Goal: Task Accomplishment & Management: Manage account settings

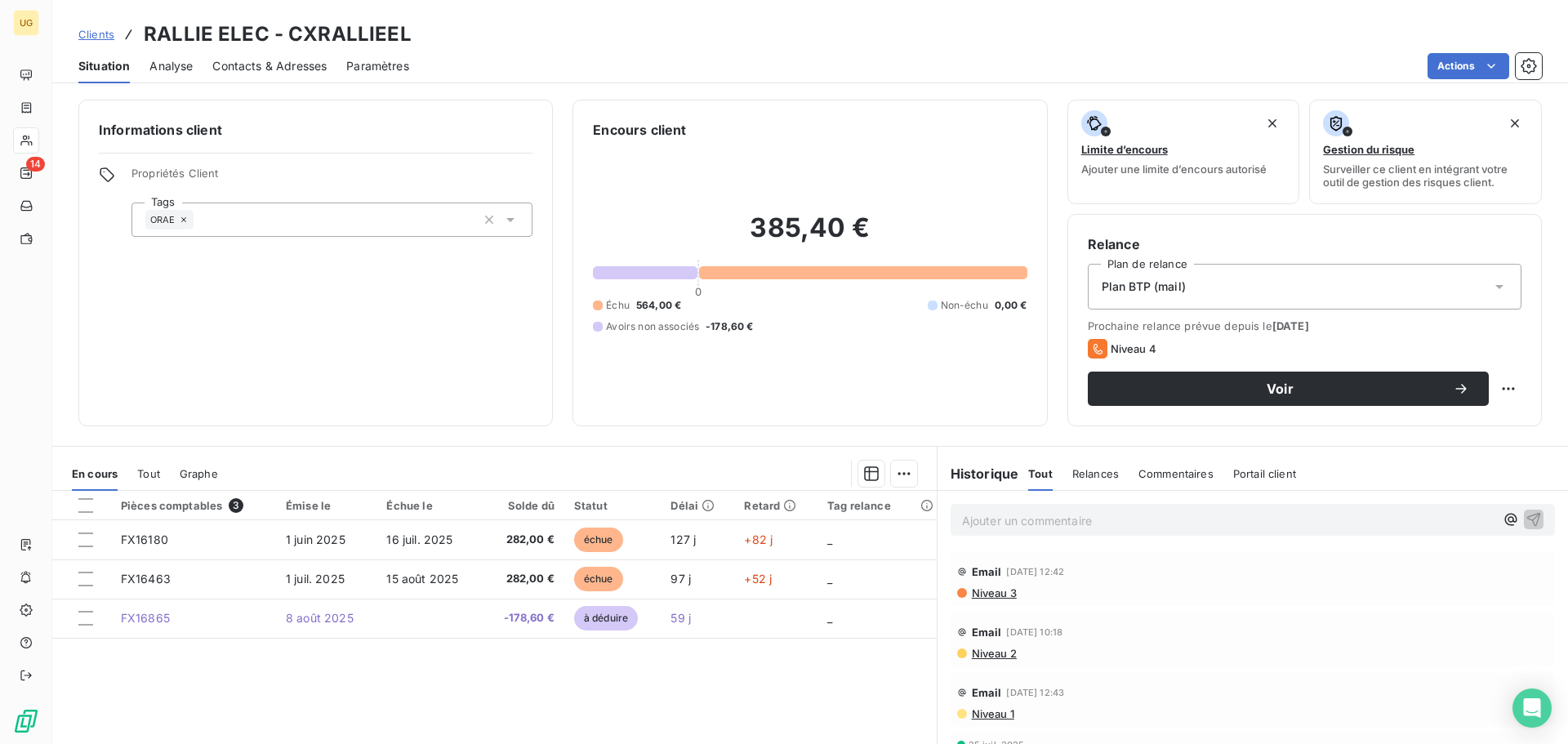
scroll to position [81, 0]
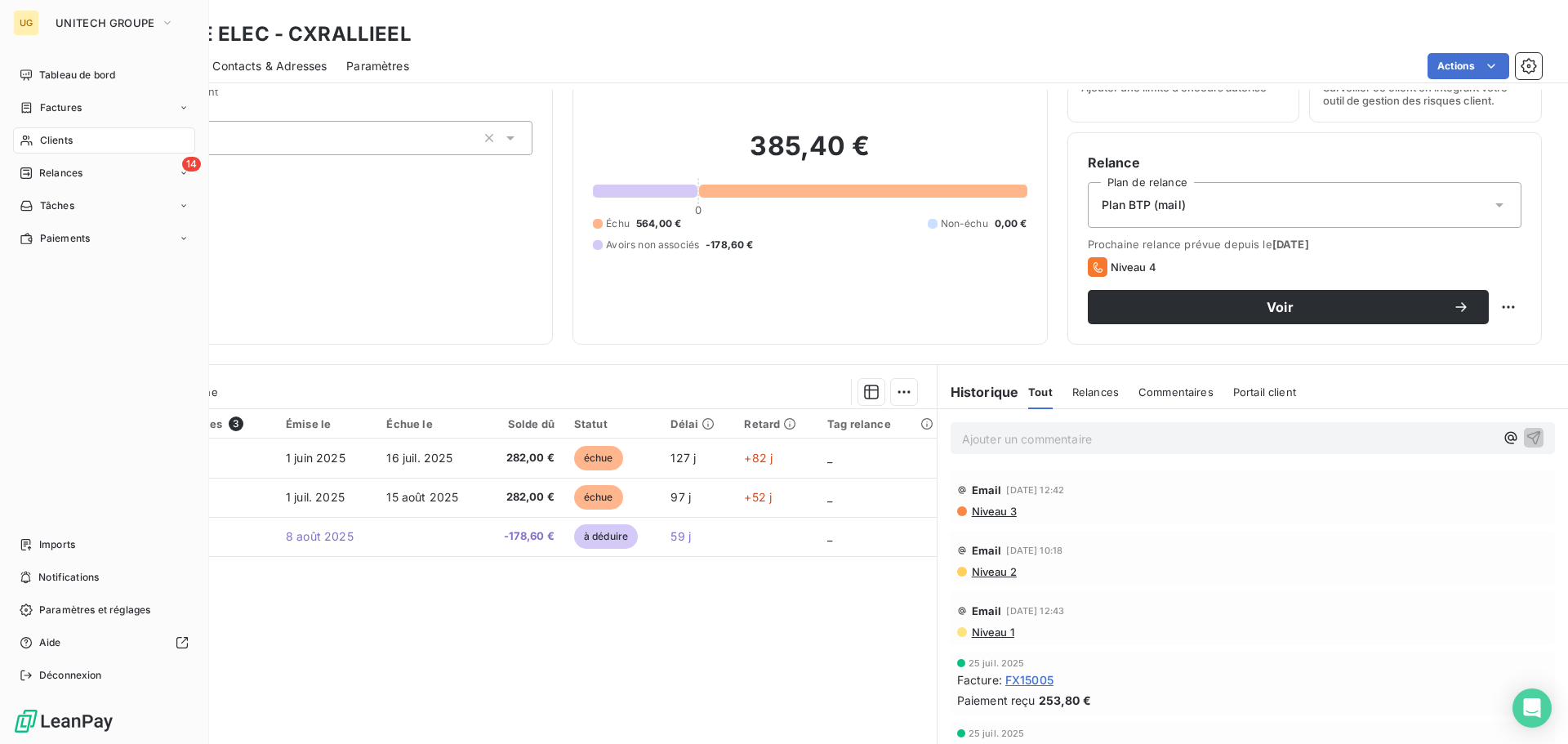
click at [42, 171] on span "Relances" at bounding box center [61, 172] width 44 height 15
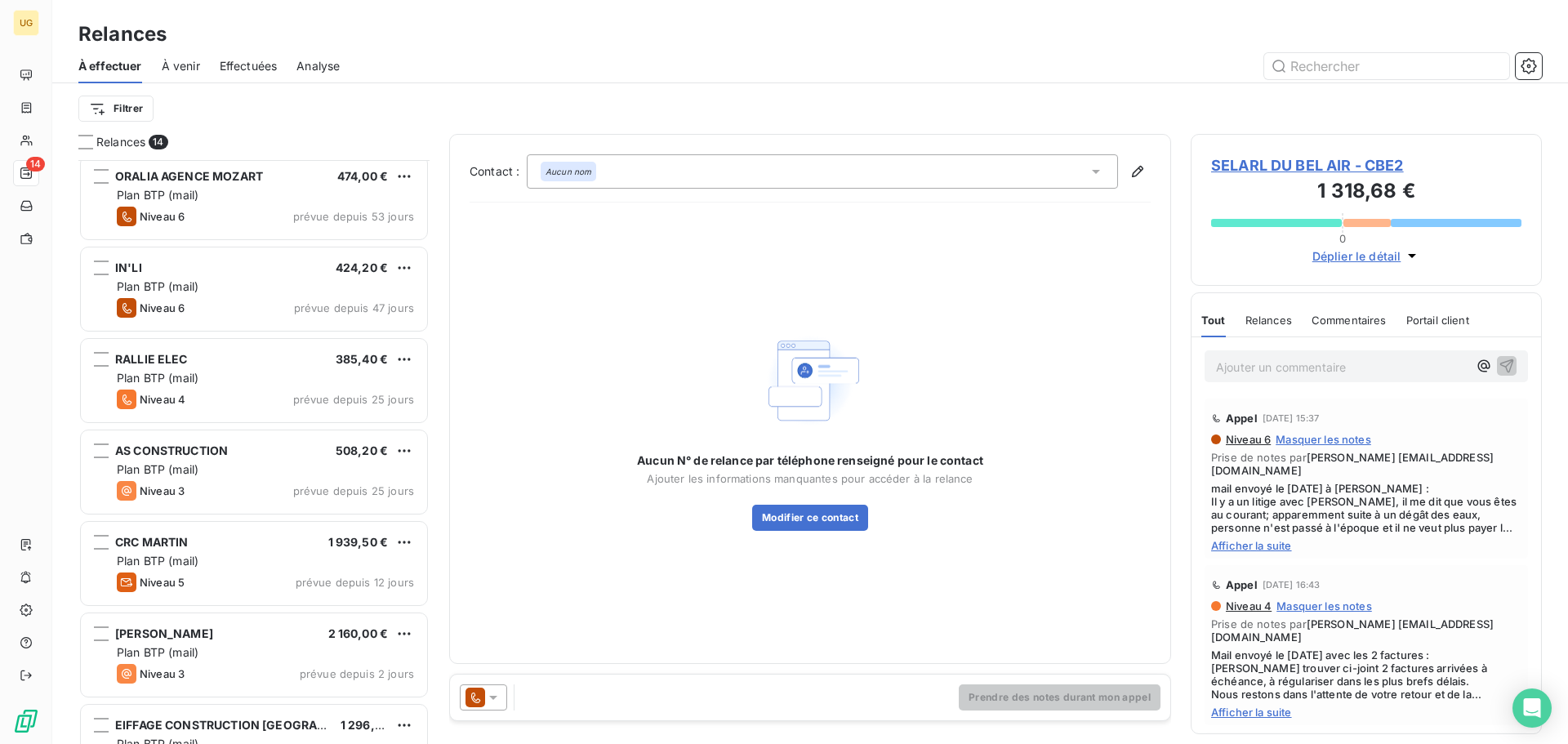
scroll to position [246, 0]
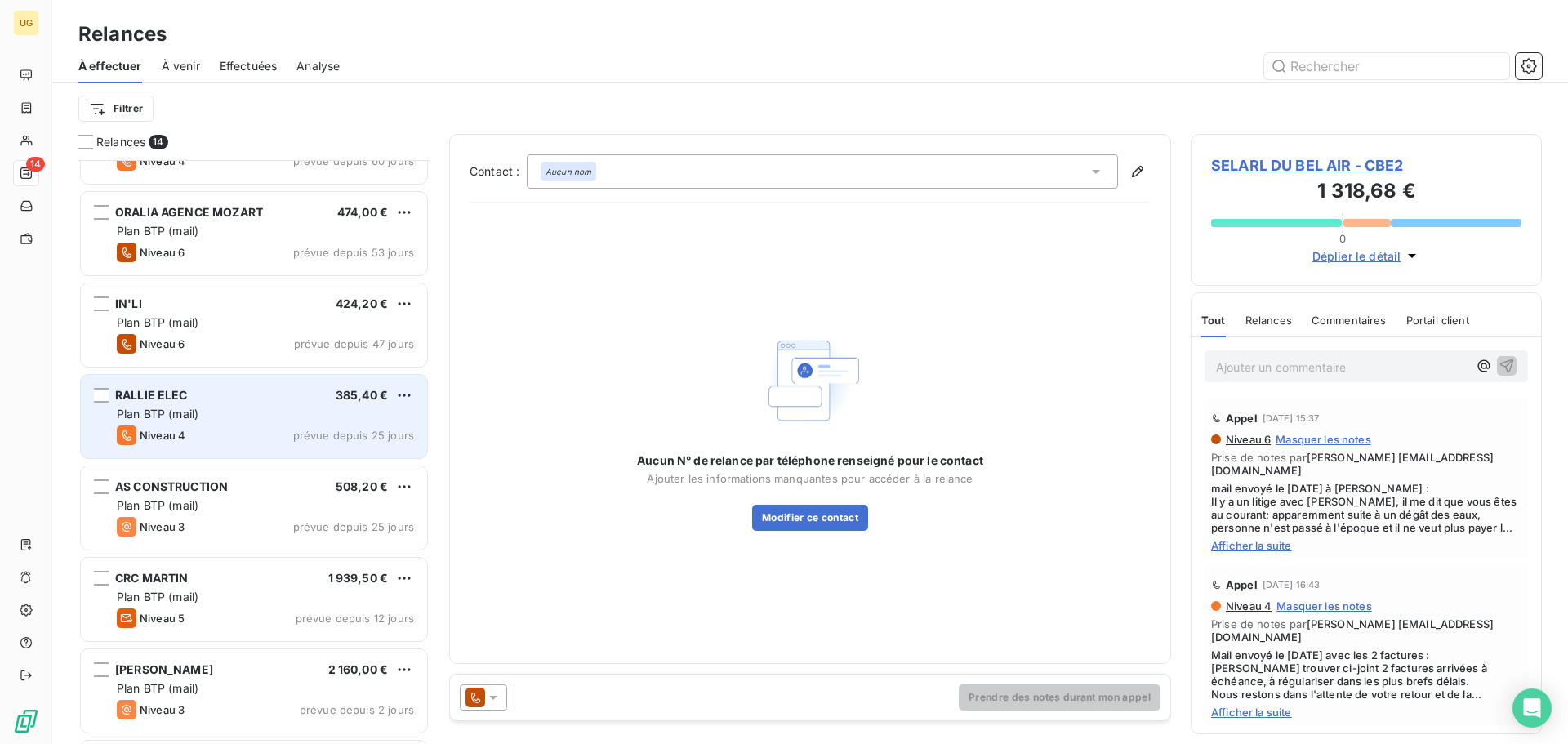
click at [223, 411] on div "Plan BTP (mail)" at bounding box center [265, 414] width 297 height 16
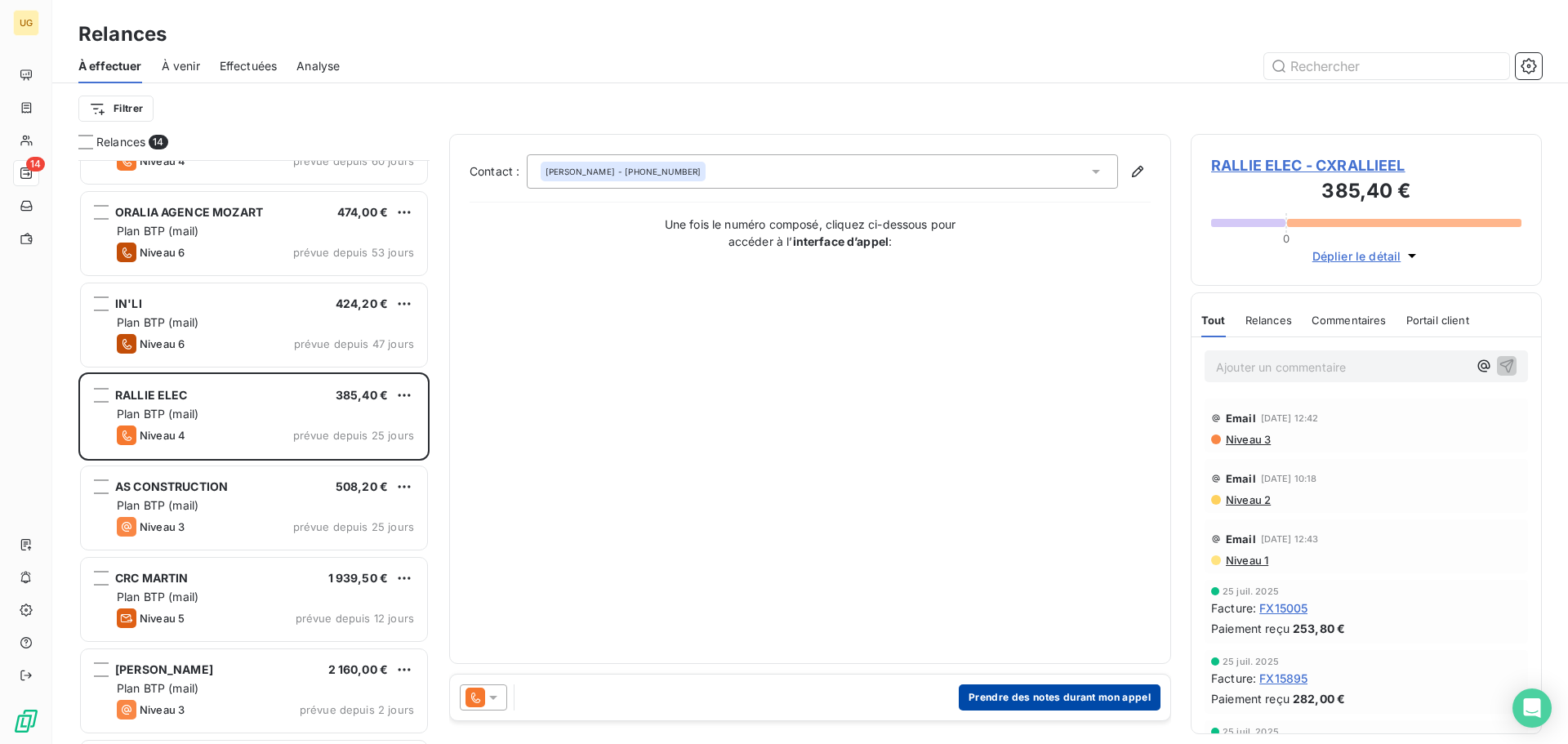
click at [1039, 697] on button "Prendre des notes durant mon appel" at bounding box center [1059, 698] width 201 height 27
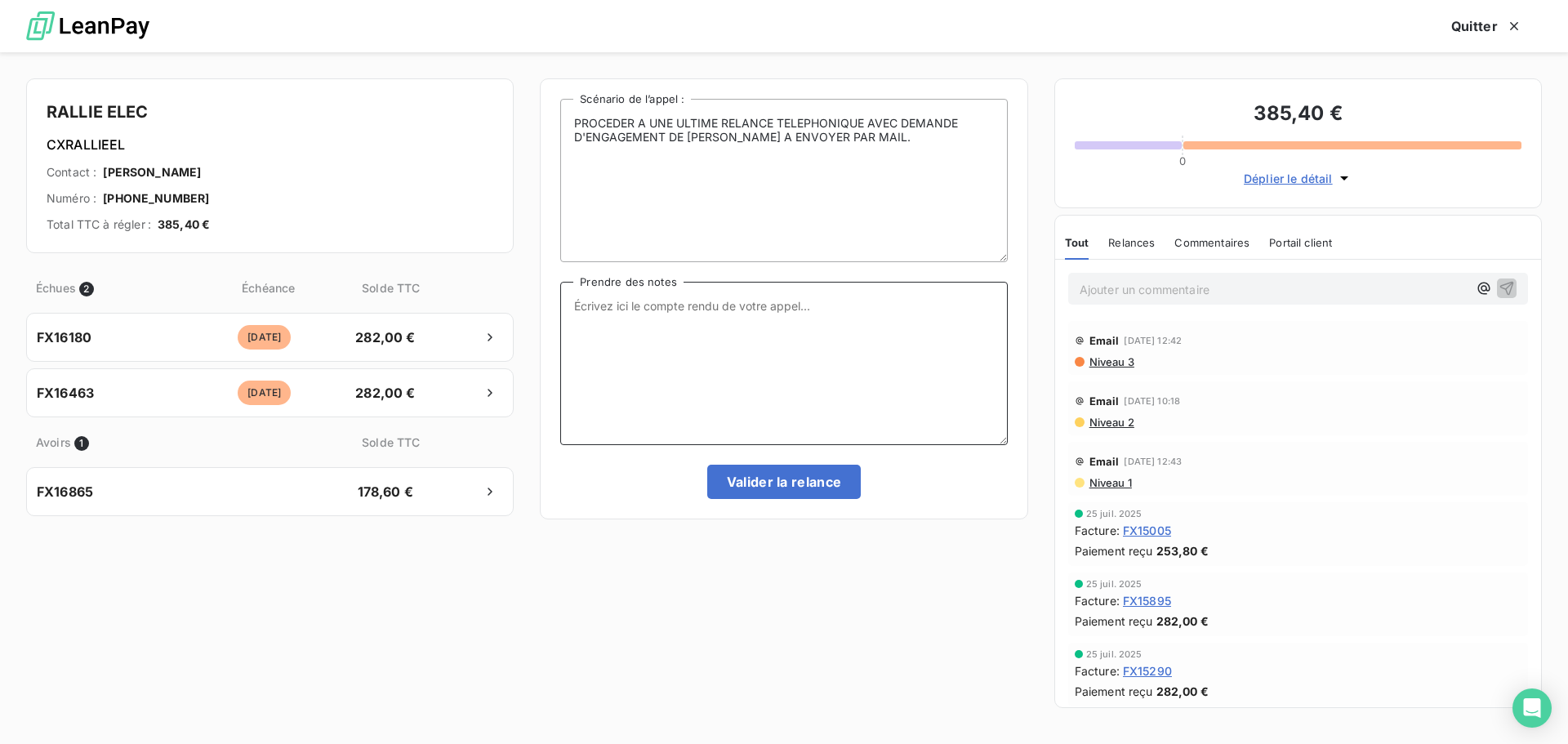
click at [697, 327] on textarea "Prendre des notes" at bounding box center [783, 363] width 446 height 164
type textarea "Dossier remis chez ORAE / Assignation en cours"
click at [812, 488] on button "Valider la relance" at bounding box center [784, 482] width 154 height 34
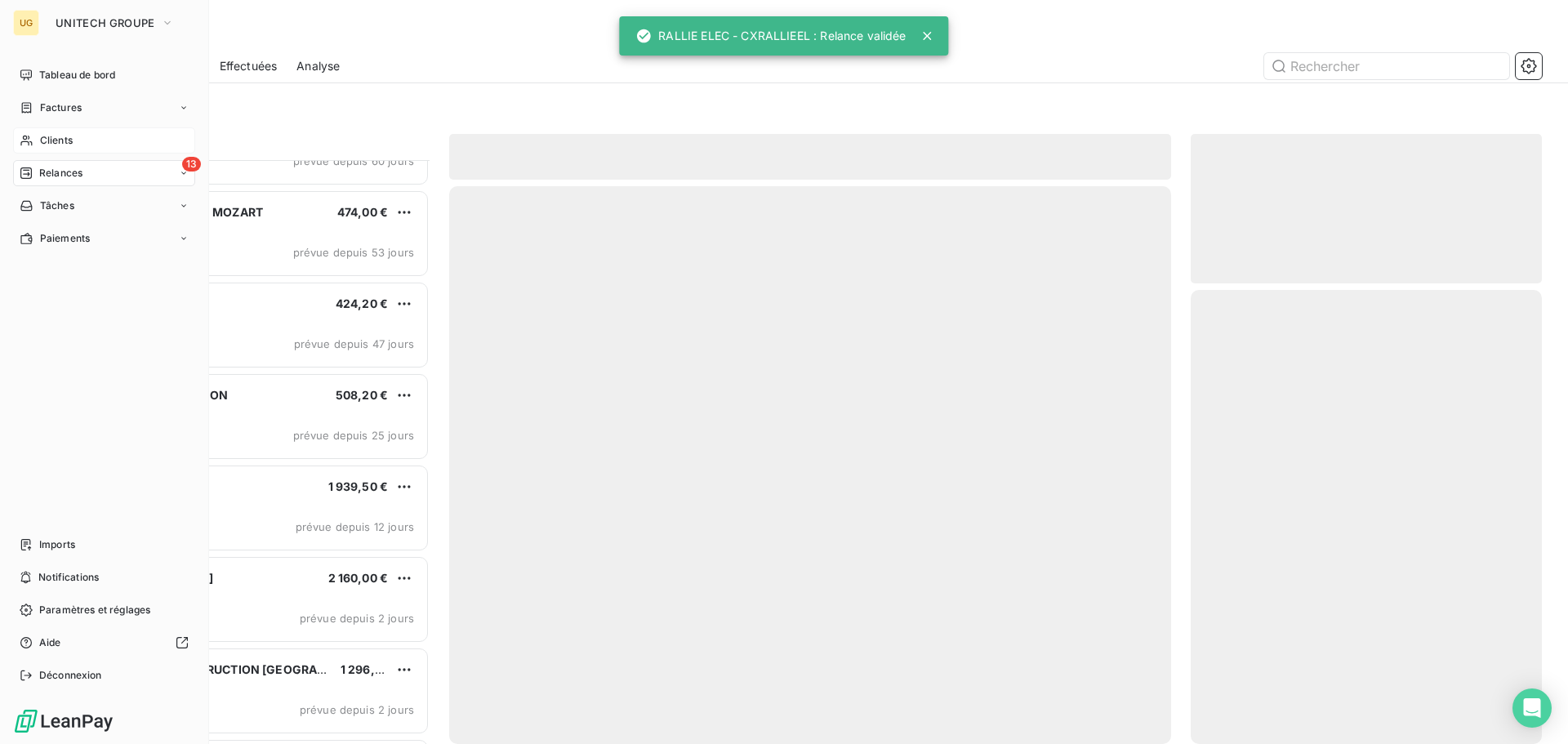
click at [48, 144] on span "Clients" at bounding box center [57, 140] width 33 height 15
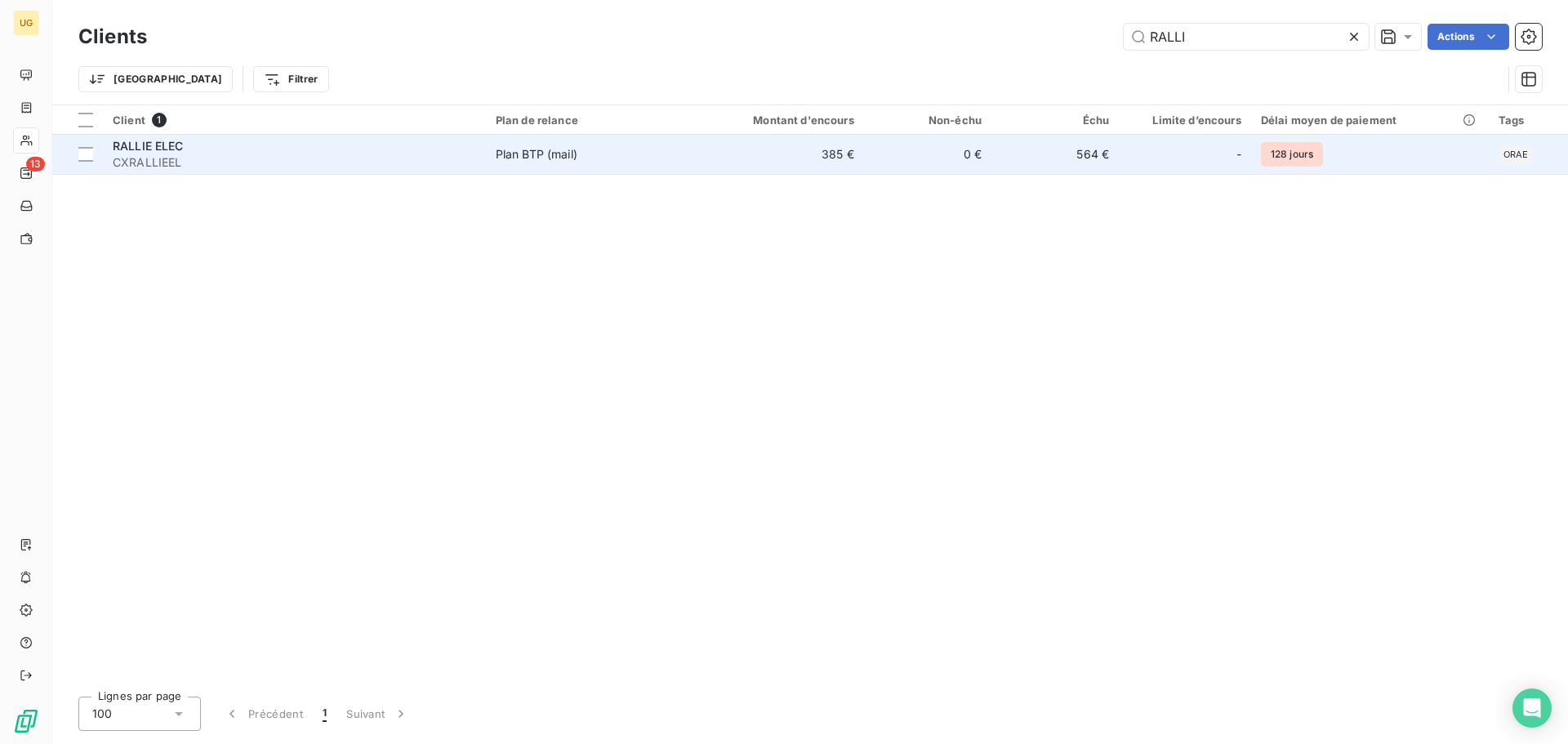
click at [841, 163] on td "385 €" at bounding box center [777, 154] width 171 height 39
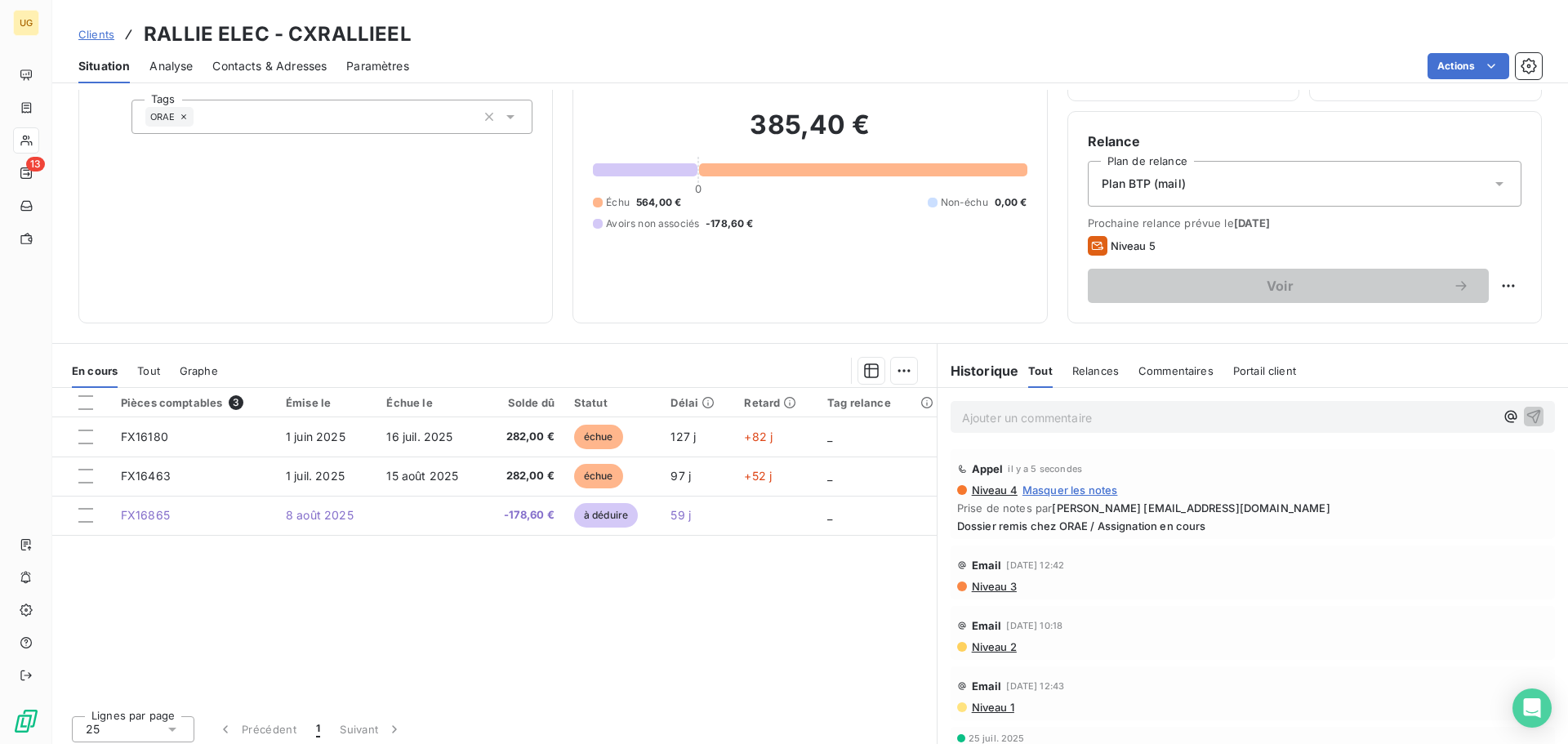
scroll to position [111, 0]
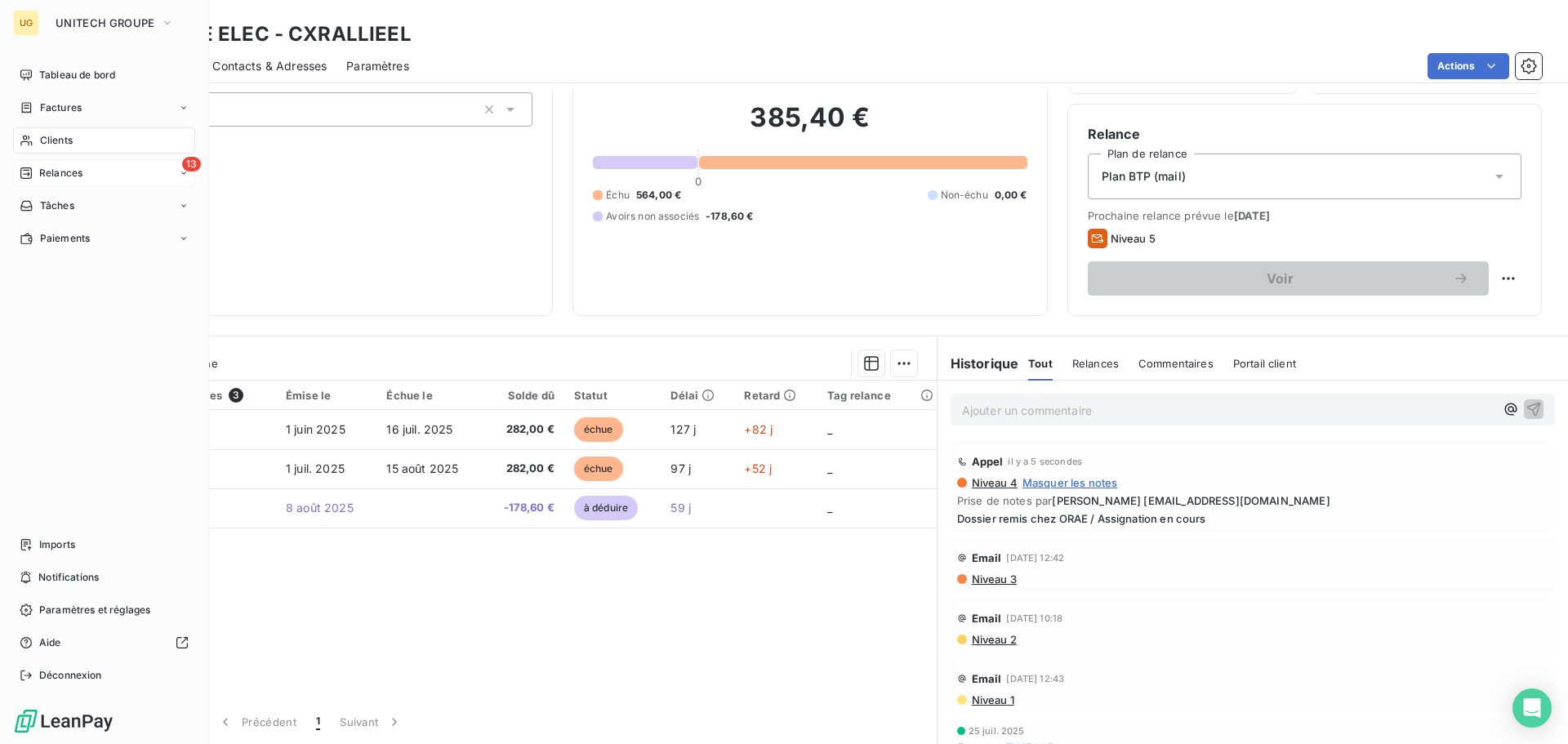
click at [41, 177] on span "Relances" at bounding box center [61, 172] width 44 height 15
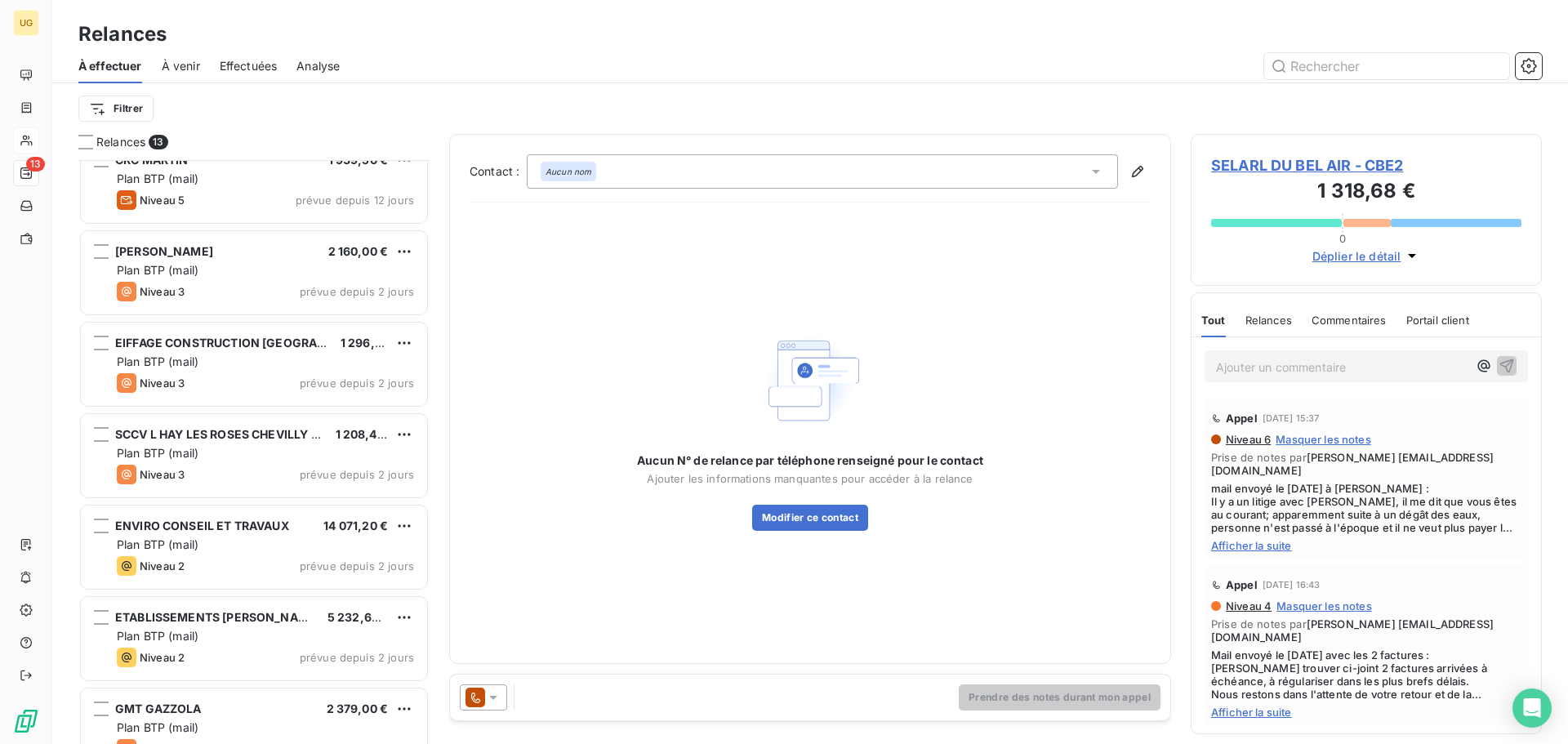
scroll to position [606, 0]
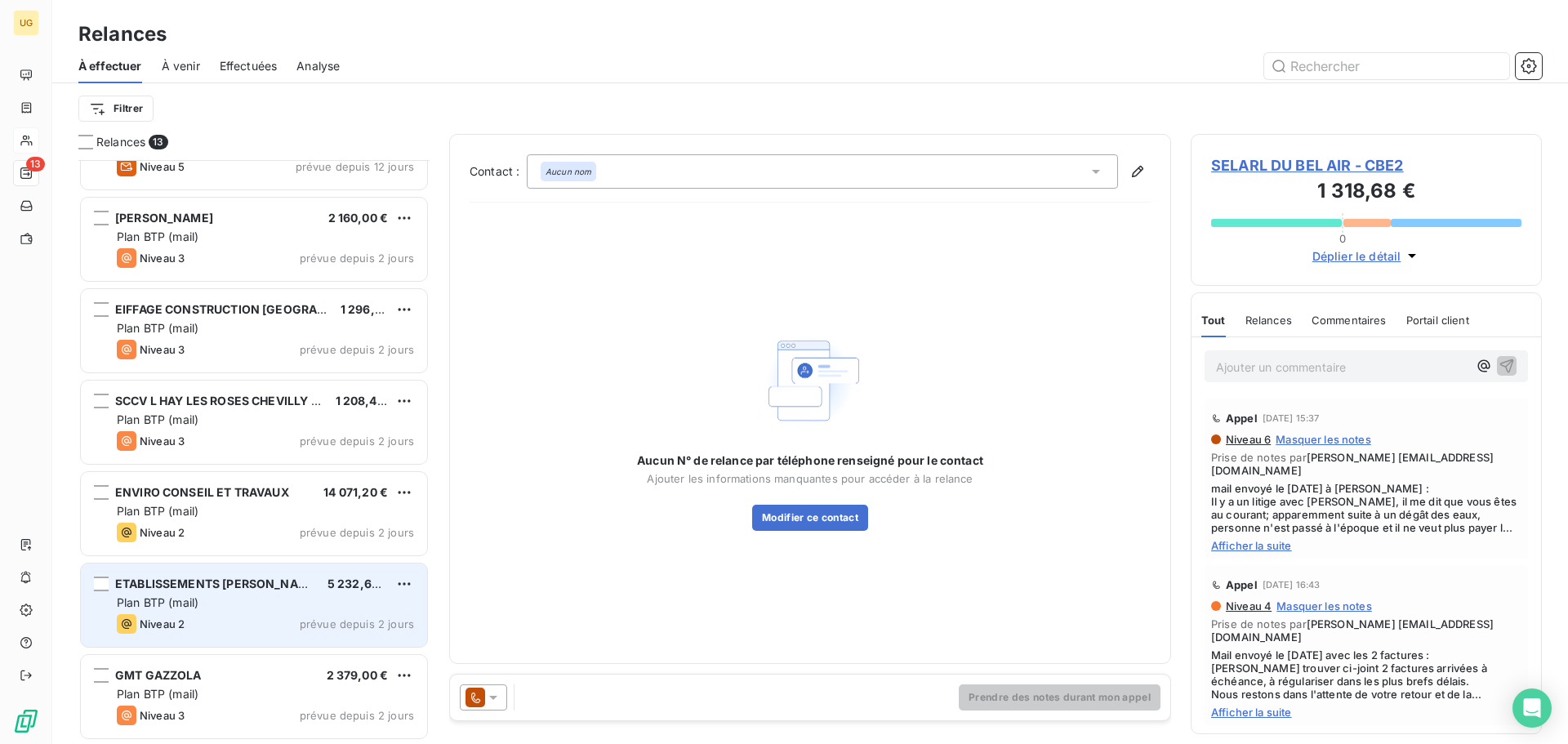
click at [269, 622] on div "Niveau 2 prévue depuis 2 jours" at bounding box center [265, 624] width 297 height 20
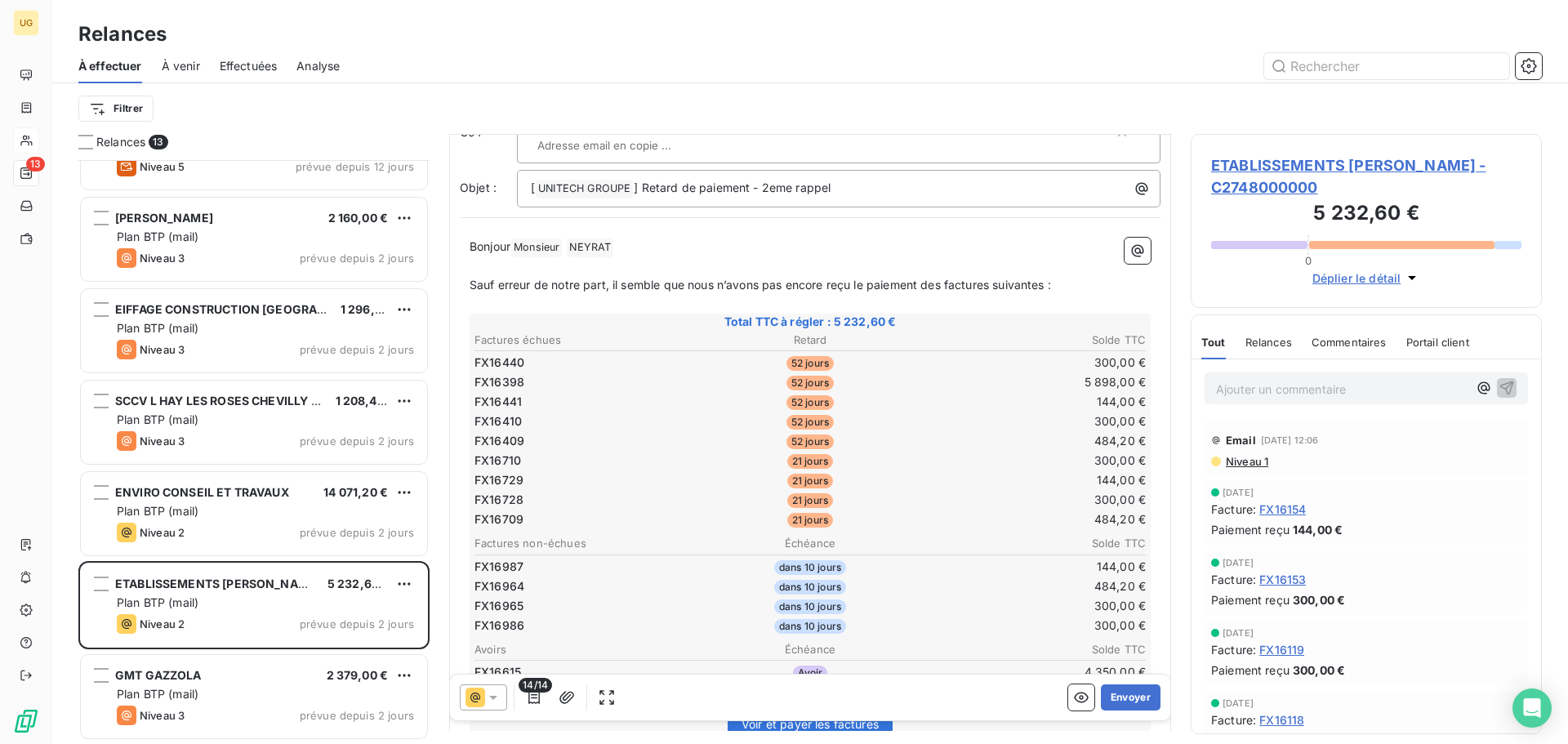
scroll to position [246, 0]
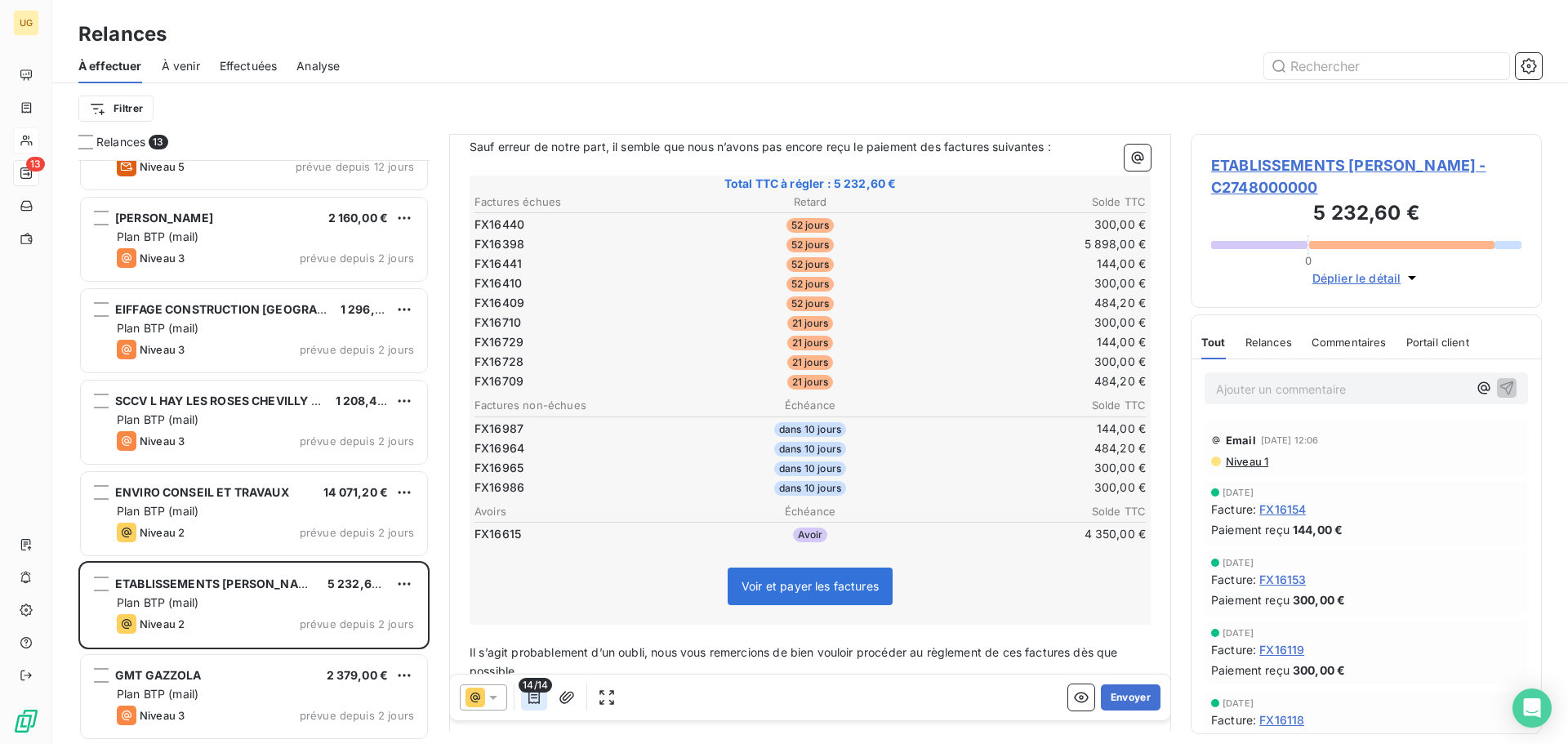
click at [535, 702] on icon "button" at bounding box center [534, 697] width 16 height 16
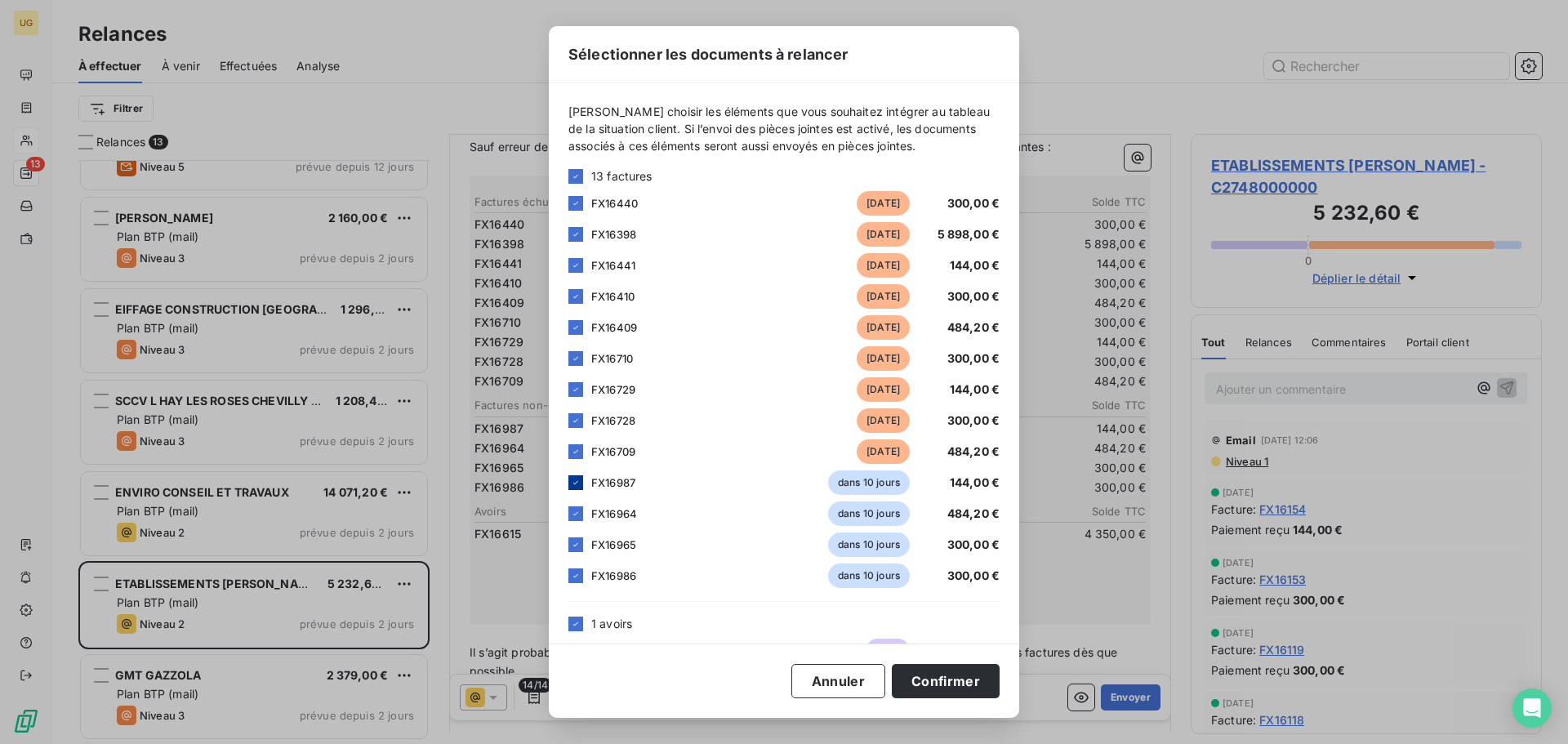
click at [575, 483] on icon at bounding box center [575, 483] width 9 height 9
click at [574, 513] on icon at bounding box center [575, 513] width 9 height 9
click at [577, 544] on icon at bounding box center [576, 545] width 5 height 3
click at [578, 574] on icon at bounding box center [575, 575] width 9 height 9
click at [946, 683] on button "Confirmer" at bounding box center [946, 681] width 108 height 34
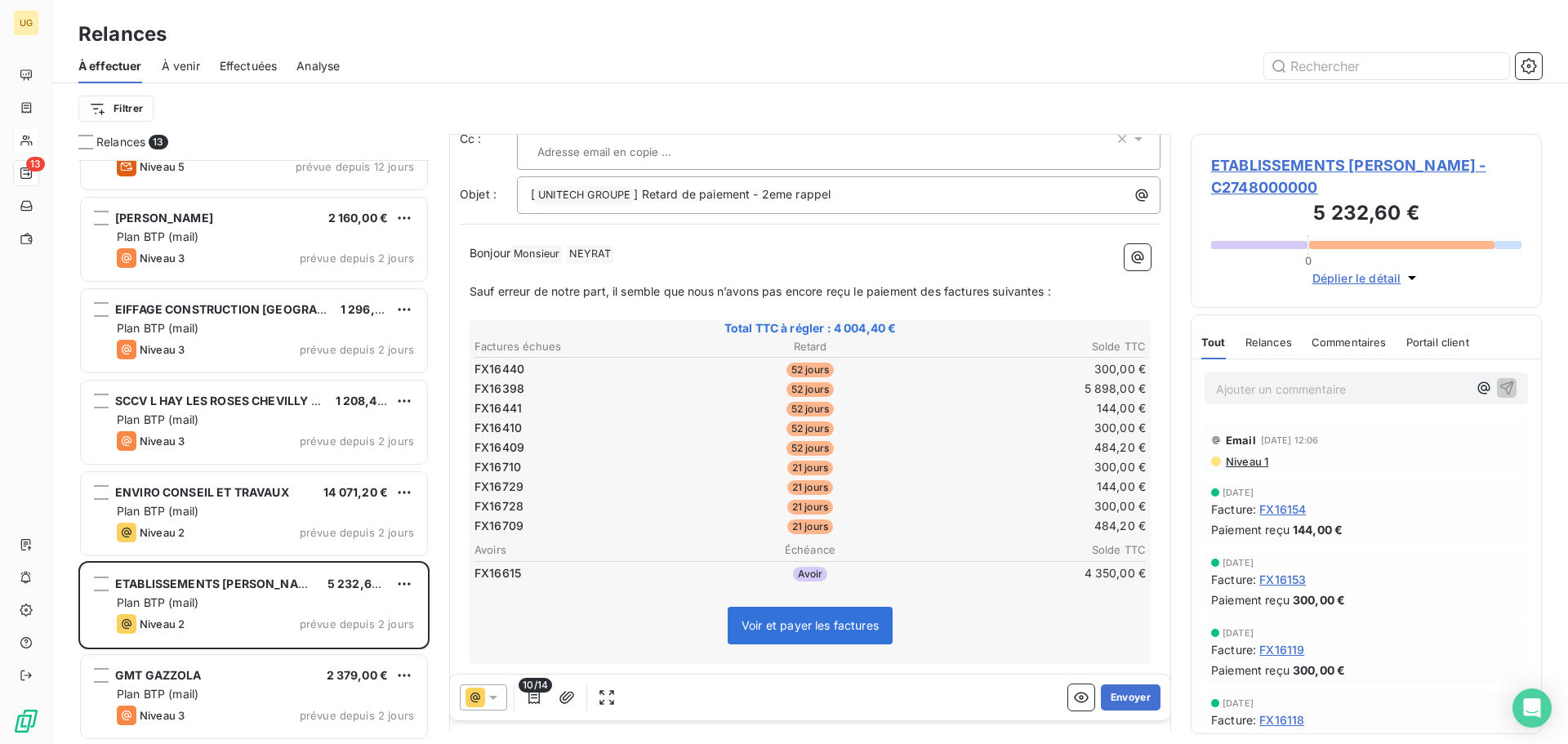
scroll to position [82, 0]
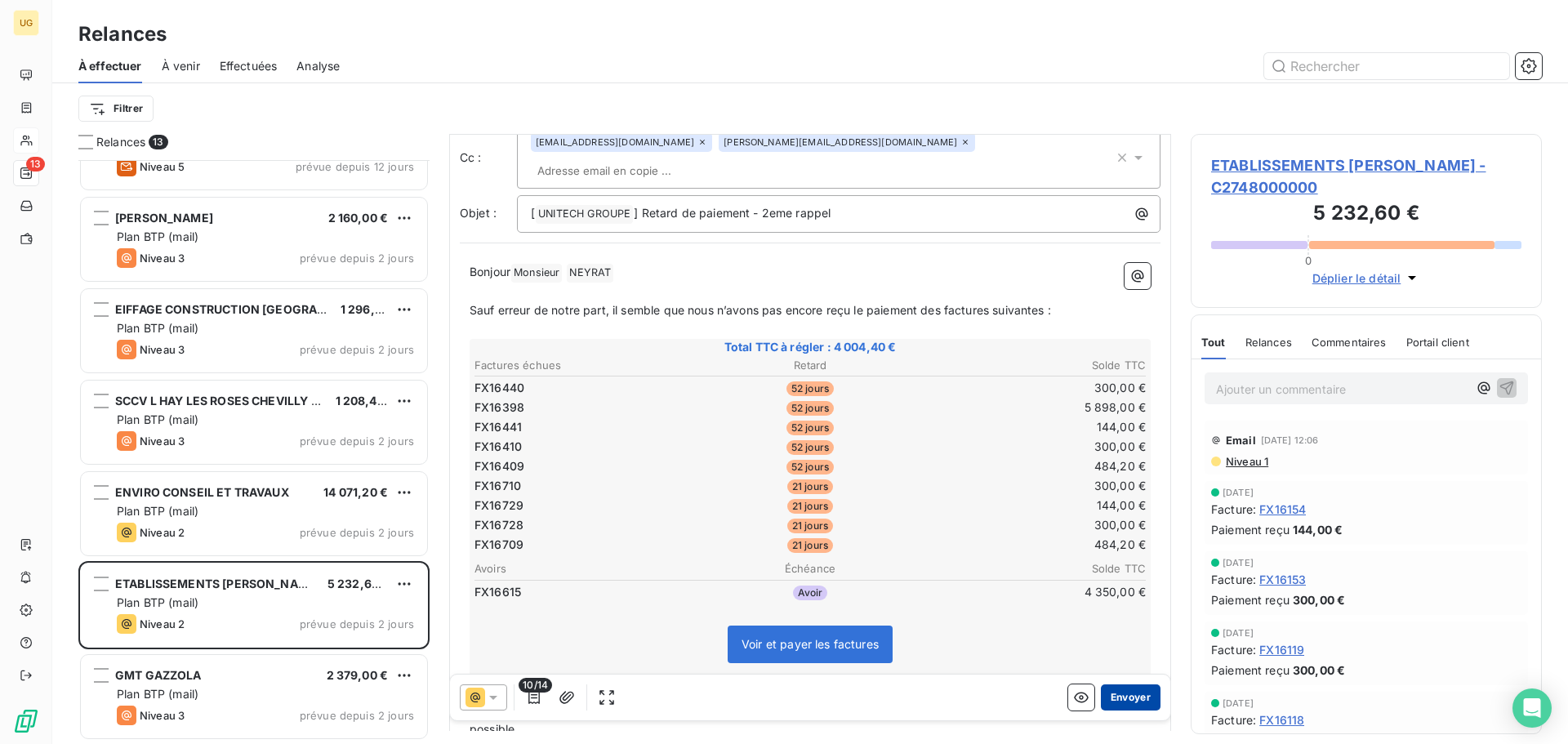
click at [1120, 705] on button "Envoyer" at bounding box center [1131, 698] width 60 height 27
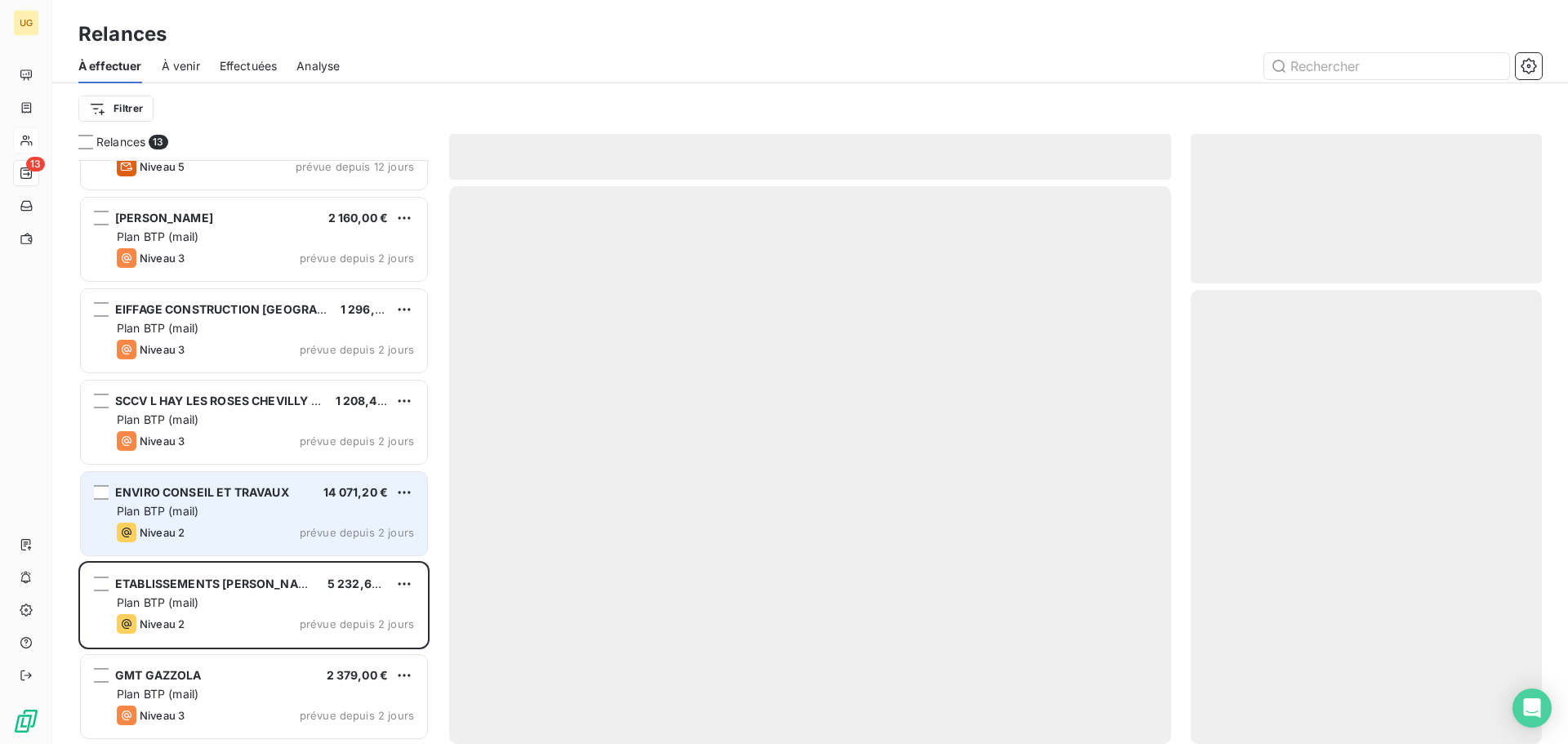
scroll to position [514, 0]
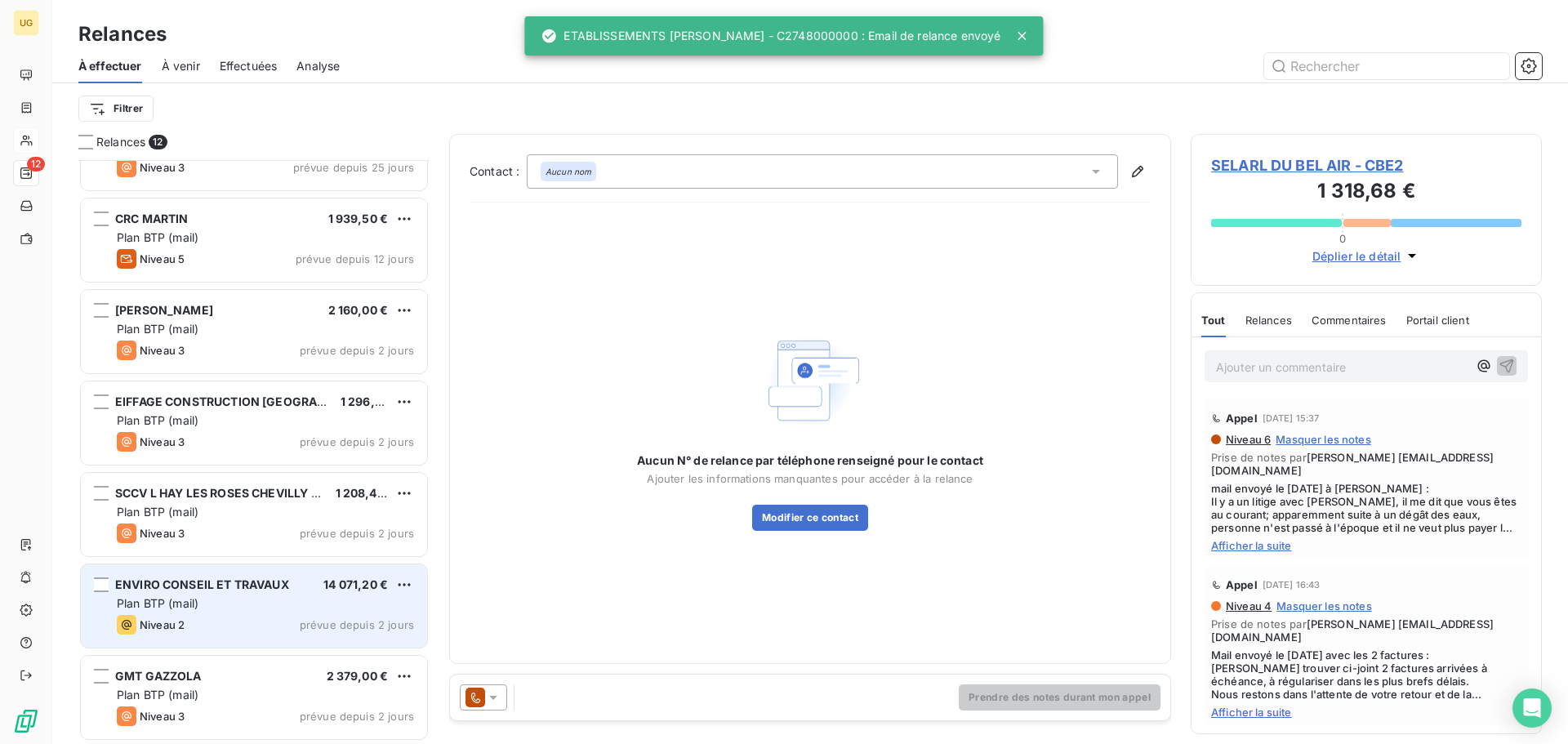
click at [239, 613] on div "ENVIRO CONSEIL ET TRAVAUX 14 071,20 € Plan BTP (mail) Niveau 2 prévue depuis 2 …" at bounding box center [254, 606] width 346 height 83
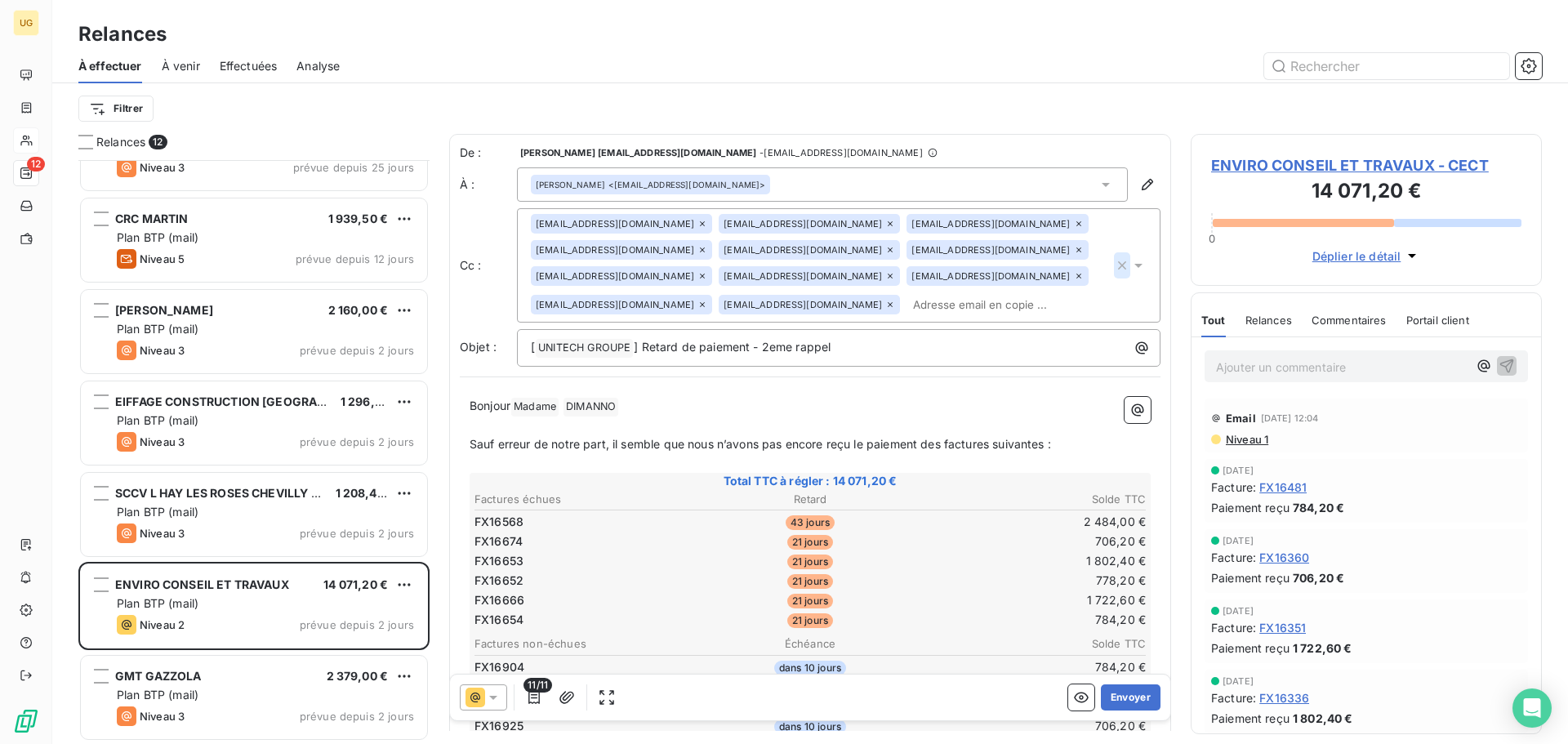
click at [1114, 268] on icon "button" at bounding box center [1122, 265] width 16 height 16
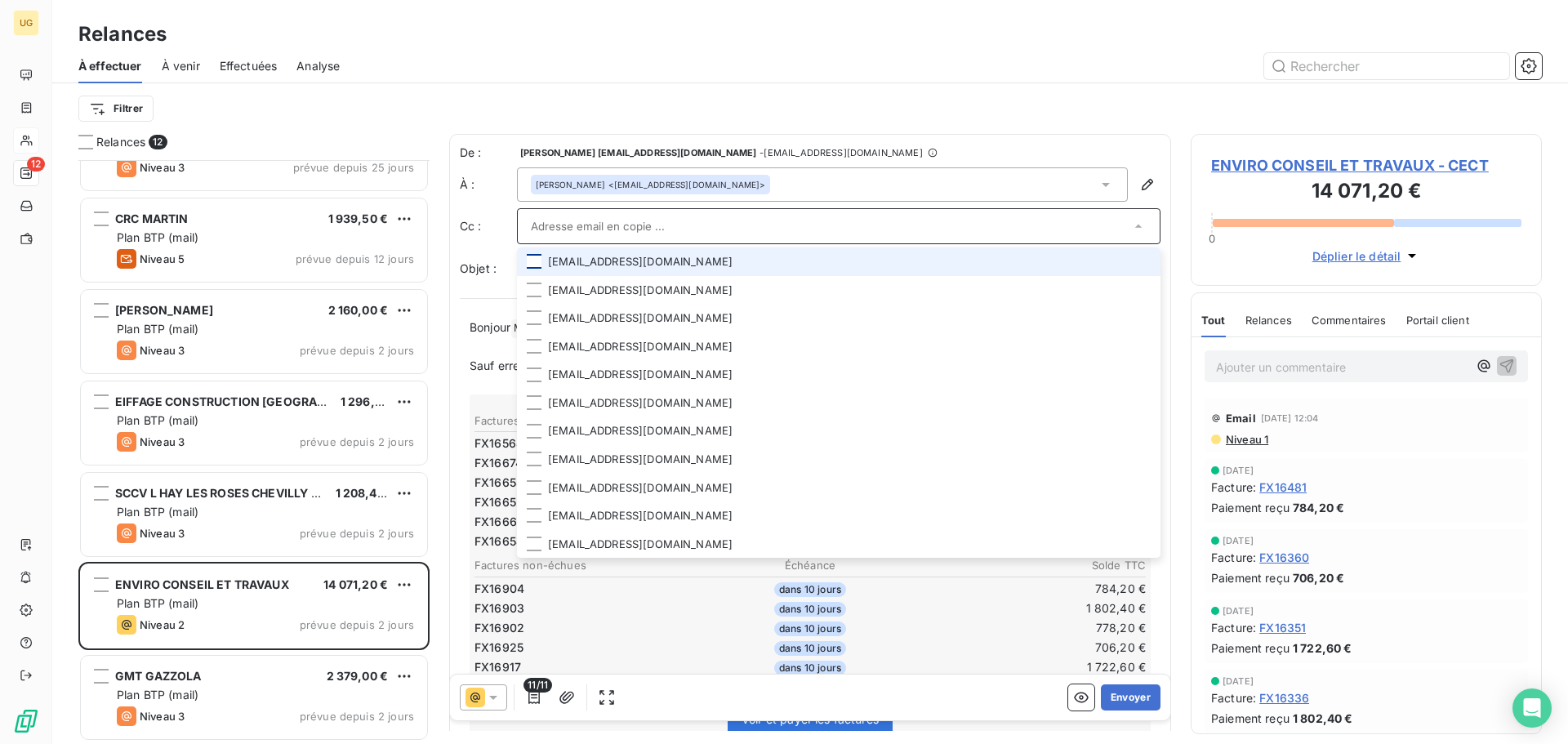
click at [530, 266] on div at bounding box center [534, 261] width 15 height 15
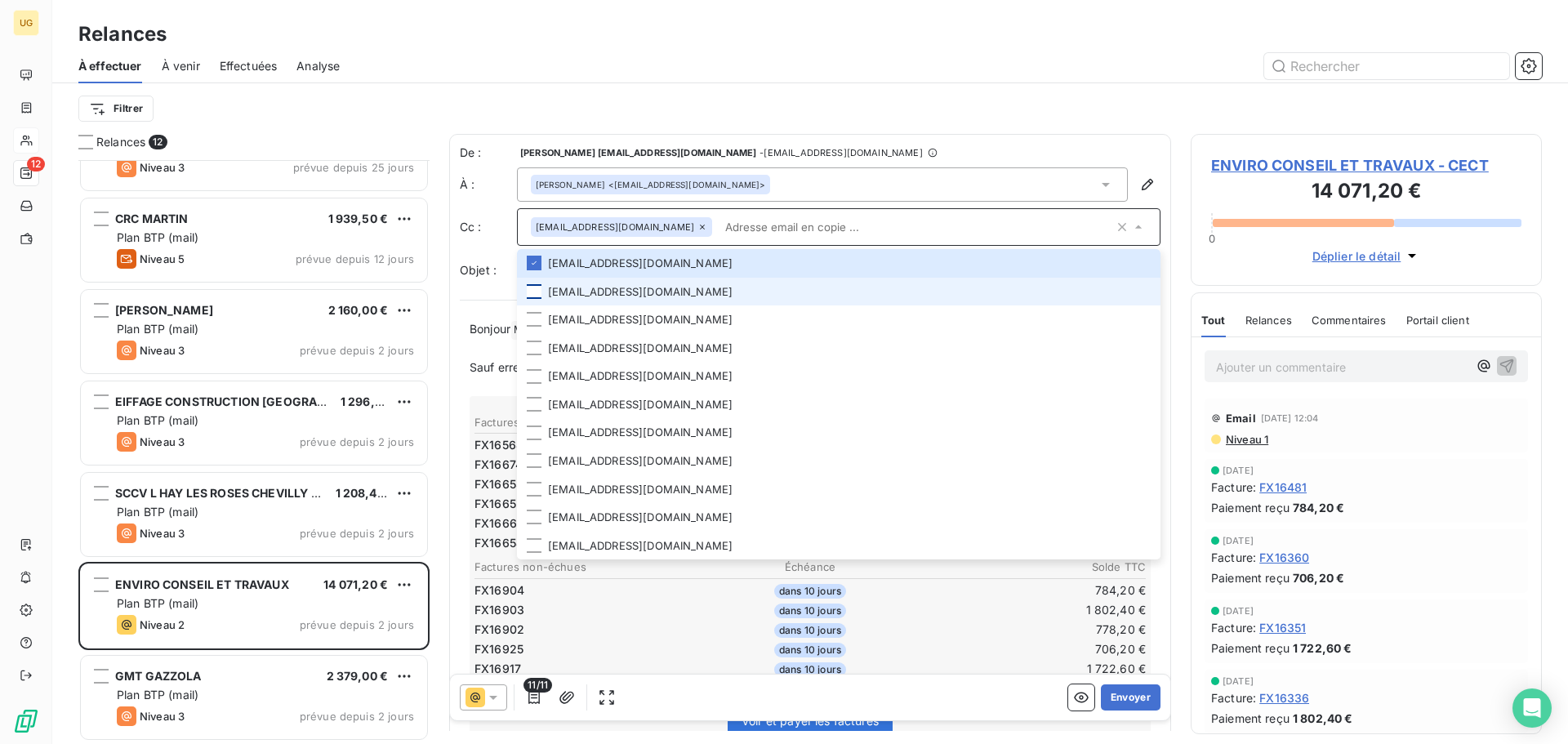
click at [530, 294] on div at bounding box center [534, 291] width 15 height 15
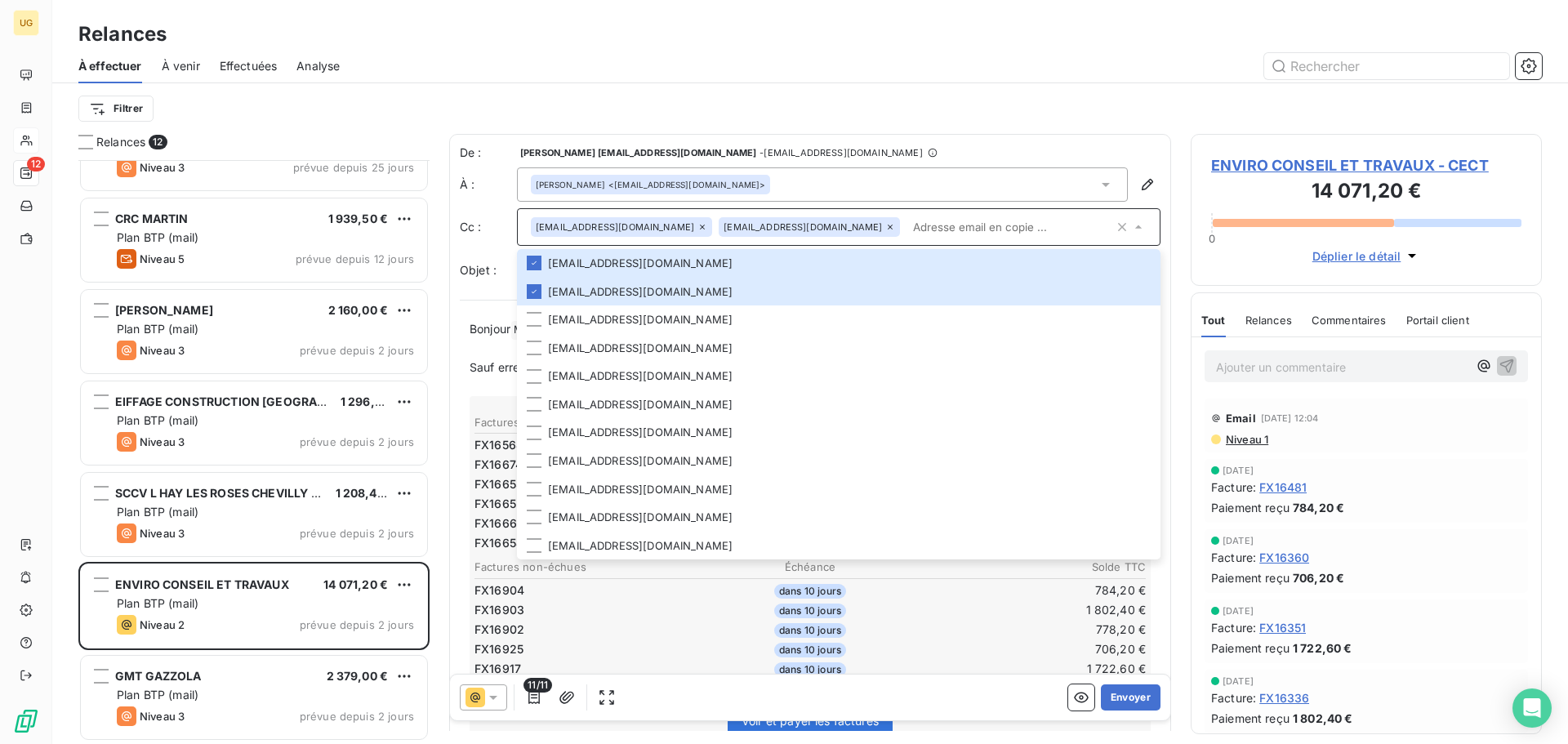
click at [1027, 131] on div "Filtrer" at bounding box center [811, 108] width 1463 height 51
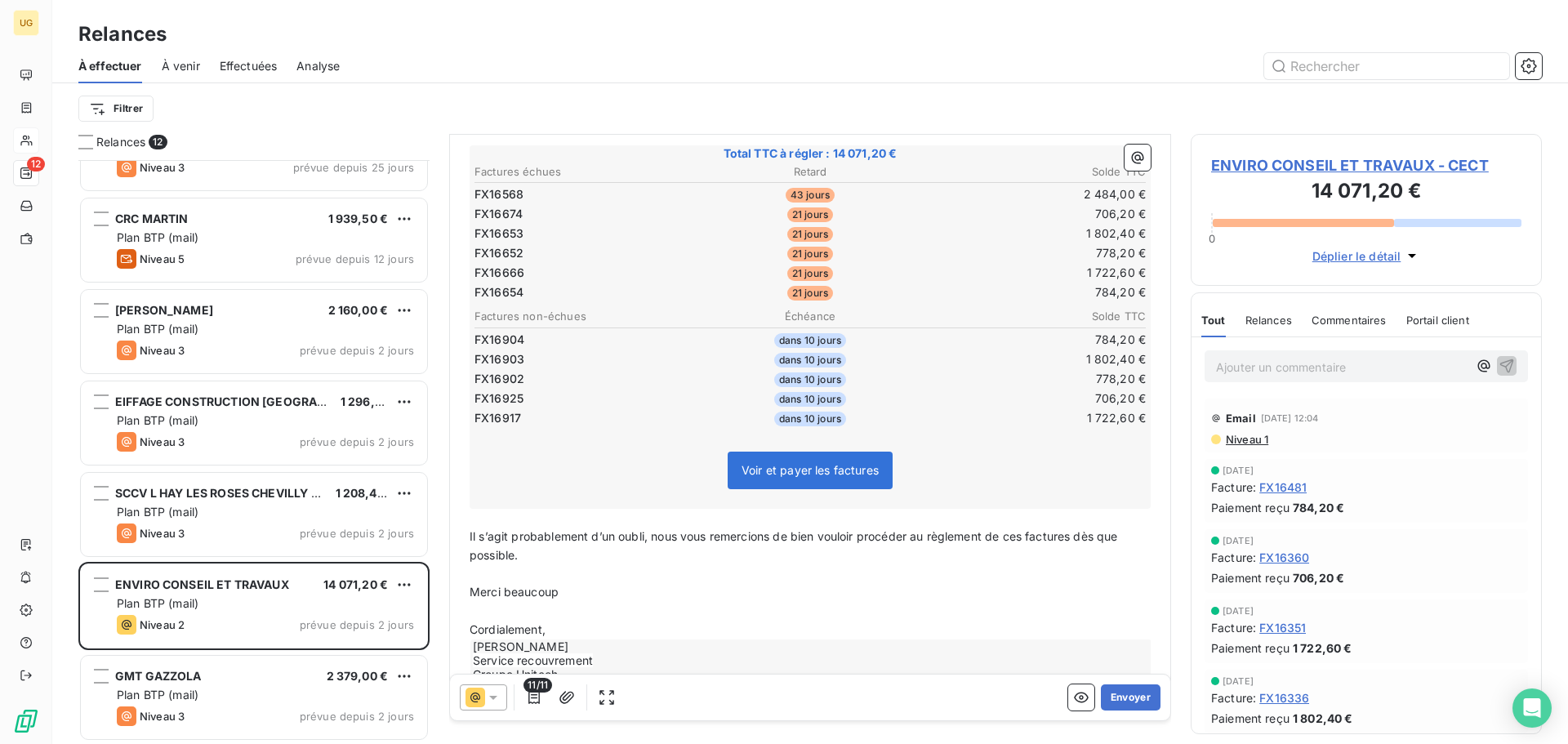
scroll to position [291, 0]
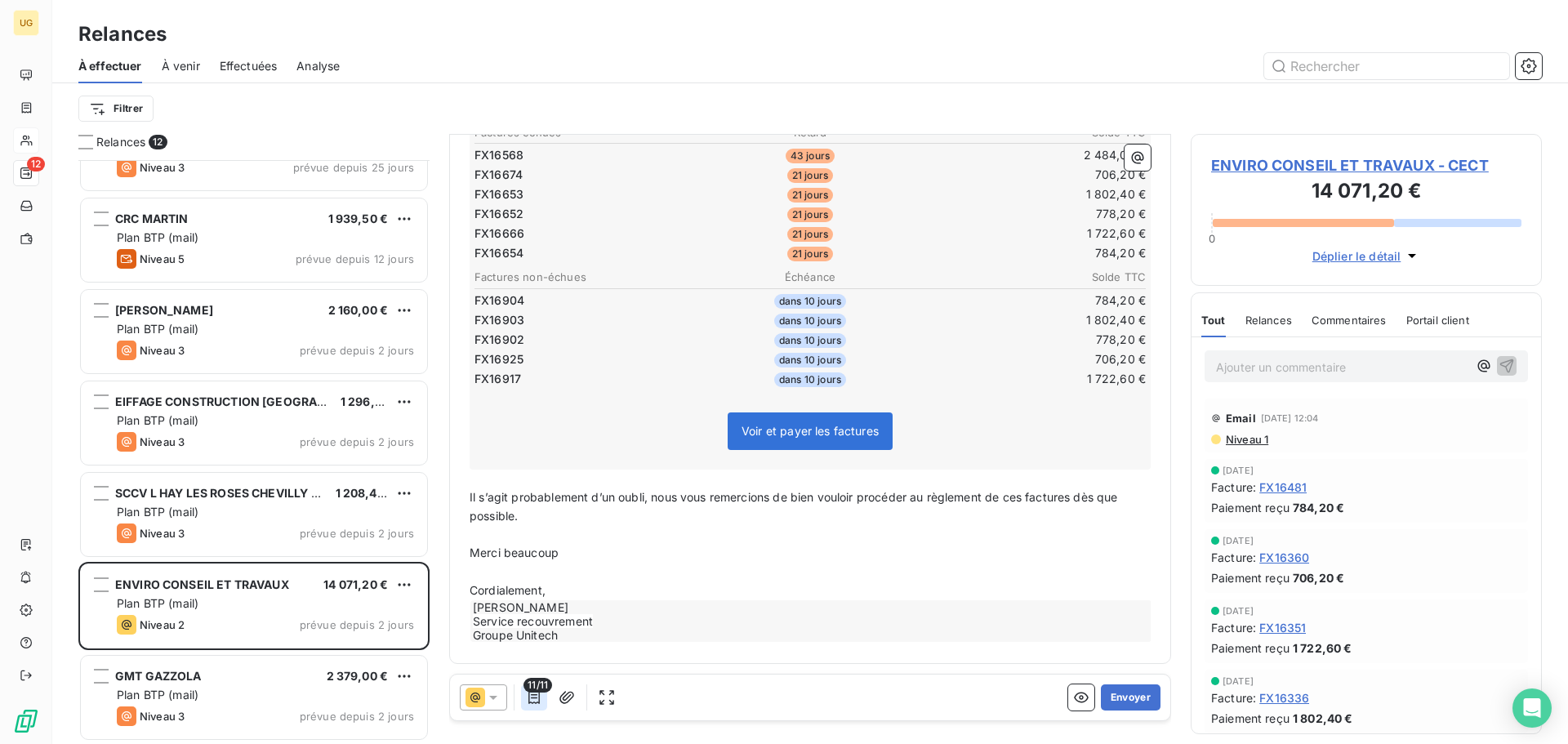
click at [536, 702] on icon "button" at bounding box center [534, 697] width 16 height 16
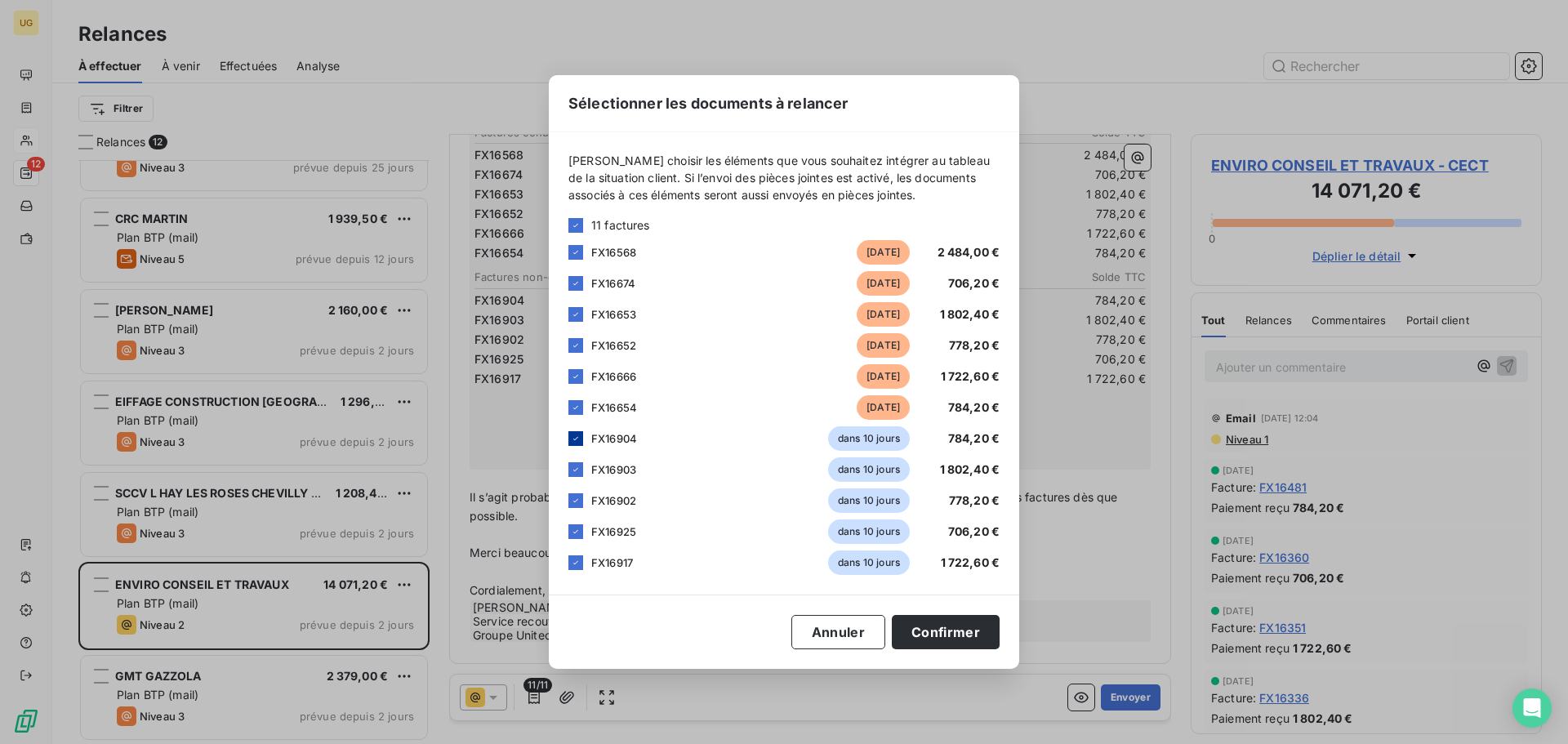
click at [573, 441] on icon at bounding box center [575, 438] width 9 height 9
drag, startPoint x: 578, startPoint y: 468, endPoint x: 578, endPoint y: 496, distance: 28.0
click at [578, 471] on icon at bounding box center [575, 469] width 9 height 9
drag, startPoint x: 578, startPoint y: 496, endPoint x: 580, endPoint y: 531, distance: 35.1
click at [578, 497] on icon at bounding box center [575, 501] width 9 height 9
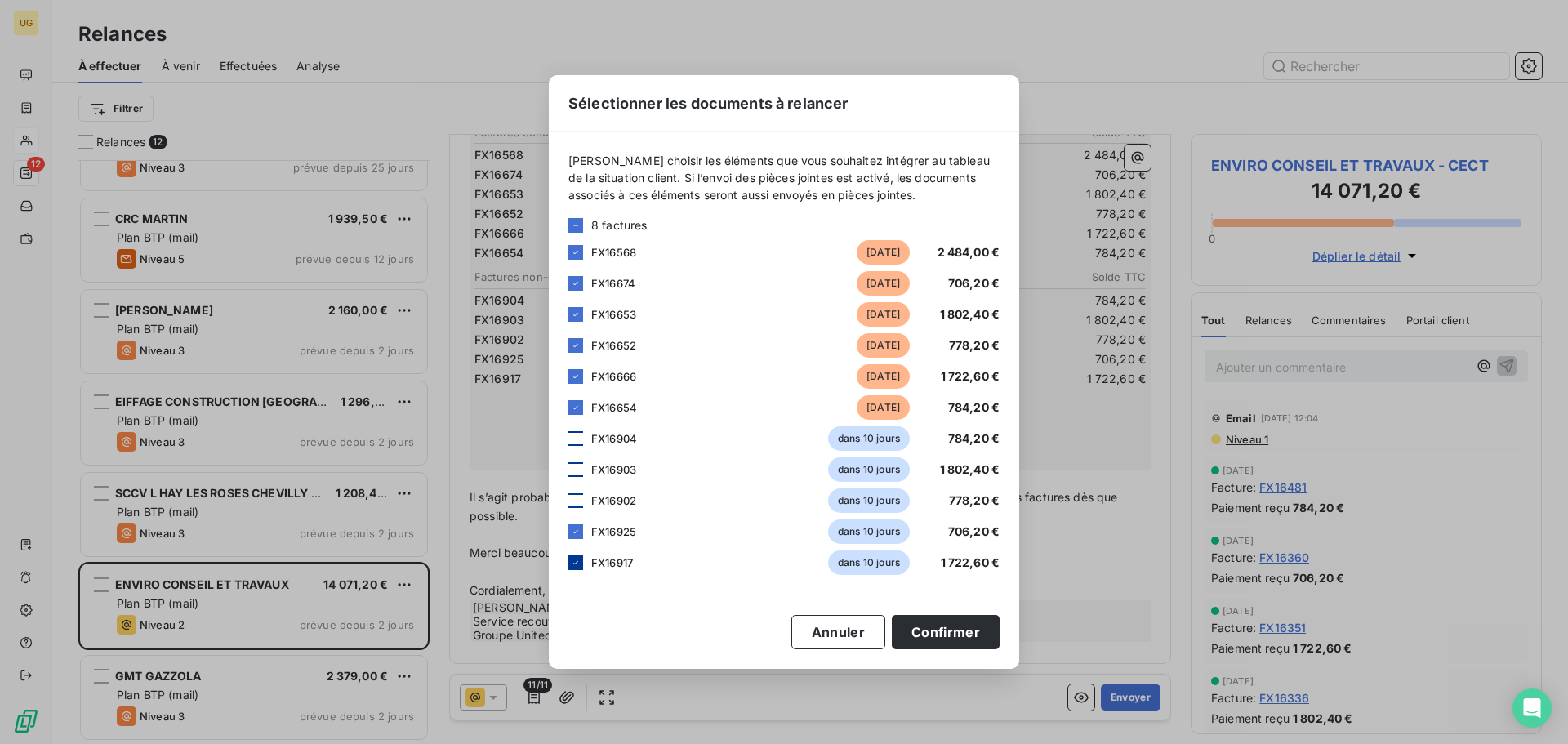
drag, startPoint x: 580, startPoint y: 531, endPoint x: 580, endPoint y: 561, distance: 30.0
click at [580, 532] on icon at bounding box center [575, 531] width 9 height 9
click at [580, 561] on icon at bounding box center [575, 562] width 9 height 9
click at [937, 635] on button "Confirmer" at bounding box center [946, 633] width 108 height 34
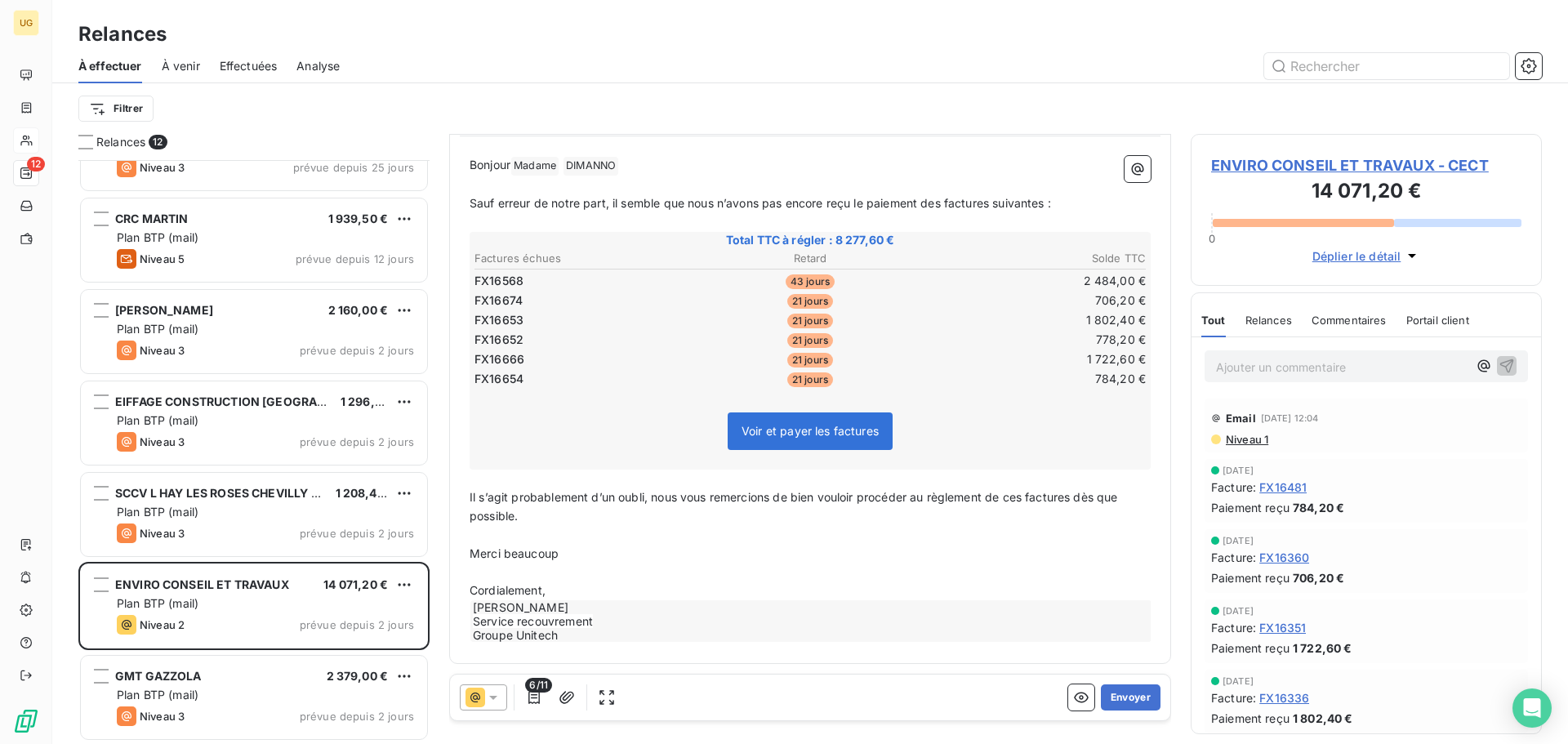
scroll to position [165, 0]
click at [1115, 699] on button "Envoyer" at bounding box center [1131, 698] width 60 height 27
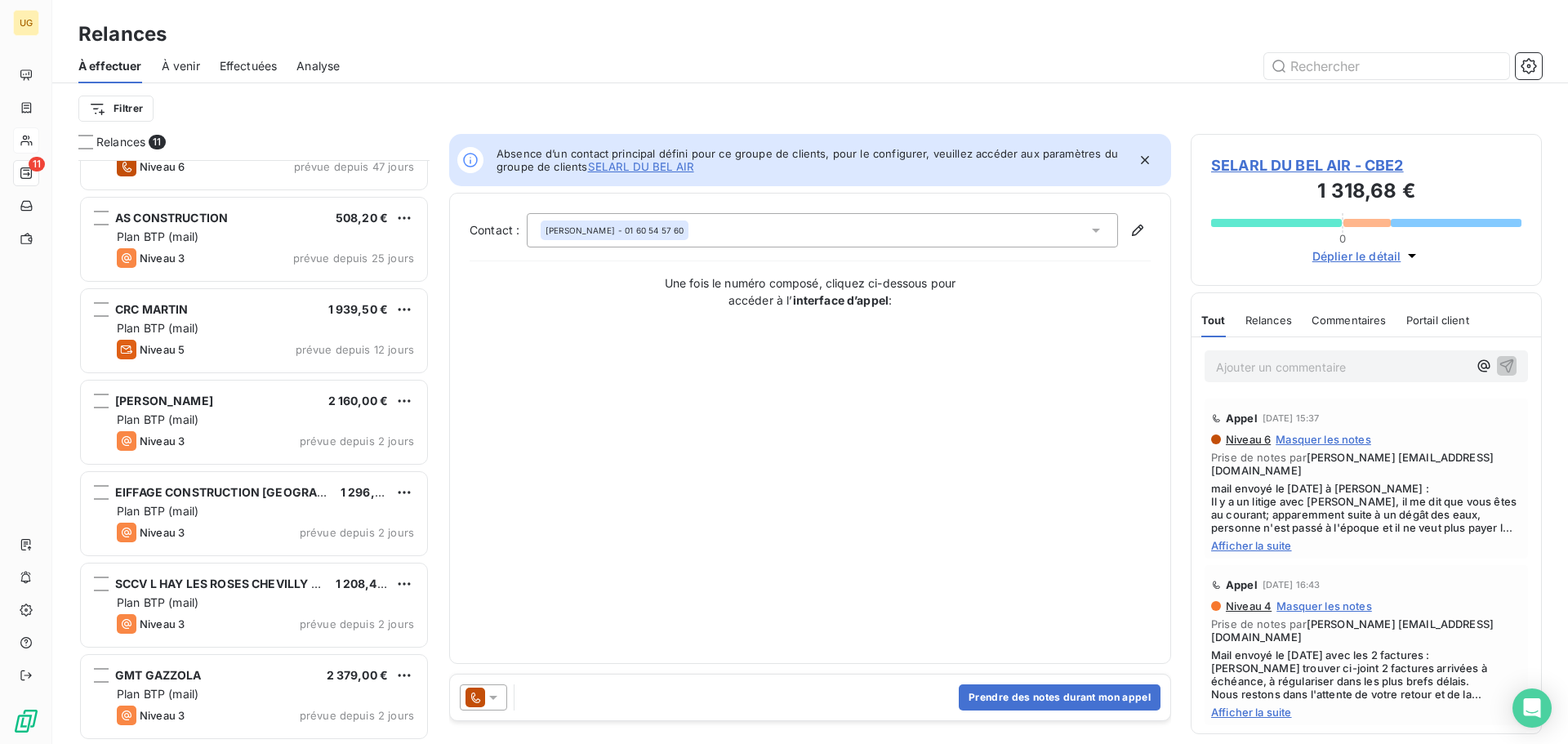
scroll to position [423, 0]
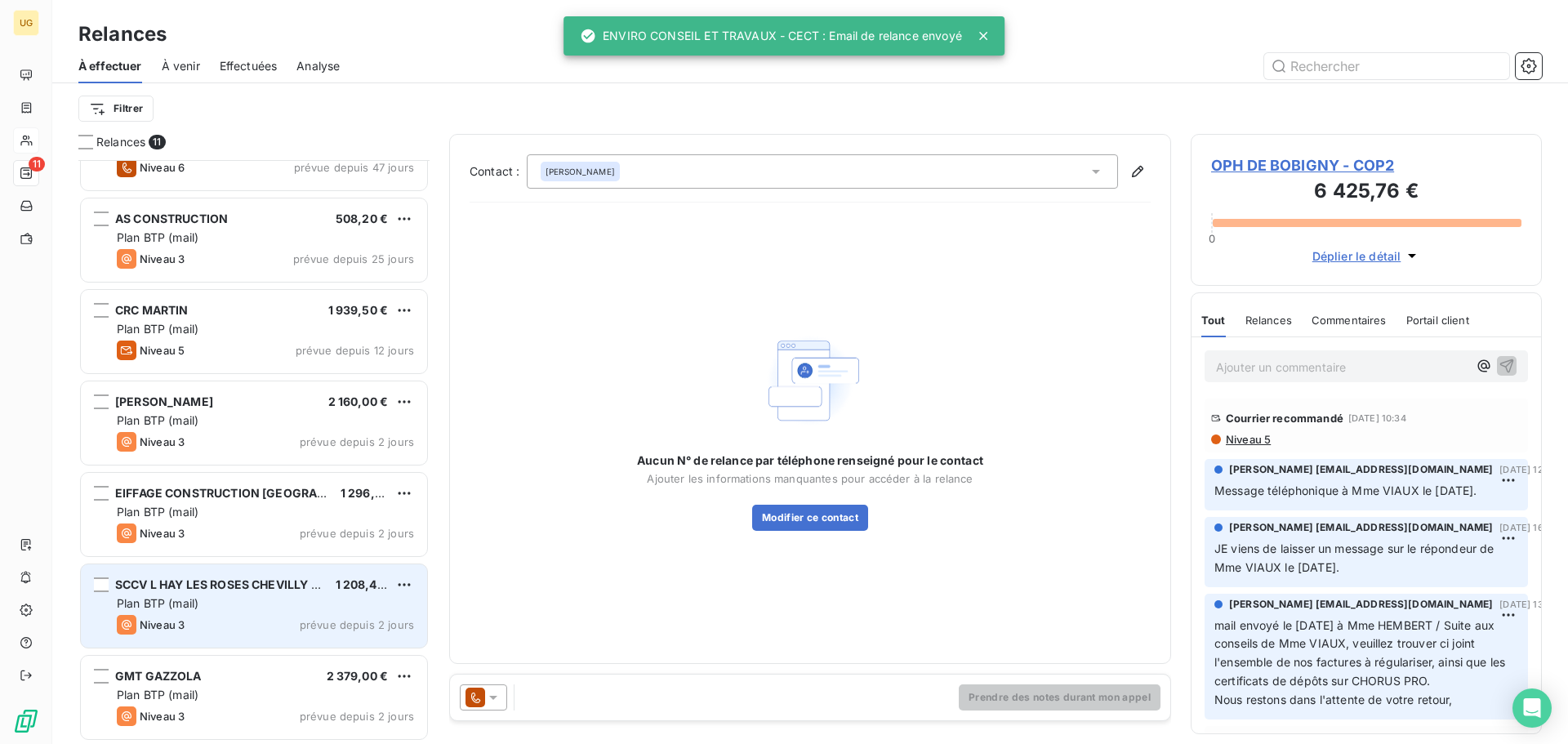
click at [242, 604] on div "Plan BTP (mail)" at bounding box center [265, 603] width 297 height 16
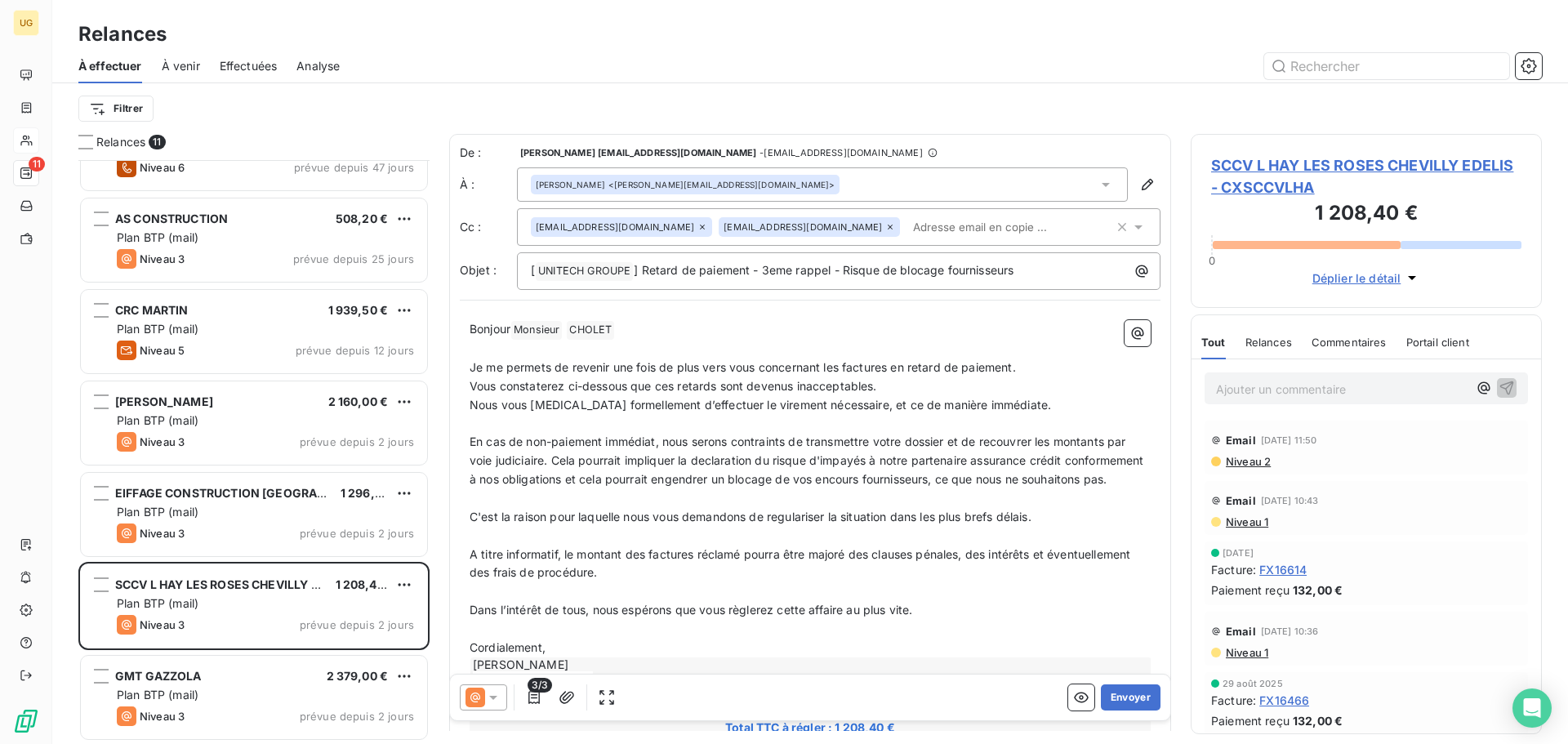
click at [1253, 464] on span "Niveau 2" at bounding box center [1248, 461] width 46 height 13
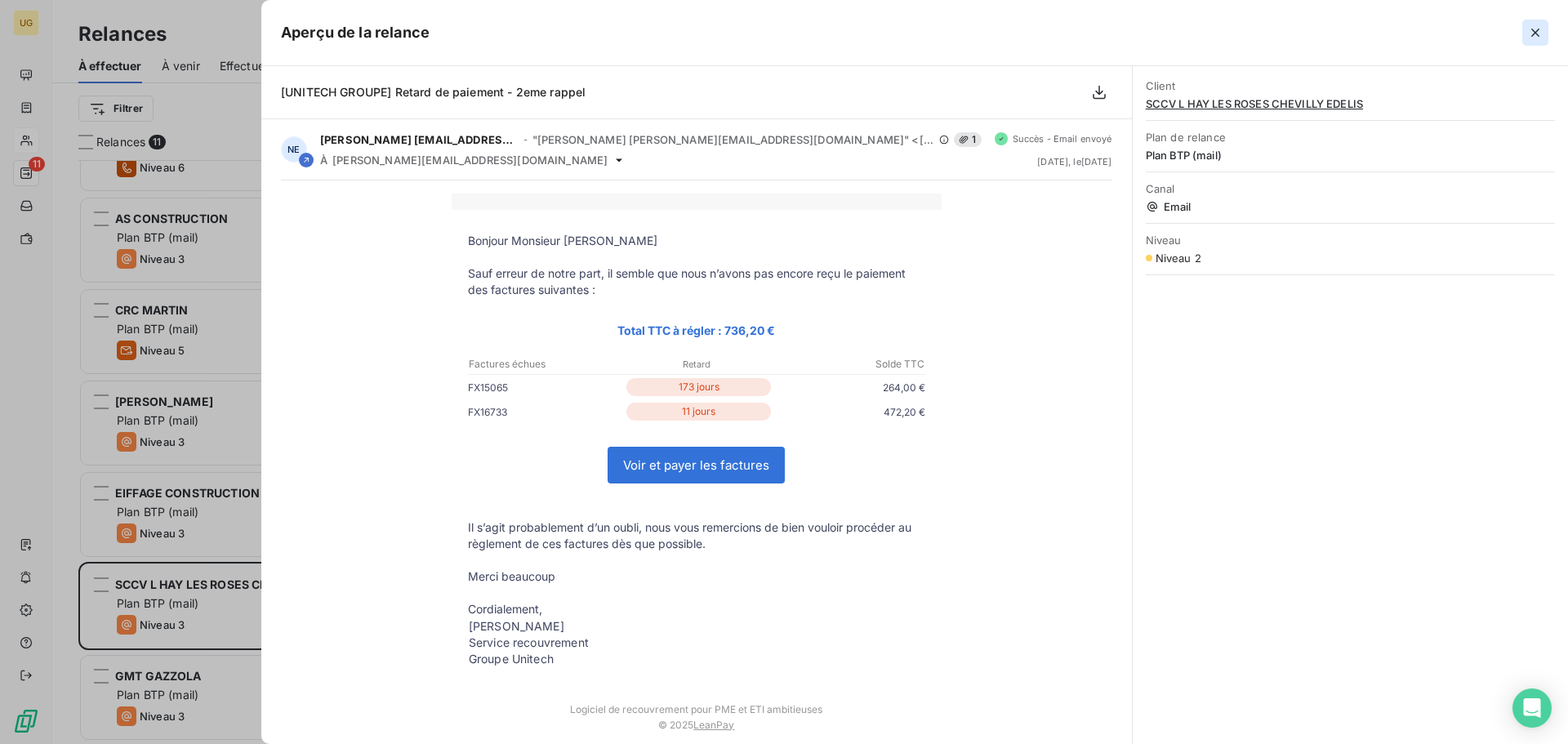
click at [1536, 35] on icon "button" at bounding box center [1535, 33] width 16 height 16
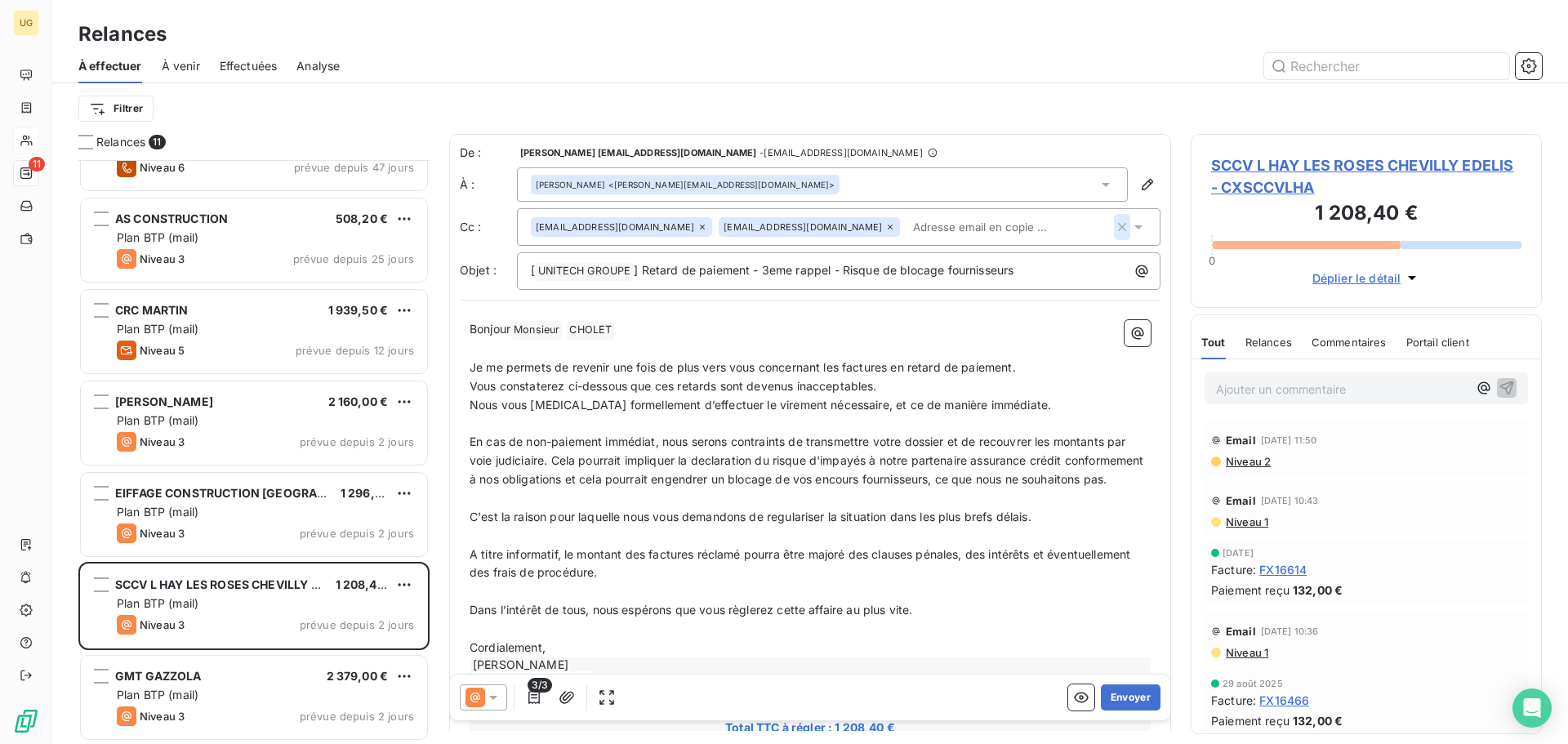
click at [1118, 227] on icon "button" at bounding box center [1122, 227] width 9 height 9
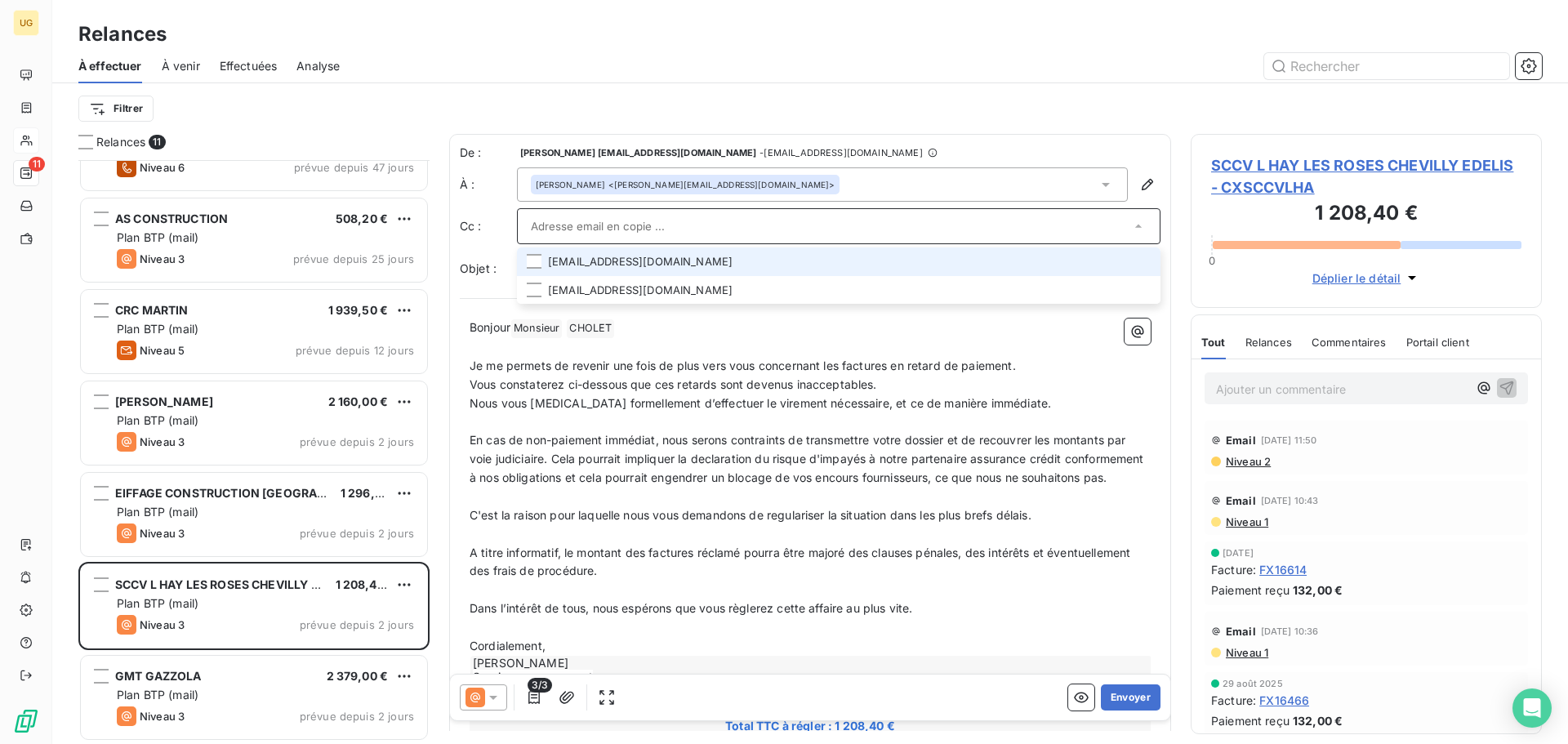
click at [1015, 92] on div "Filtrer" at bounding box center [811, 108] width 1463 height 51
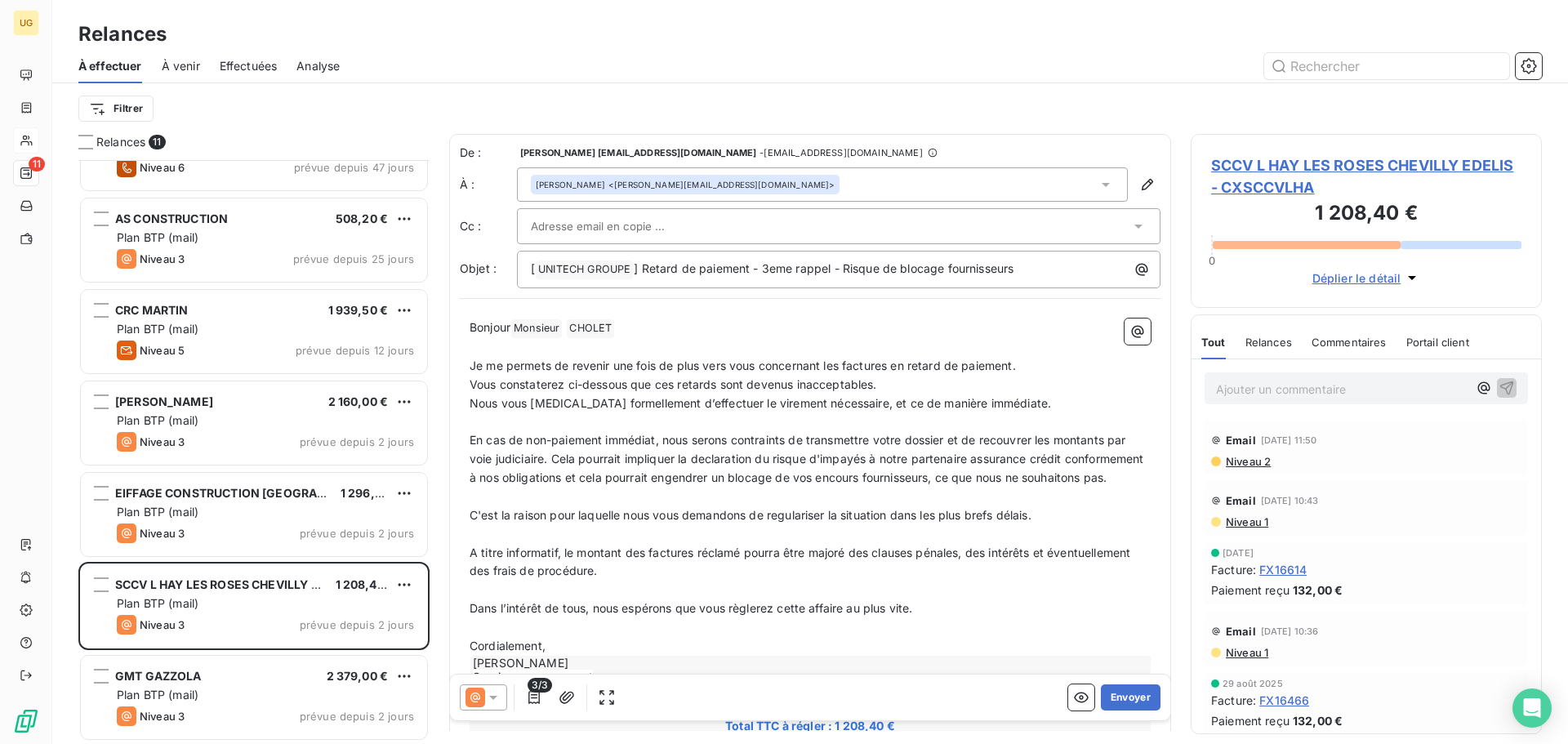
click at [1056, 219] on div at bounding box center [831, 226] width 600 height 25
click at [570, 225] on input "text" at bounding box center [831, 226] width 600 height 25
click at [573, 232] on input "text" at bounding box center [619, 226] width 176 height 25
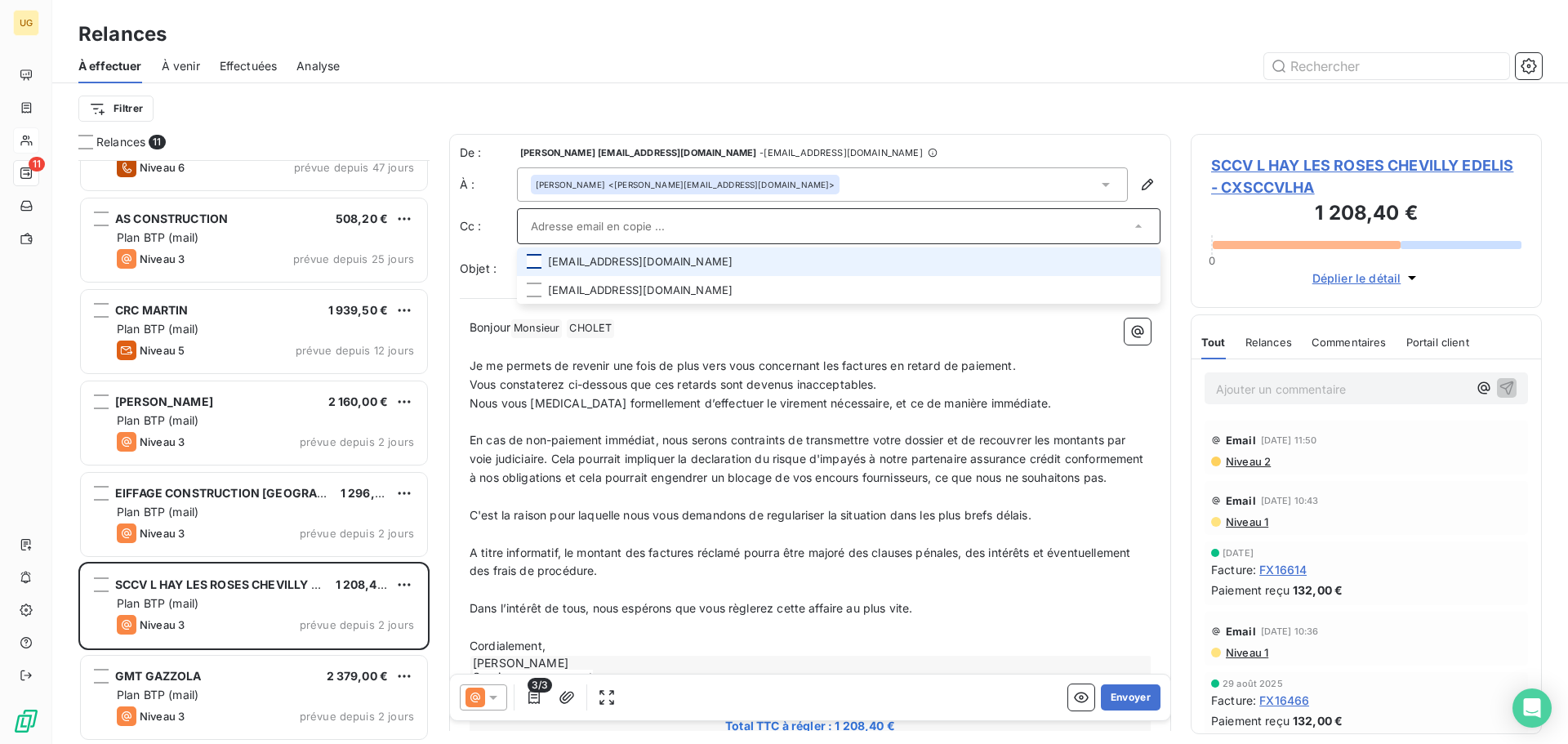
click at [533, 261] on div at bounding box center [534, 261] width 15 height 15
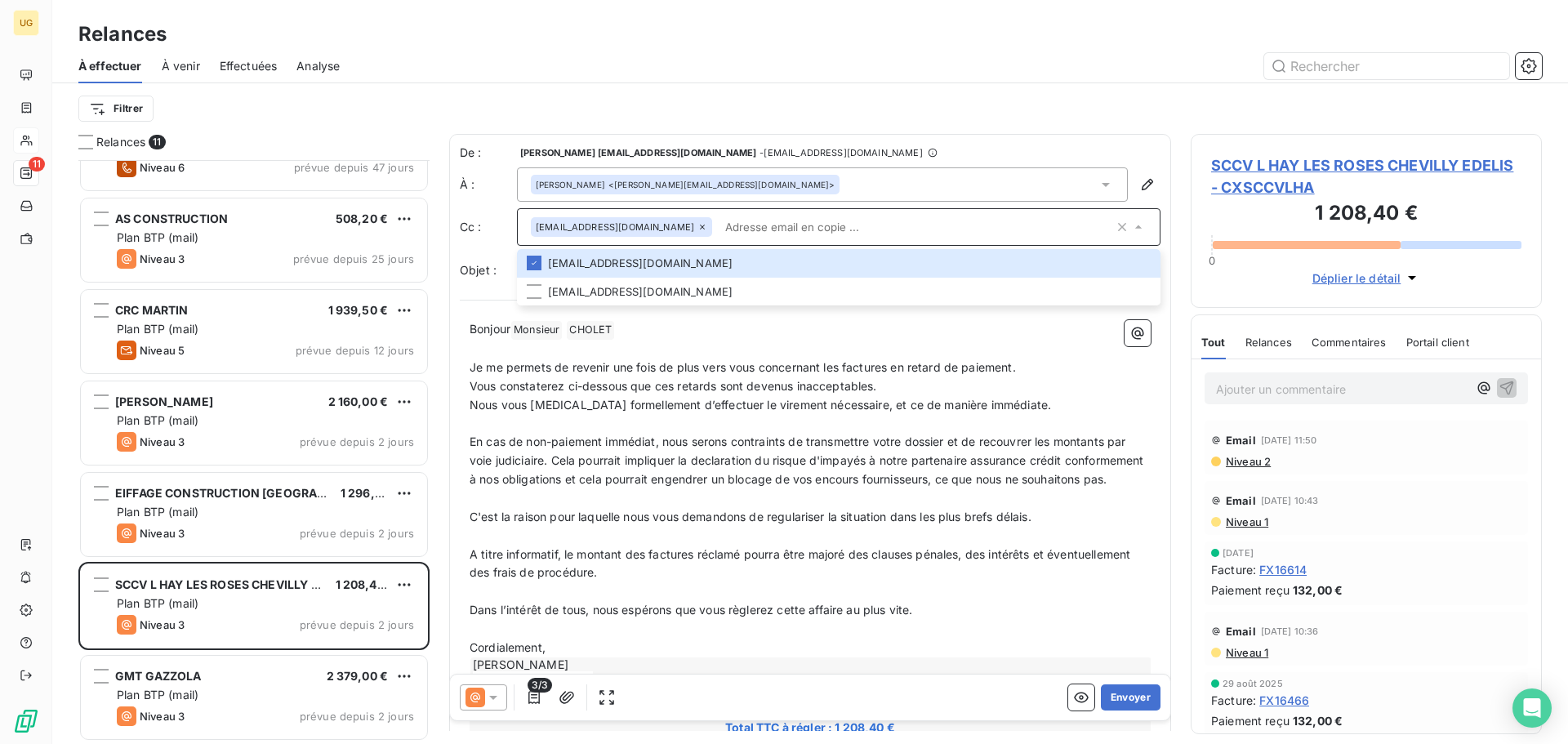
click at [804, 130] on div "Filtrer" at bounding box center [811, 108] width 1463 height 51
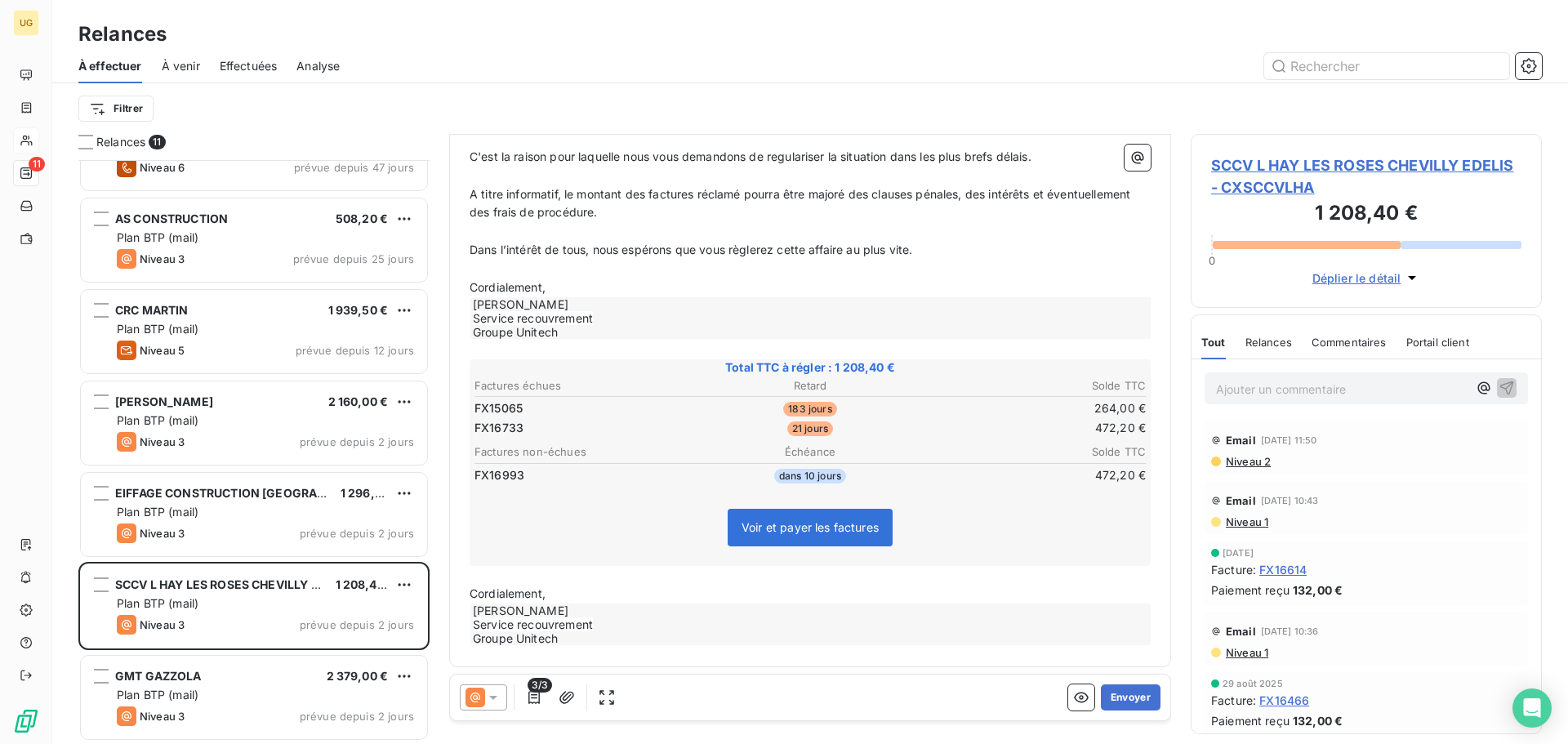
scroll to position [383, 0]
click at [532, 700] on icon "button" at bounding box center [534, 697] width 16 height 16
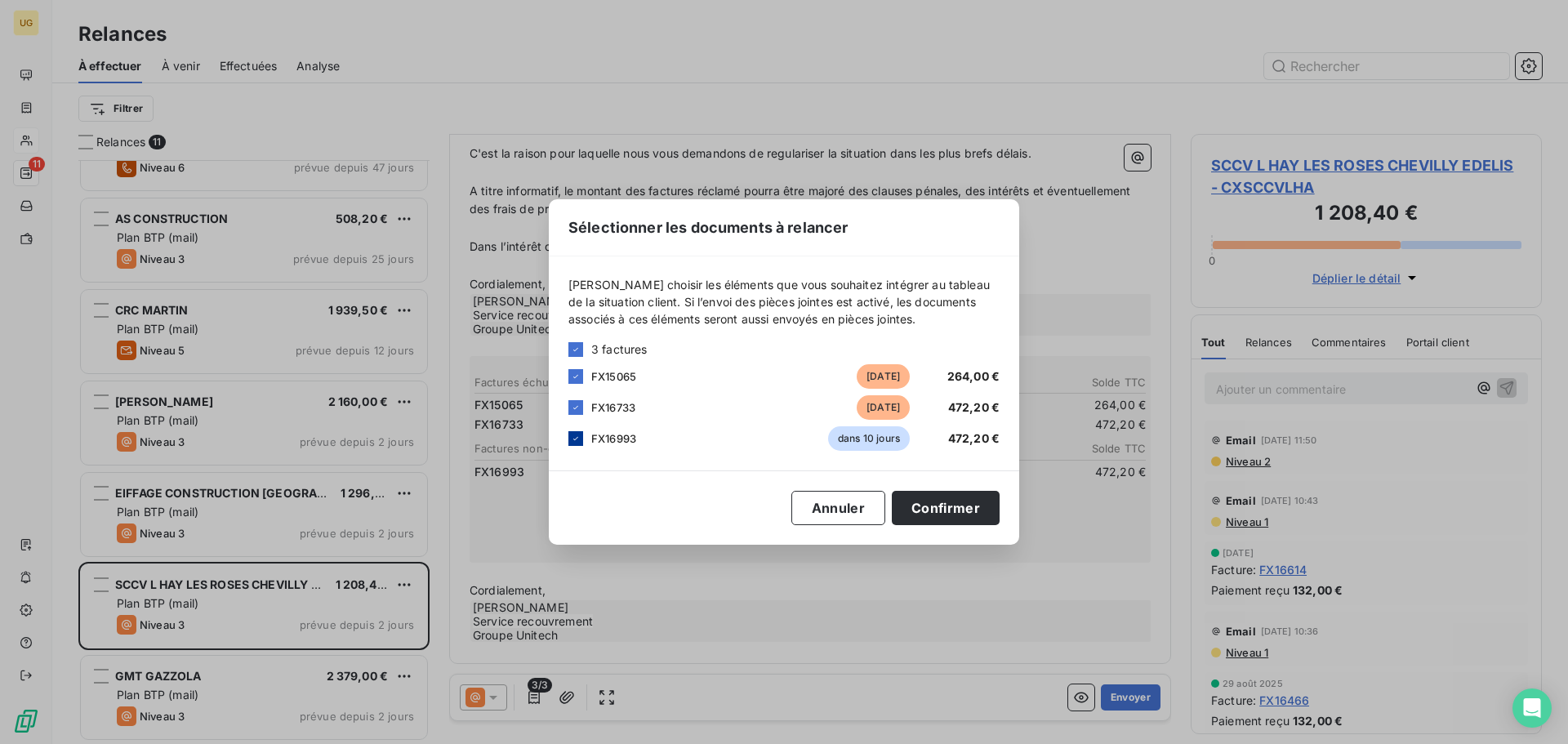
click at [574, 441] on icon at bounding box center [575, 438] width 9 height 9
drag, startPoint x: 941, startPoint y: 498, endPoint x: 984, endPoint y: 516, distance: 46.6
click at [943, 498] on button "Confirmer" at bounding box center [946, 508] width 108 height 34
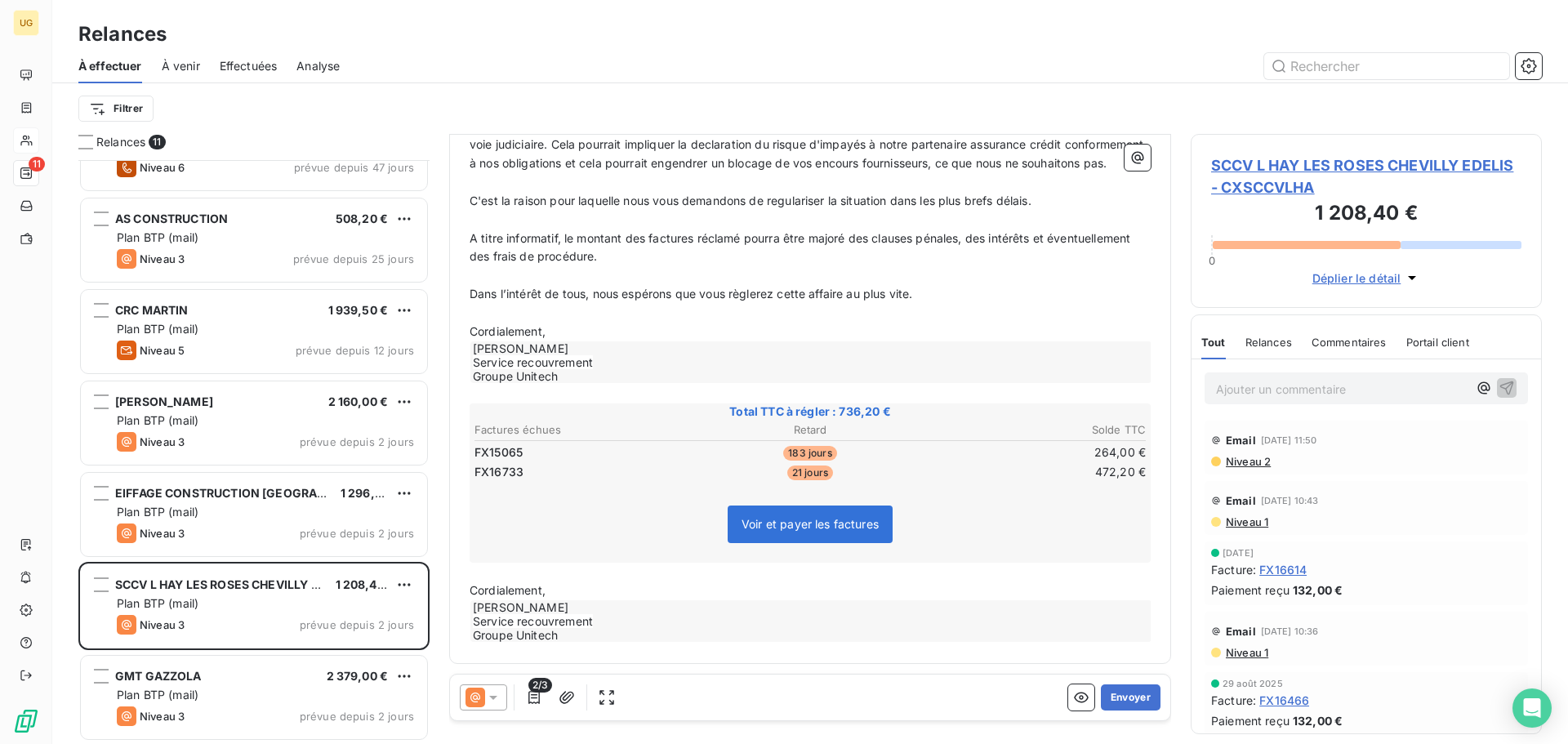
scroll to position [336, 0]
click at [1123, 699] on button "Envoyer" at bounding box center [1131, 698] width 60 height 27
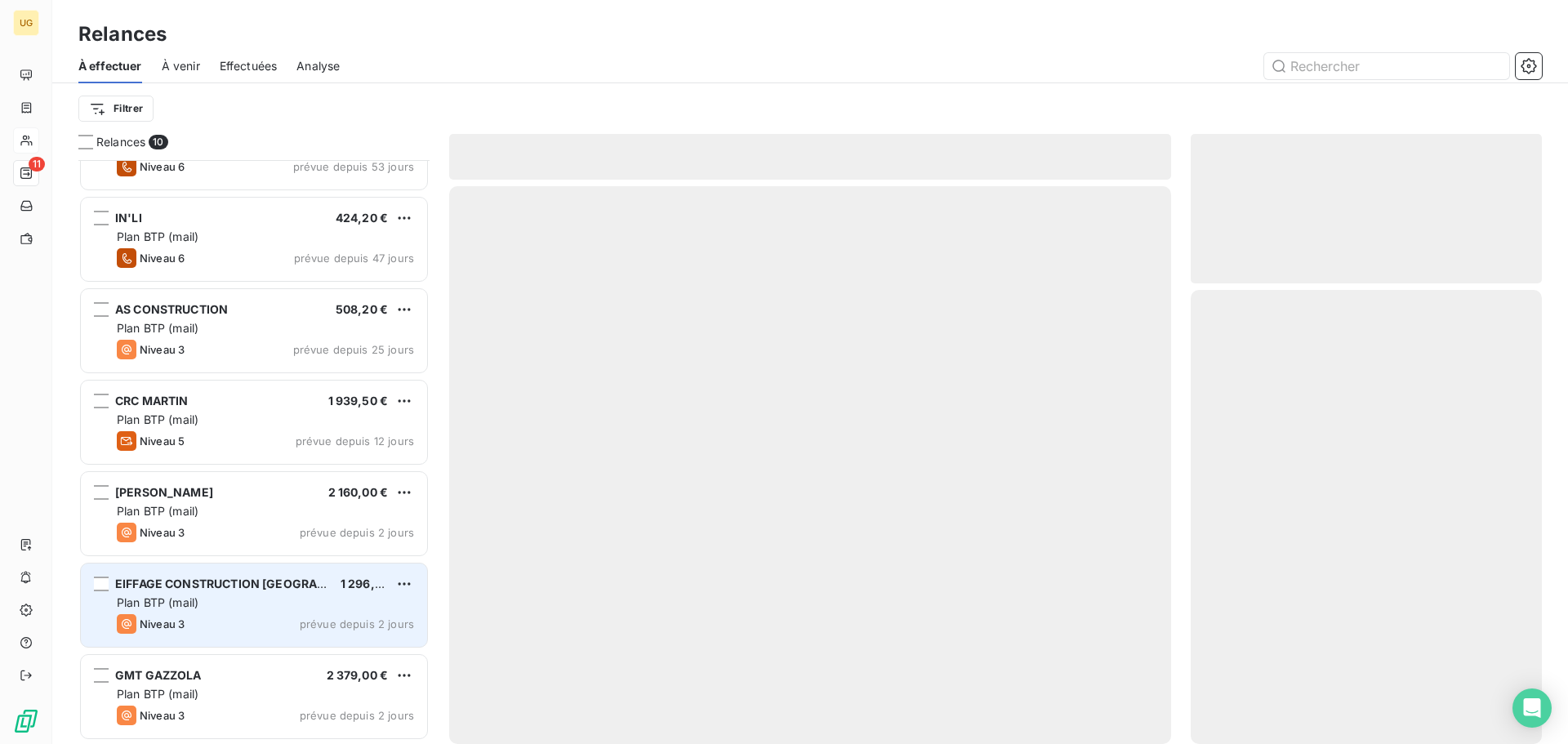
scroll to position [331, 0]
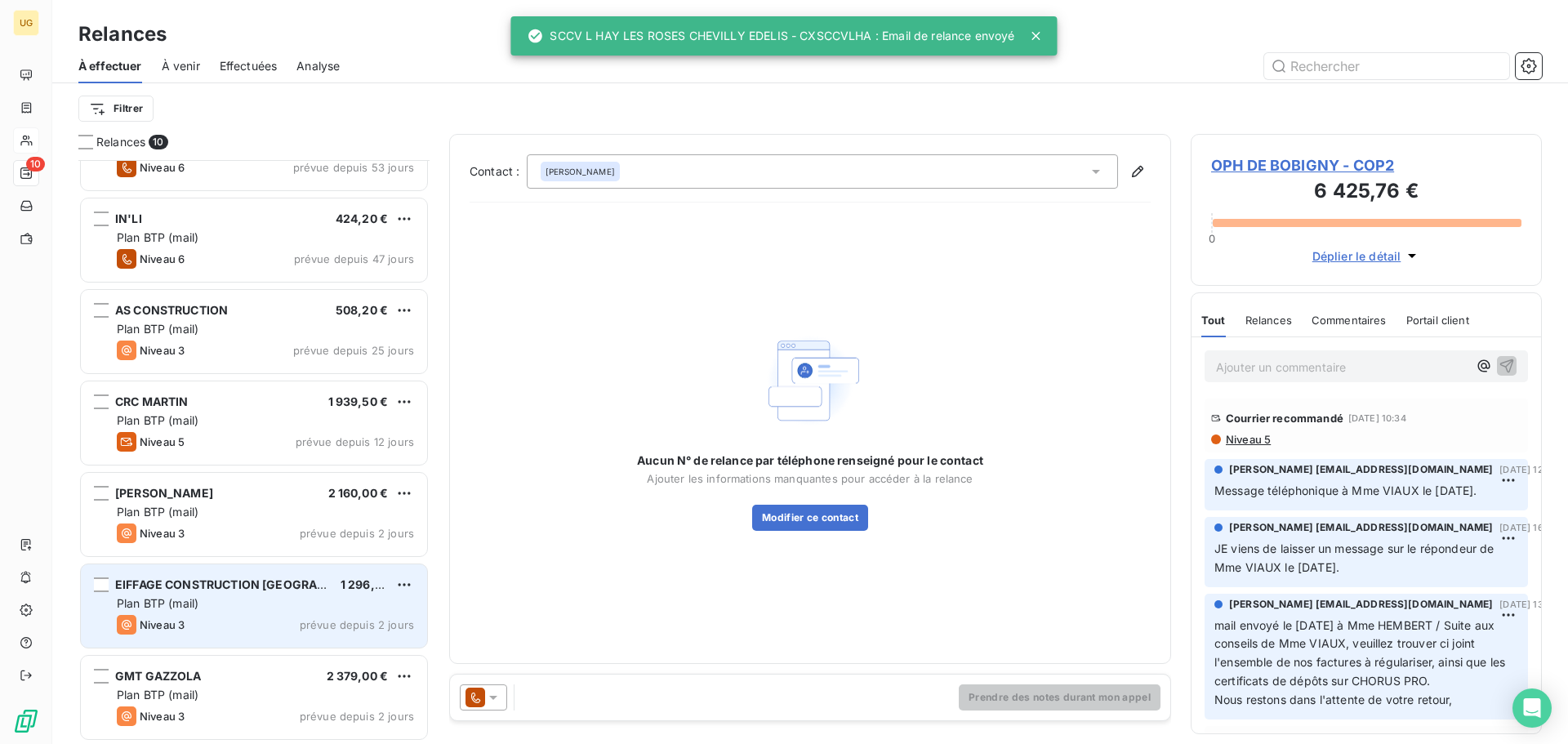
click at [246, 596] on div "Plan BTP (mail)" at bounding box center [265, 603] width 297 height 16
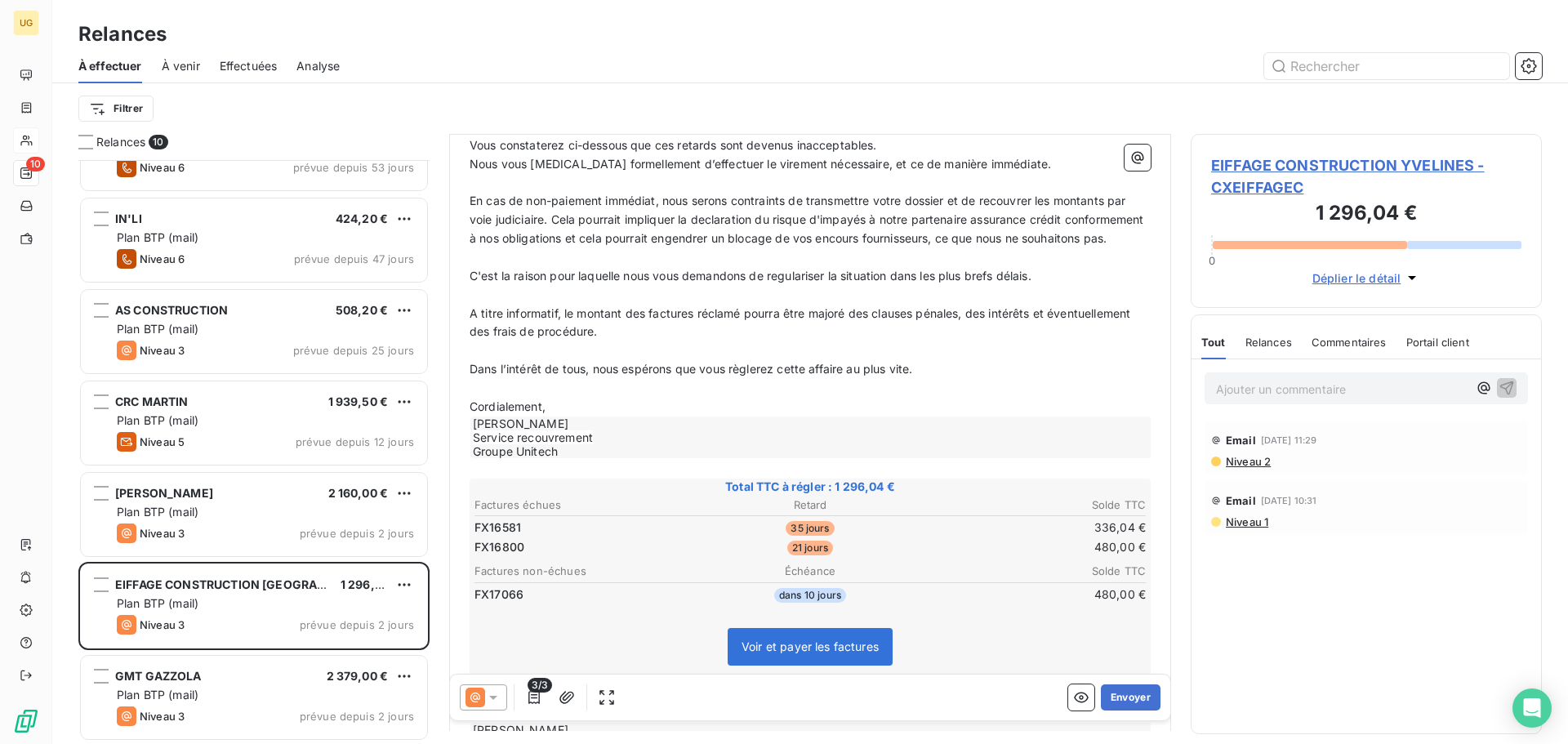
scroll to position [247, 0]
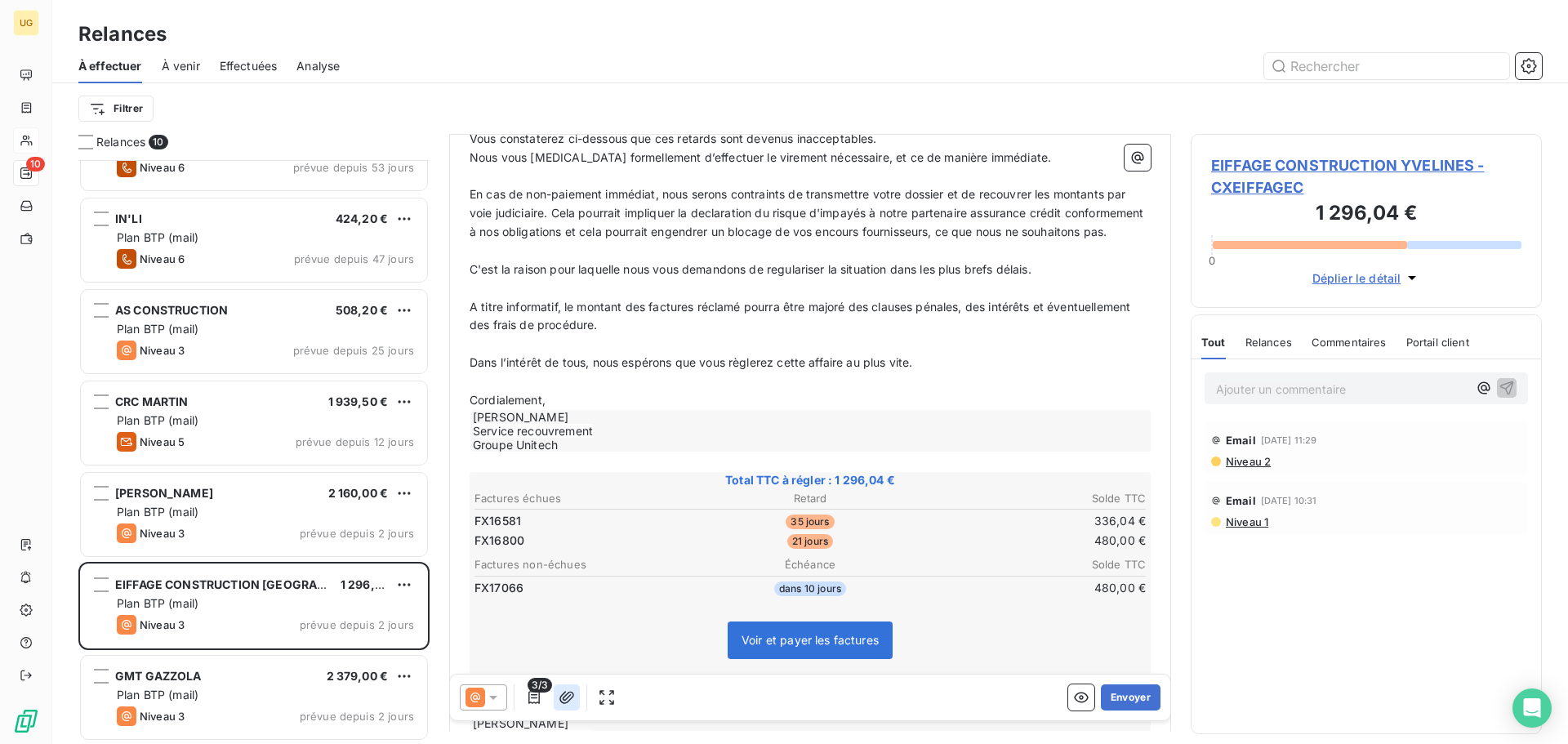
click at [566, 701] on icon "button" at bounding box center [566, 697] width 16 height 16
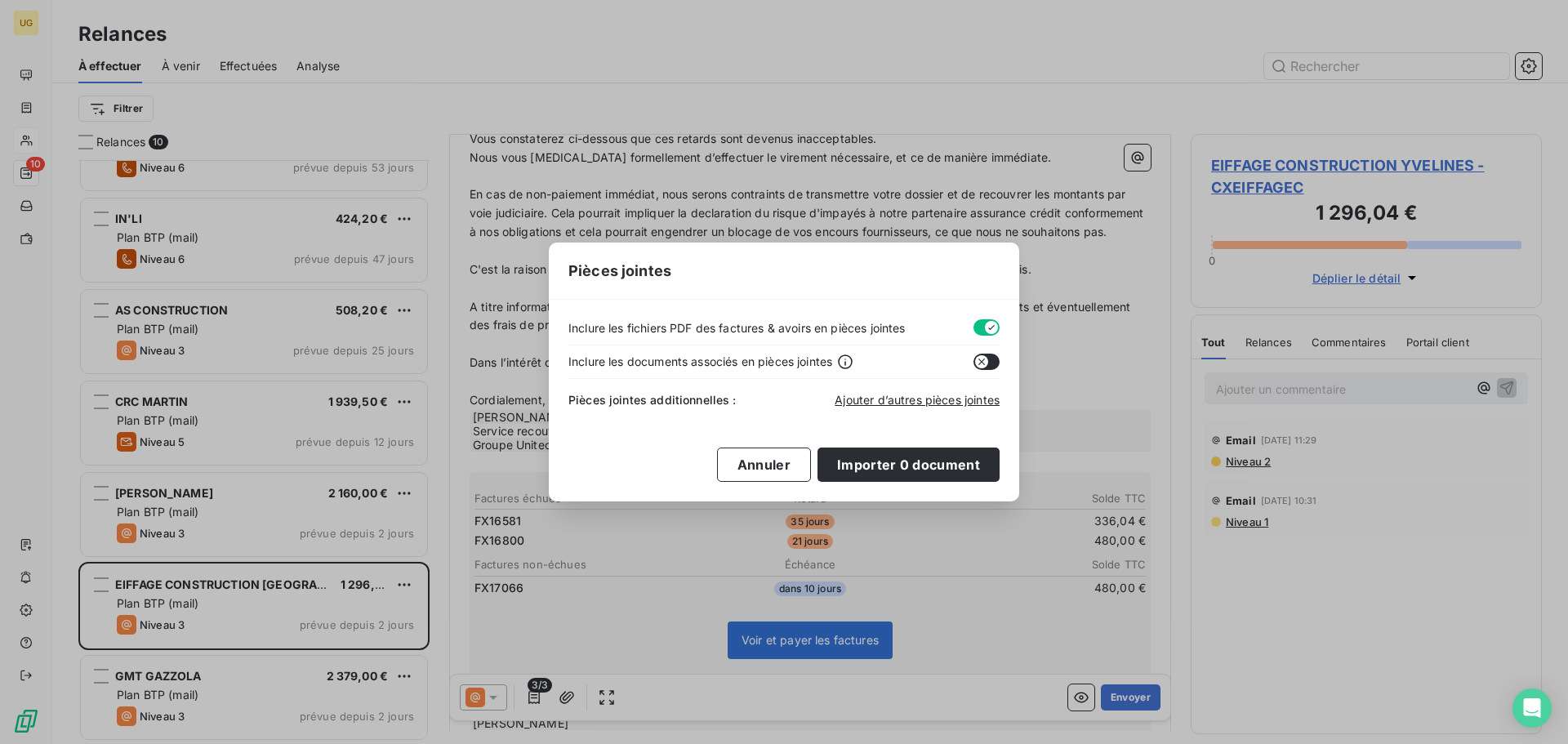
click at [601, 606] on div "Pièces jointes Inclure les fichiers PDF des factures & avoirs en pièces jointes…" at bounding box center [784, 372] width 1568 height 744
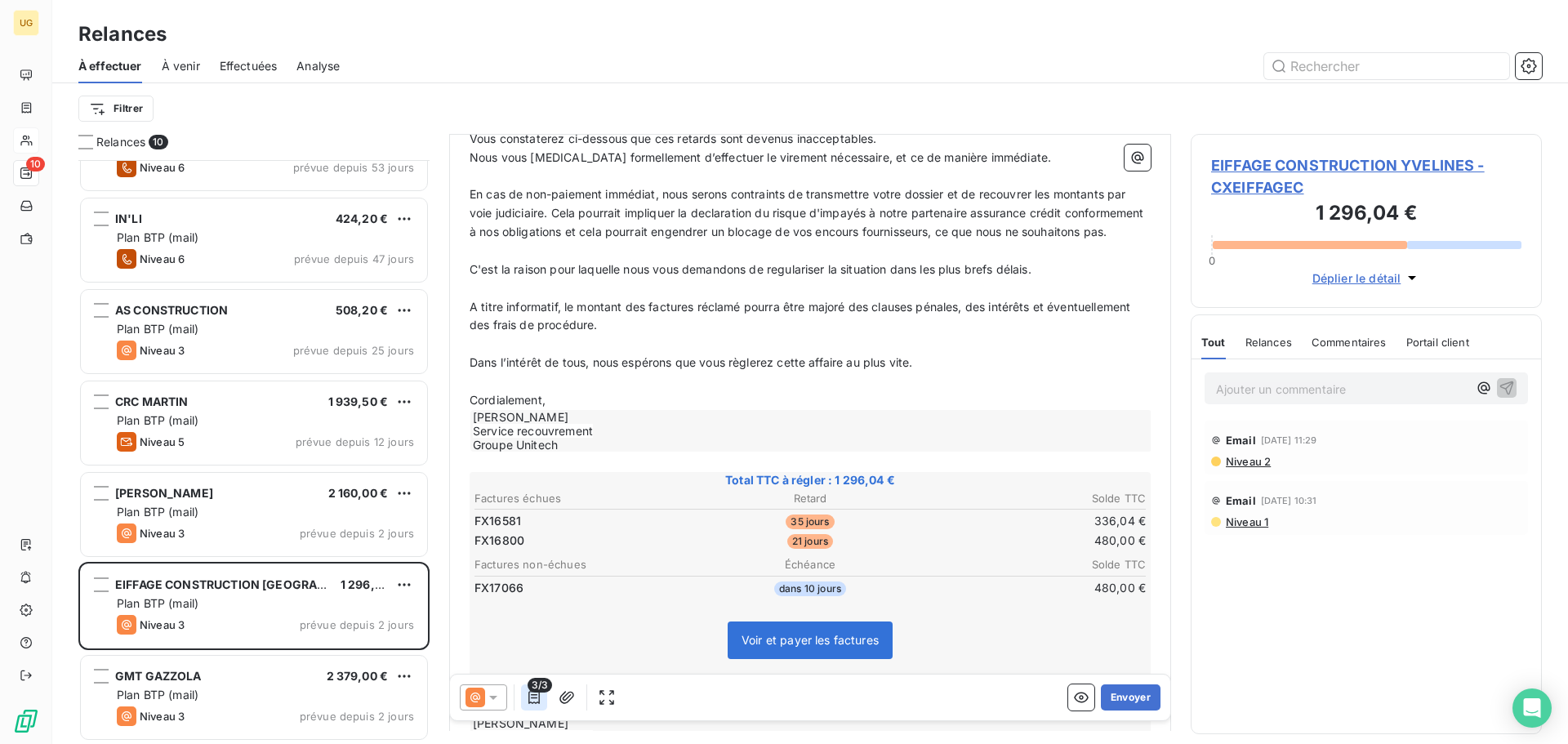
click at [529, 703] on icon "button" at bounding box center [534, 697] width 16 height 16
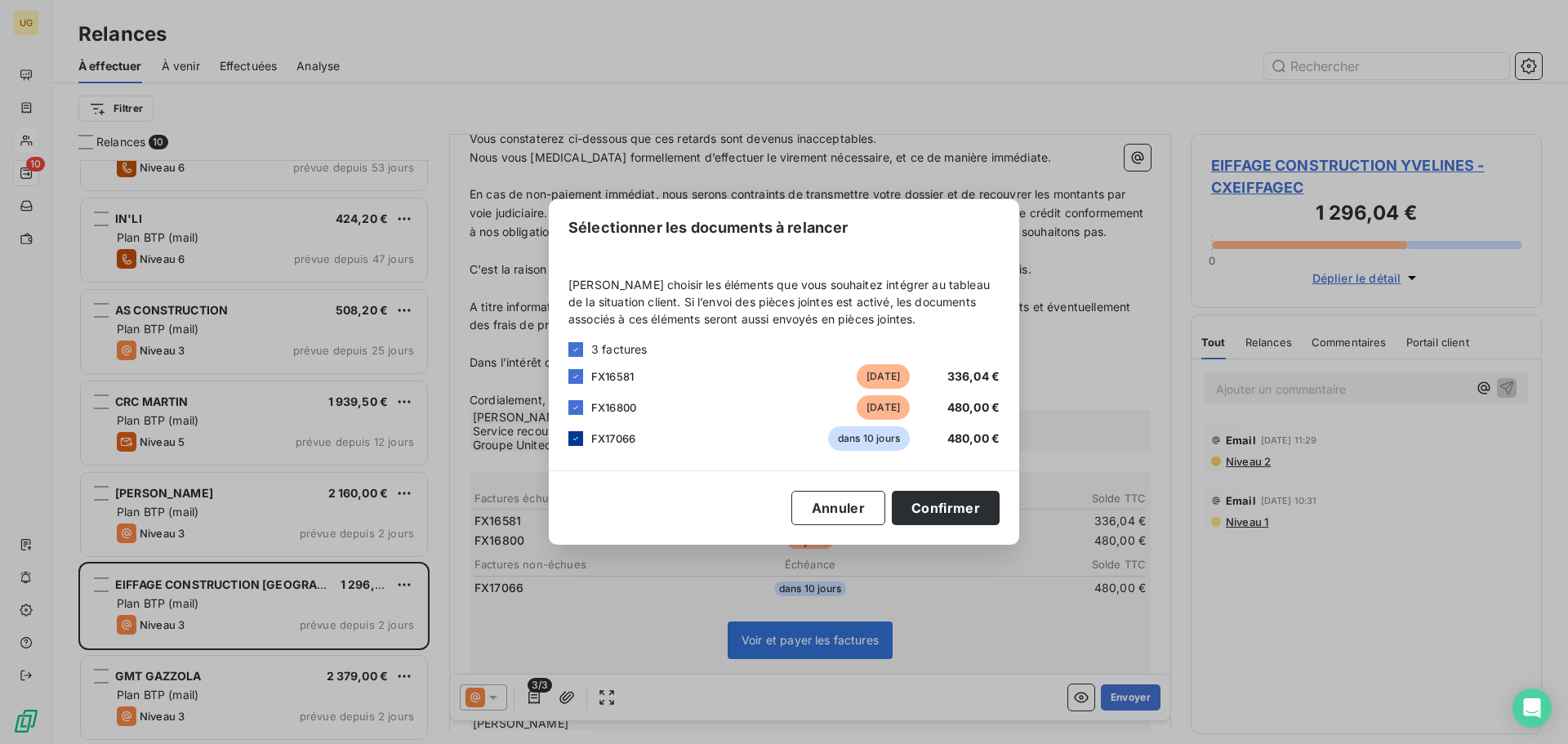
click at [573, 437] on icon at bounding box center [575, 438] width 9 height 9
drag, startPoint x: 913, startPoint y: 515, endPoint x: 944, endPoint y: 531, distance: 34.9
click at [915, 515] on button "Confirmer" at bounding box center [946, 508] width 108 height 34
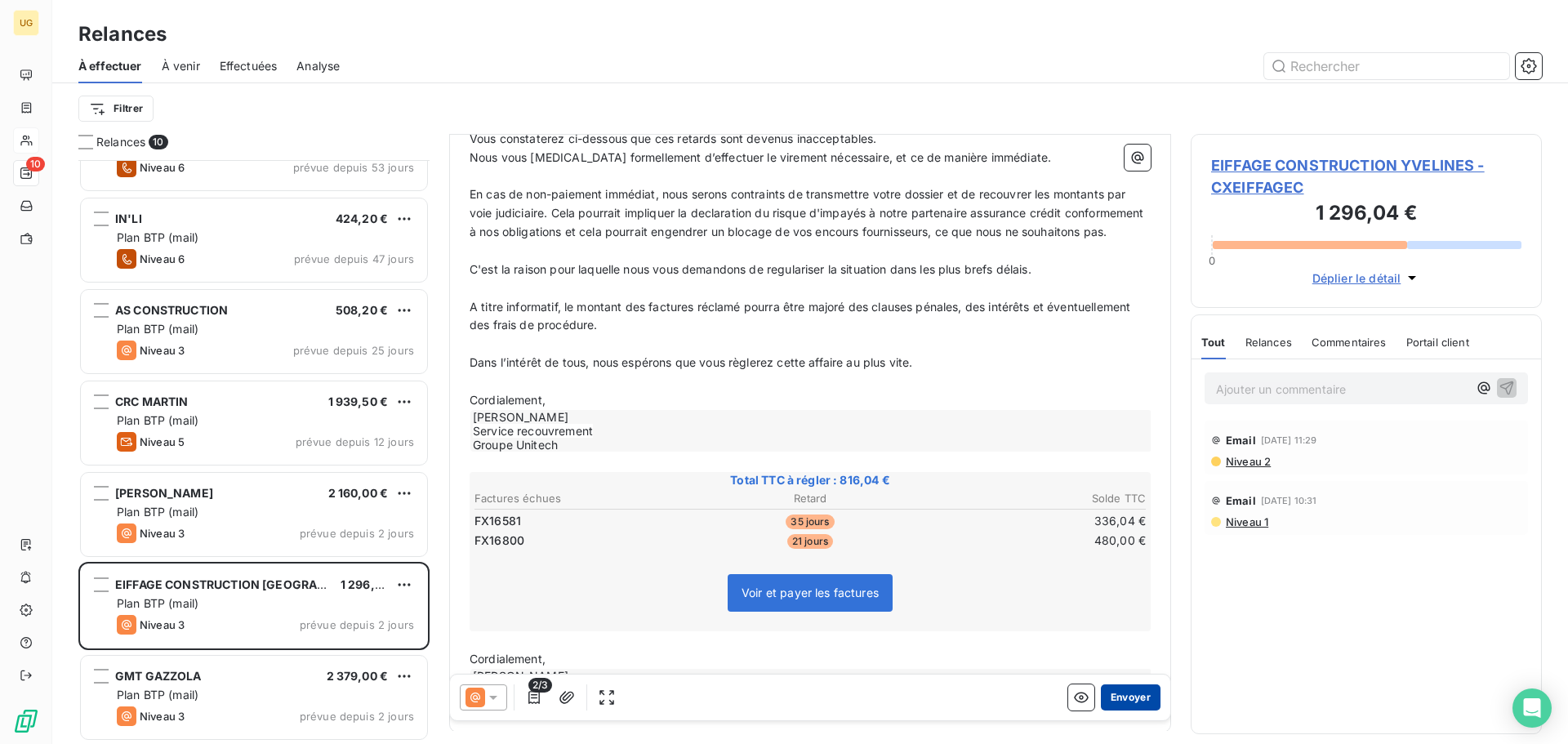
click at [1113, 694] on button "Envoyer" at bounding box center [1131, 698] width 60 height 27
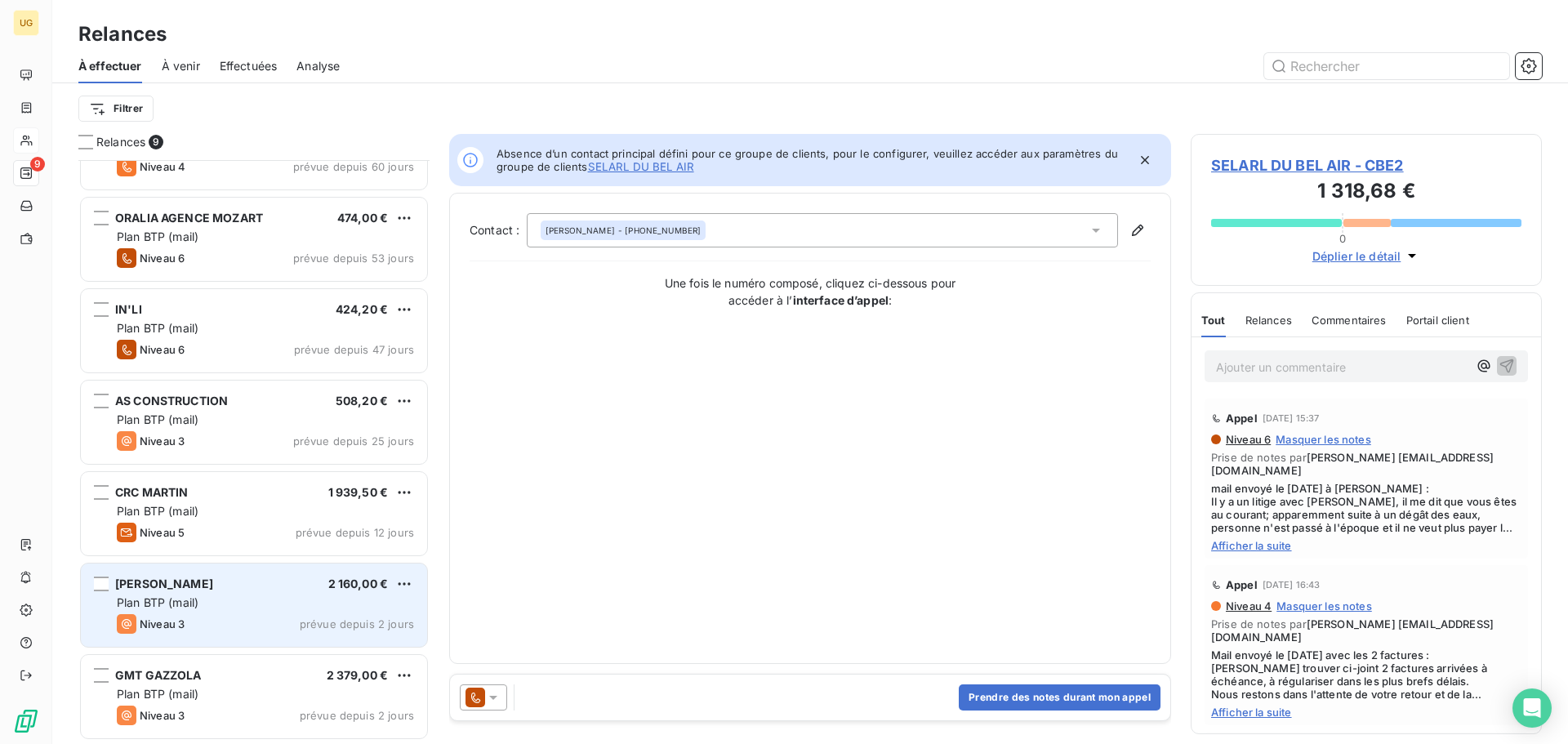
scroll to position [239, 0]
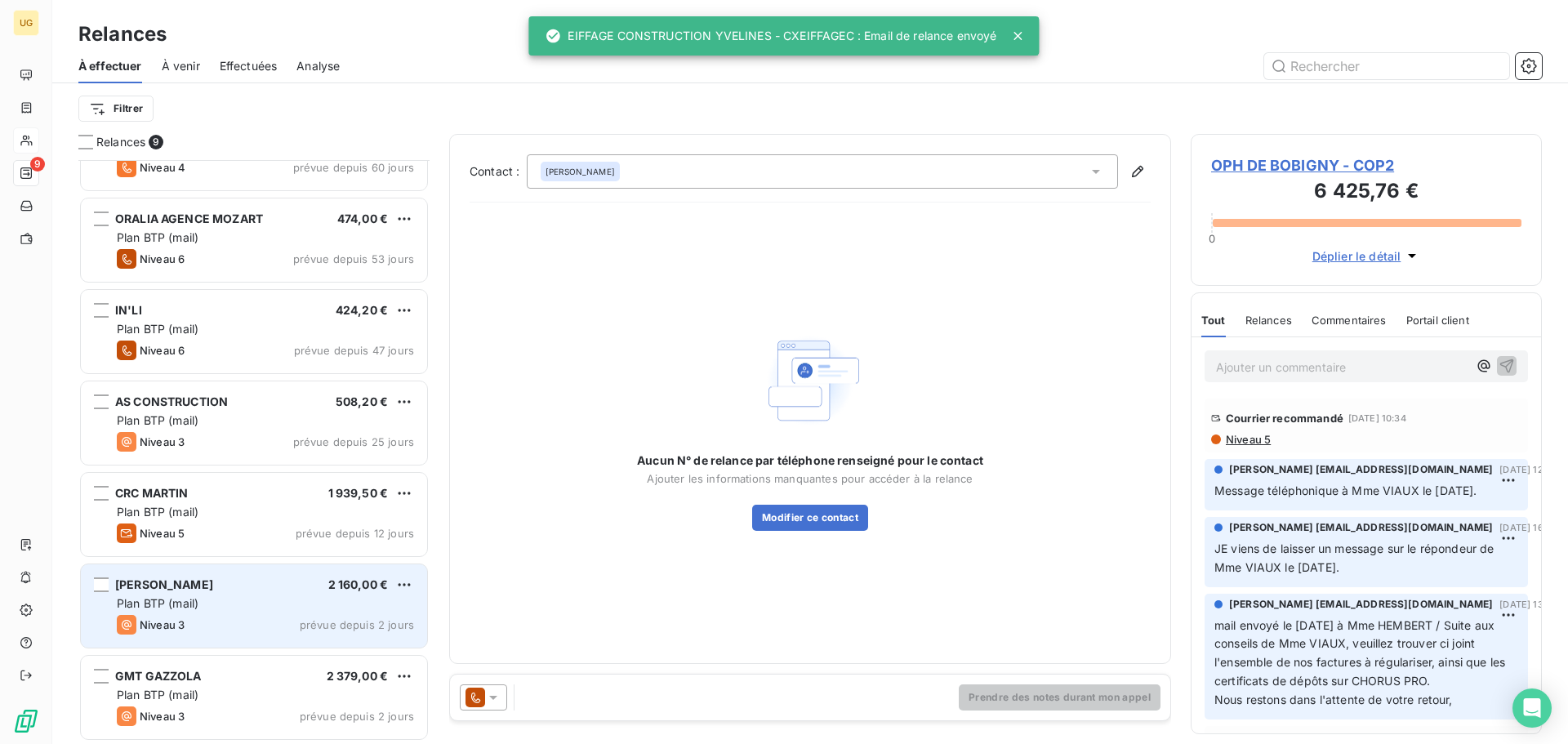
click at [281, 605] on div "Plan BTP (mail)" at bounding box center [265, 603] width 297 height 16
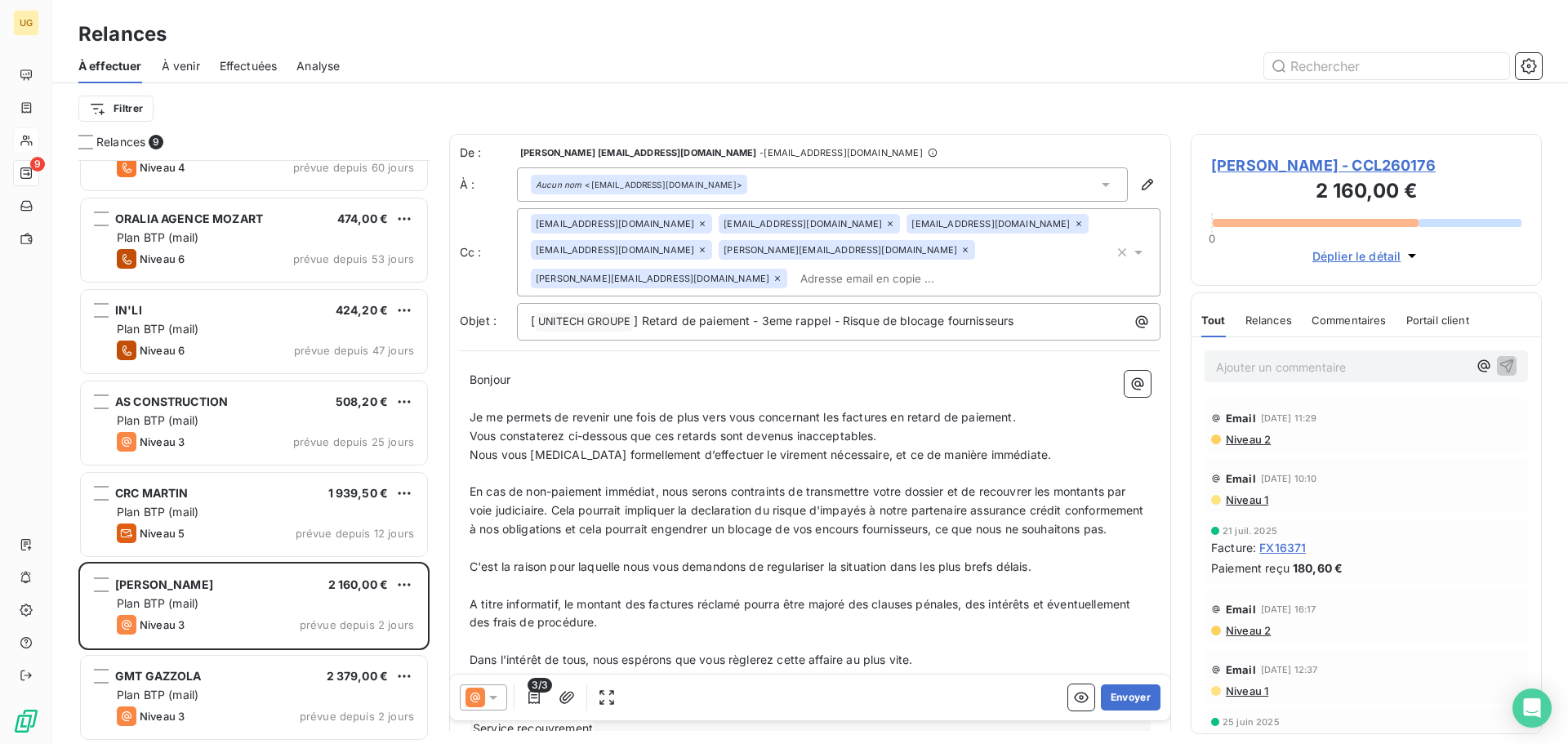
click at [756, 184] on div "Aucun nom <[EMAIL_ADDRESS][DOMAIN_NAME]>" at bounding box center [822, 184] width 611 height 34
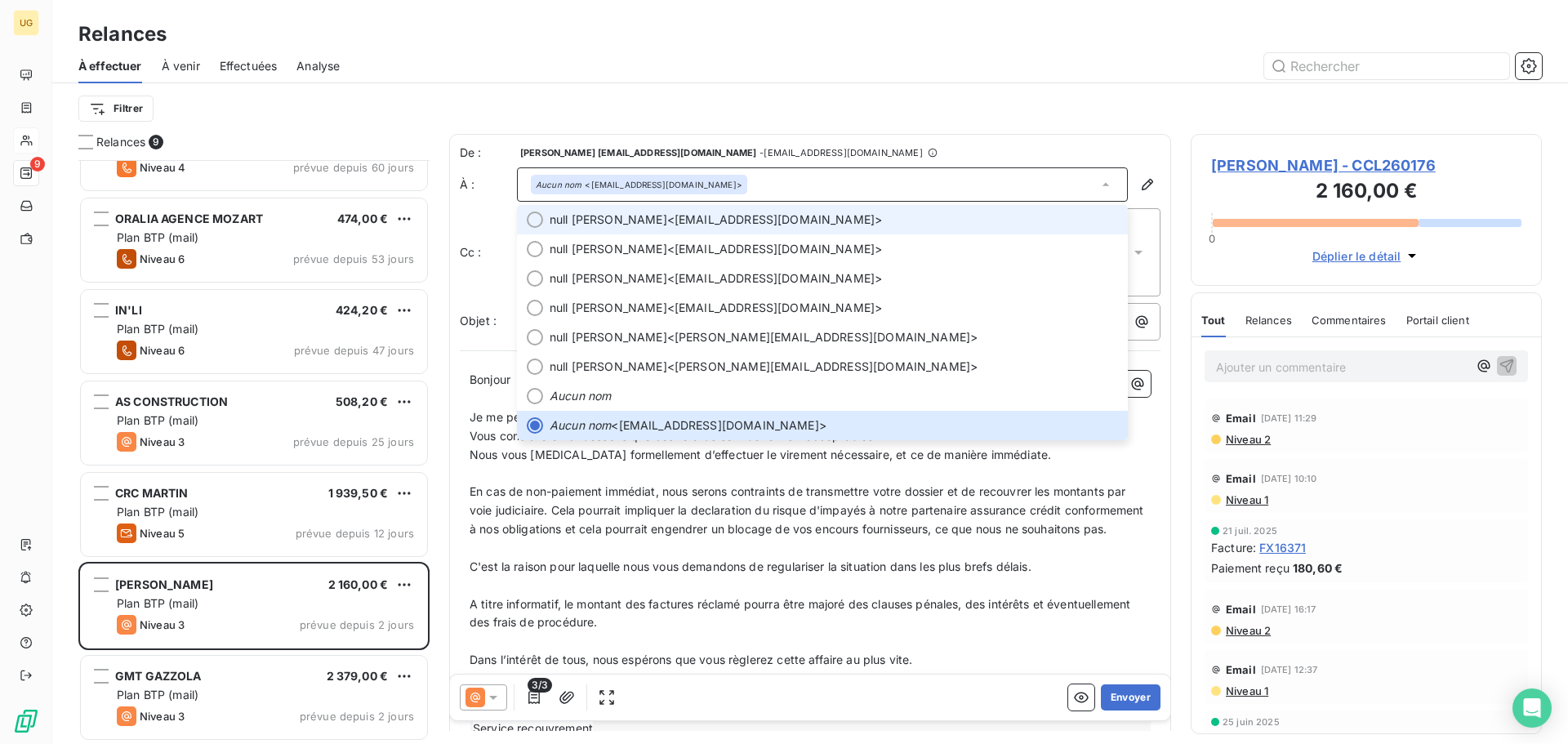
click at [694, 225] on span "null [PERSON_NAME] <[EMAIL_ADDRESS][DOMAIN_NAME]>" at bounding box center [833, 219] width 568 height 16
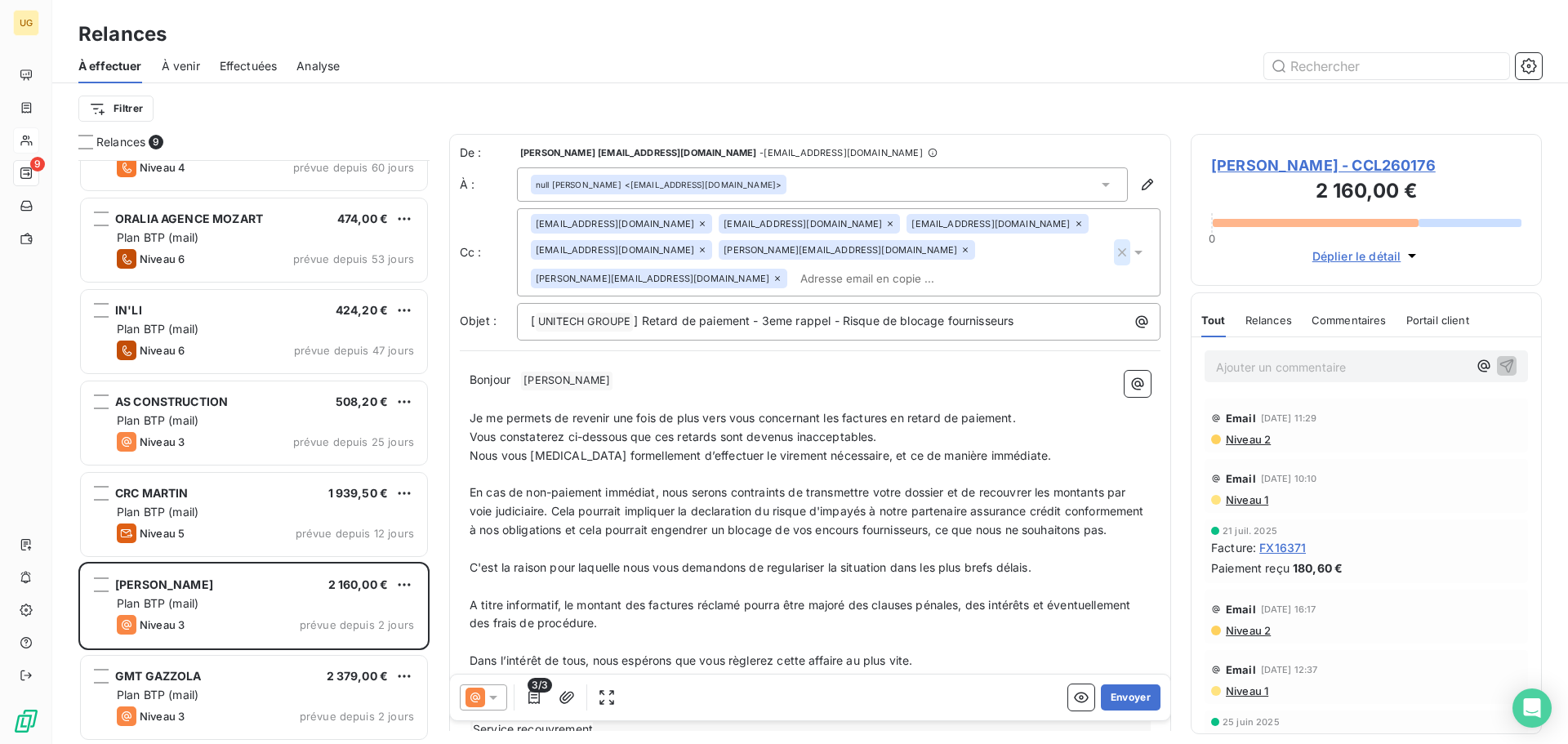
click at [1114, 253] on icon "button" at bounding box center [1122, 252] width 16 height 16
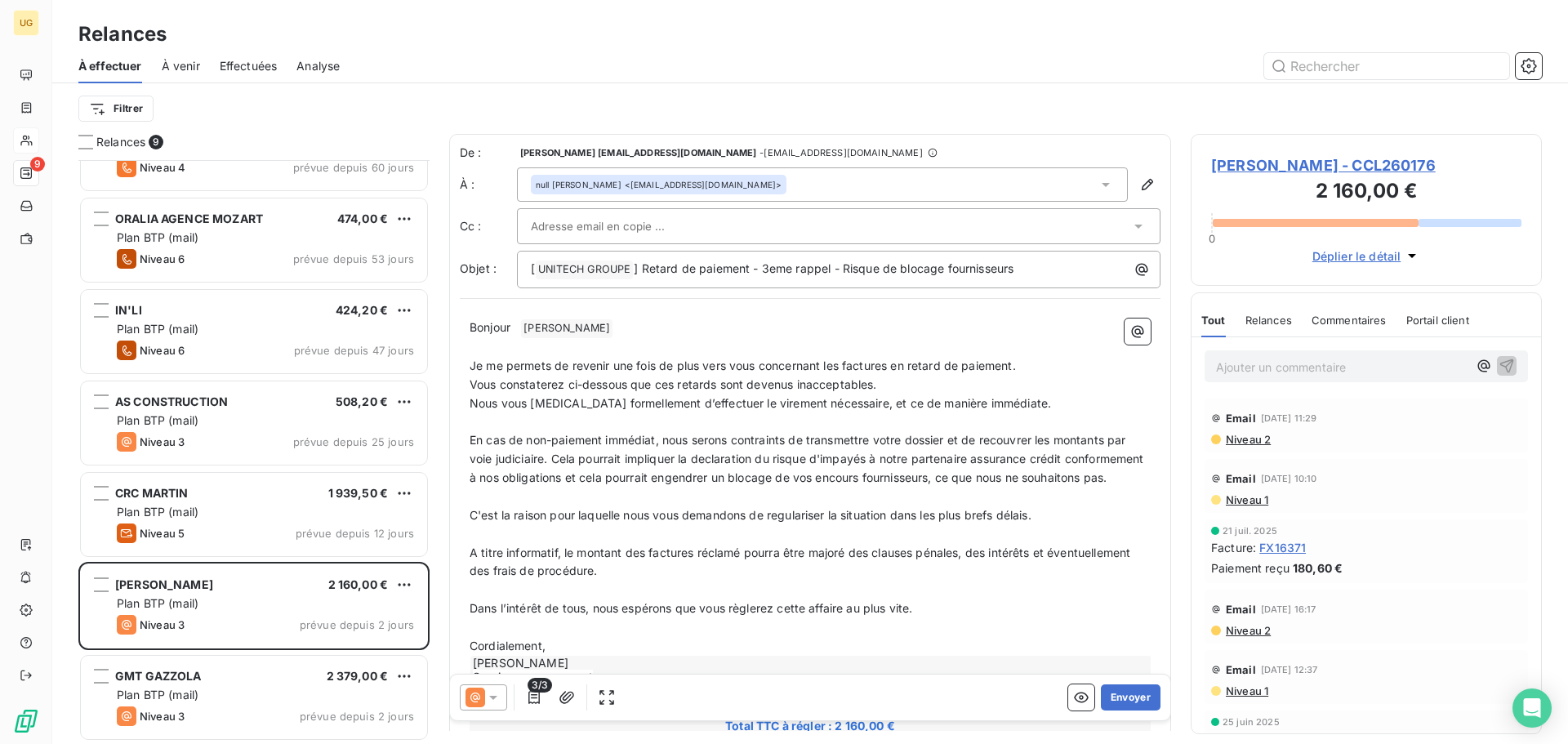
drag, startPoint x: 1017, startPoint y: 73, endPoint x: 980, endPoint y: 207, distance: 139.0
click at [1015, 79] on div at bounding box center [950, 66] width 1182 height 27
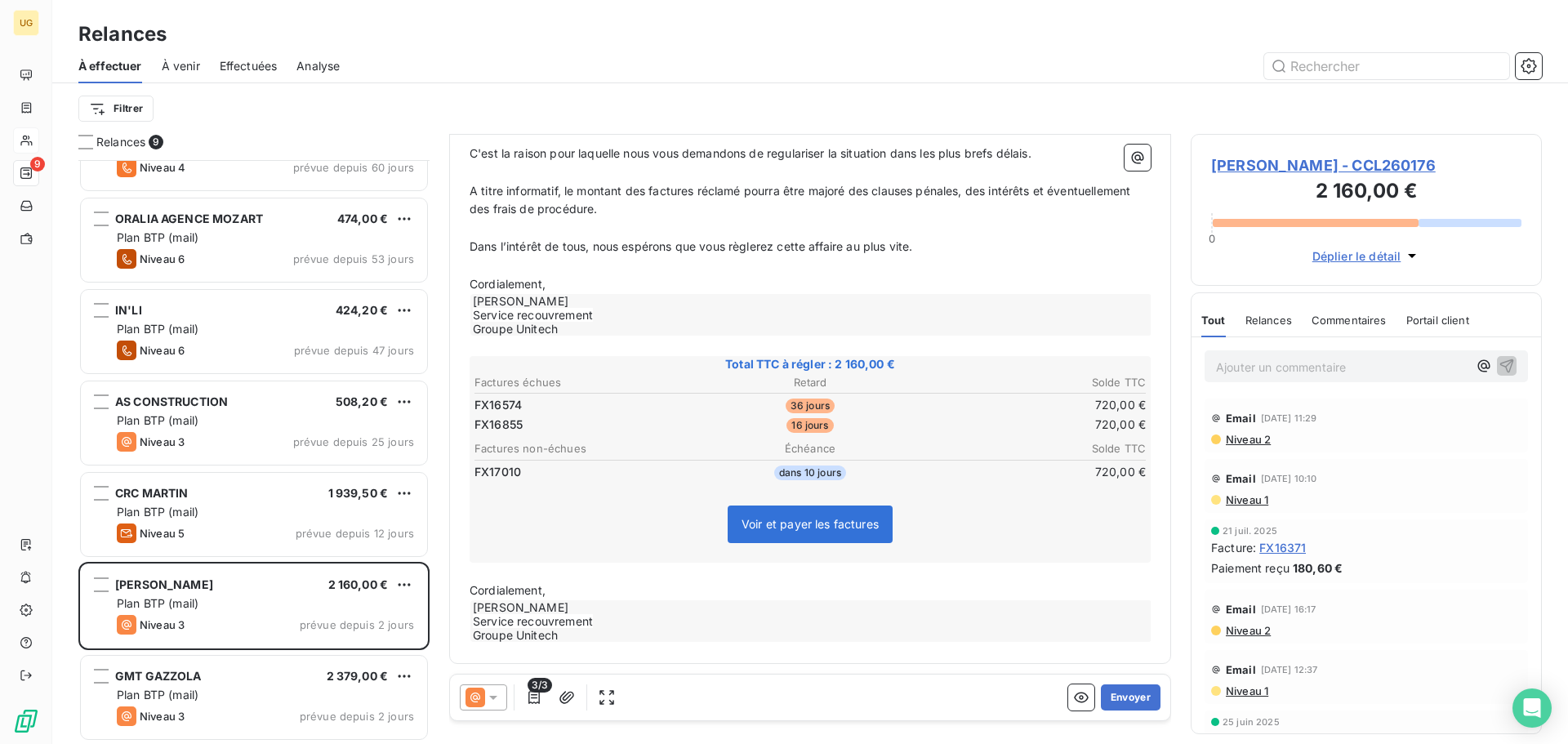
scroll to position [381, 0]
click at [531, 704] on icon "button" at bounding box center [534, 697] width 11 height 13
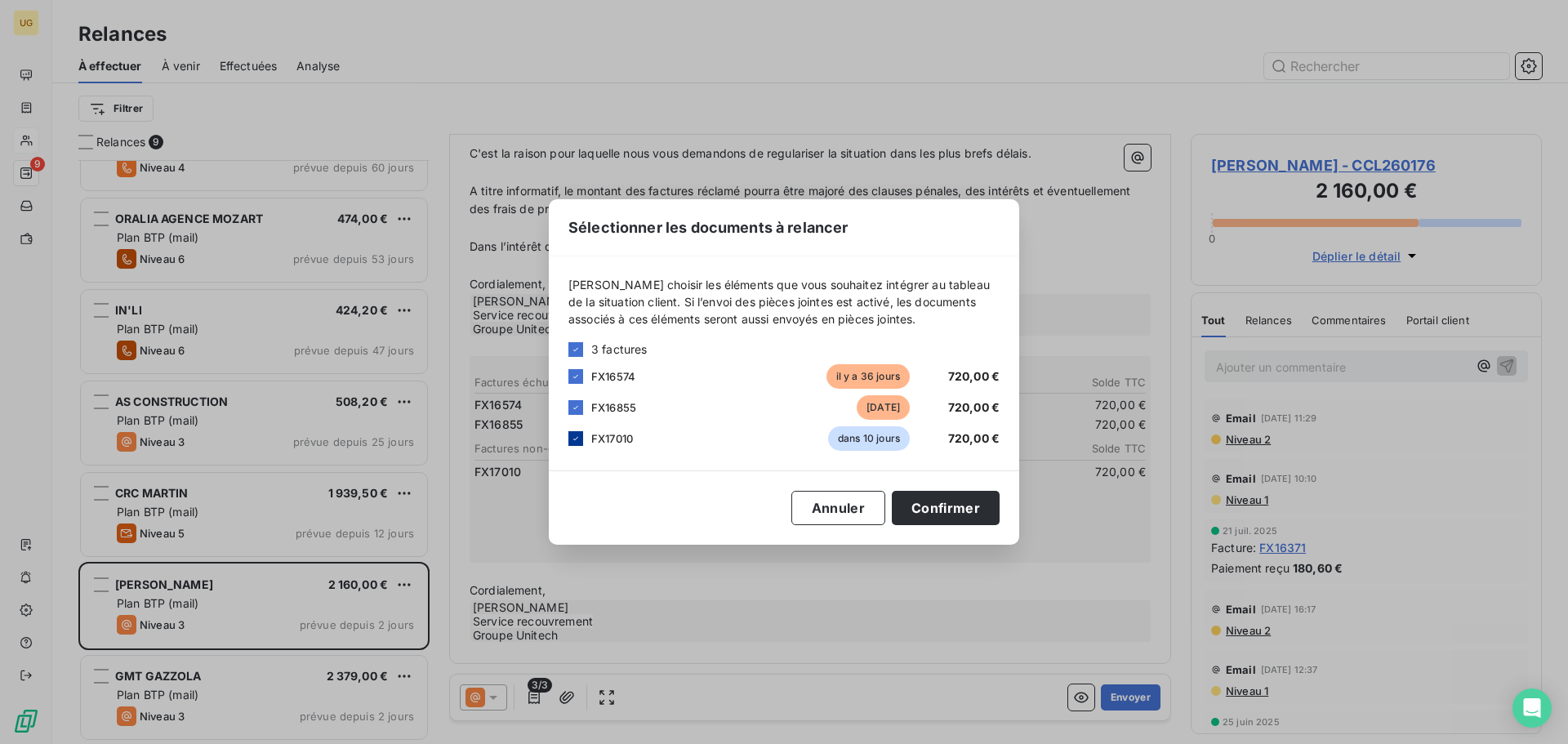
click at [568, 441] on div at bounding box center [575, 438] width 15 height 15
click at [953, 511] on button "Confirmer" at bounding box center [946, 508] width 108 height 34
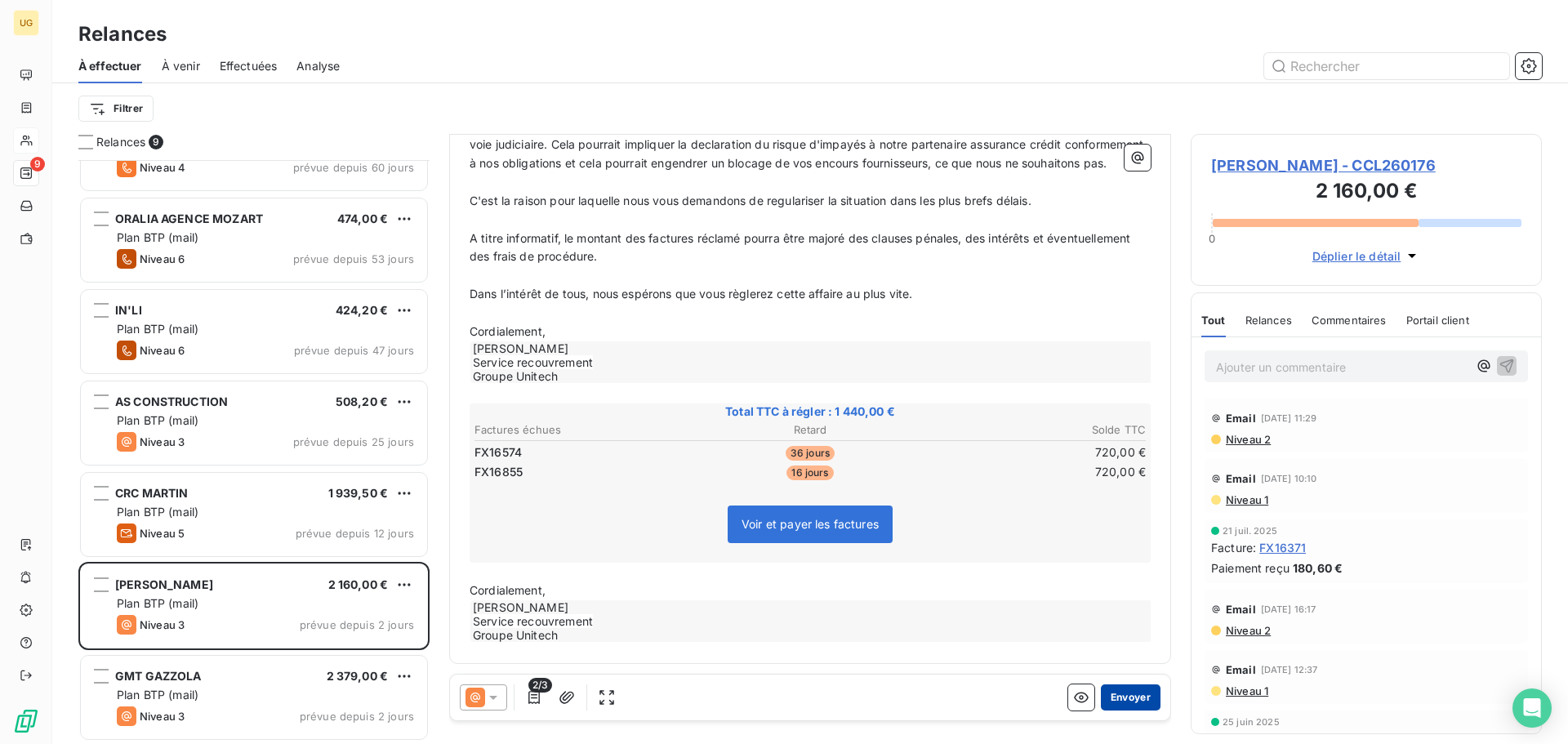
click at [1117, 697] on button "Envoyer" at bounding box center [1131, 698] width 60 height 27
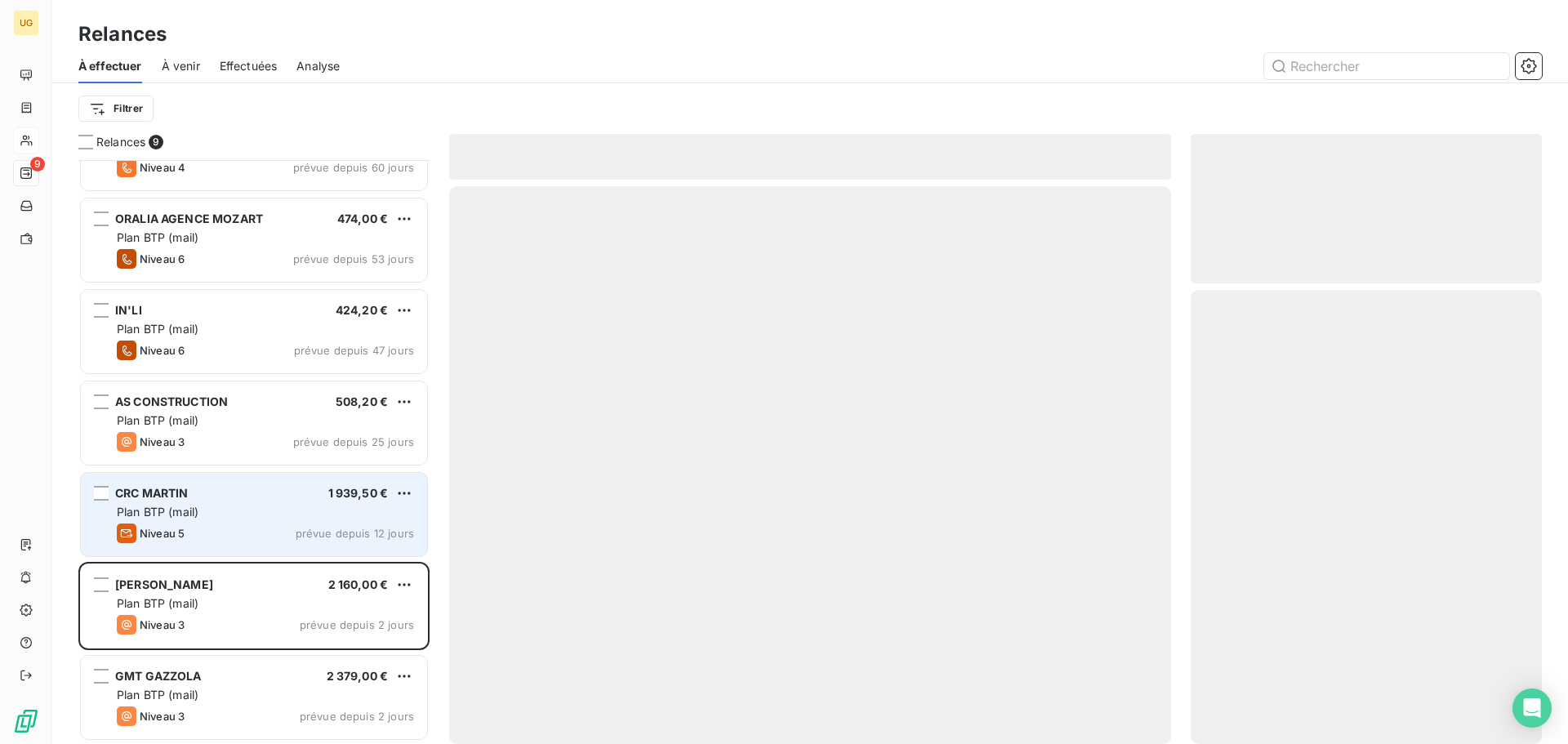
scroll to position [148, 0]
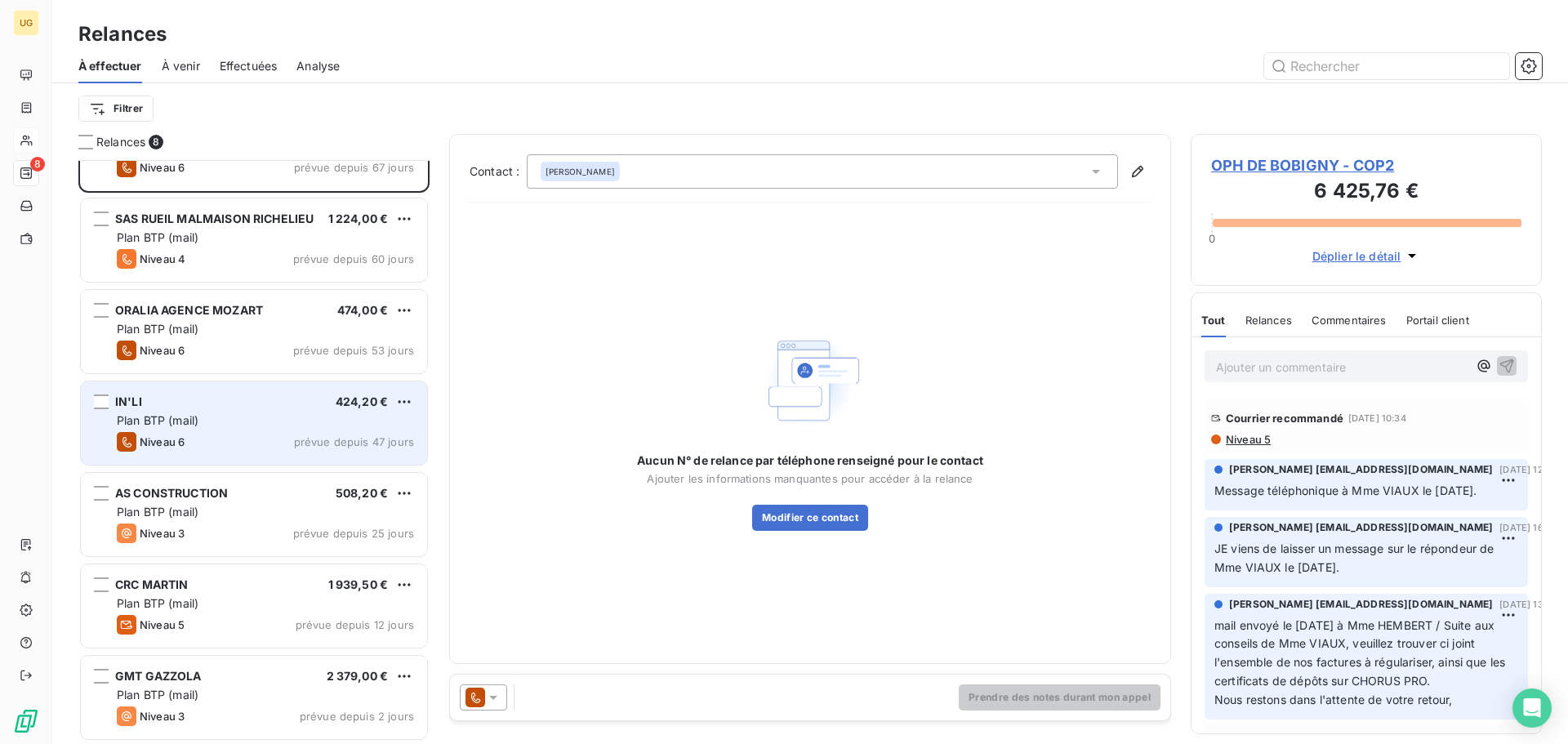
click at [280, 424] on div "Plan BTP (mail)" at bounding box center [265, 420] width 297 height 16
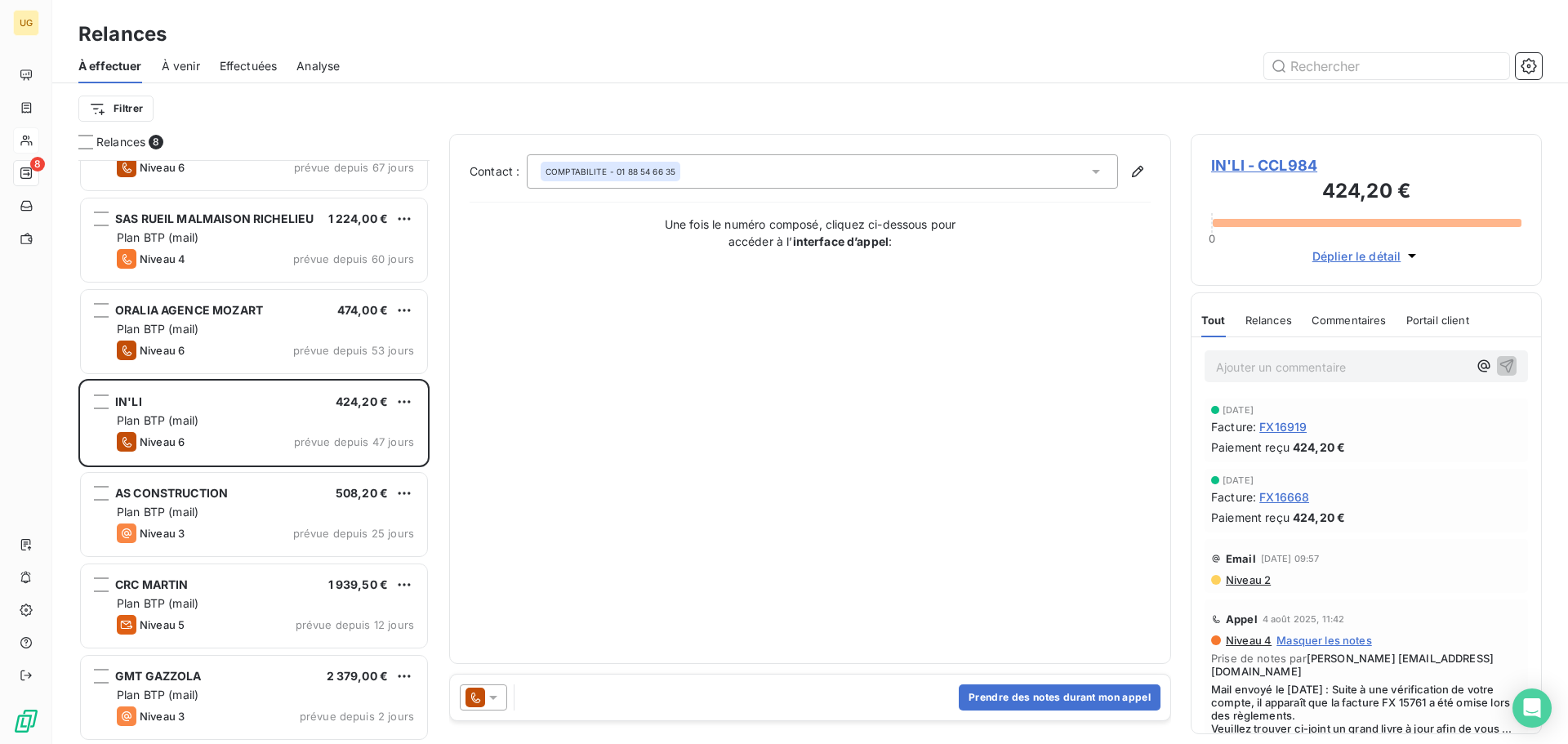
click at [496, 695] on icon at bounding box center [493, 697] width 16 height 16
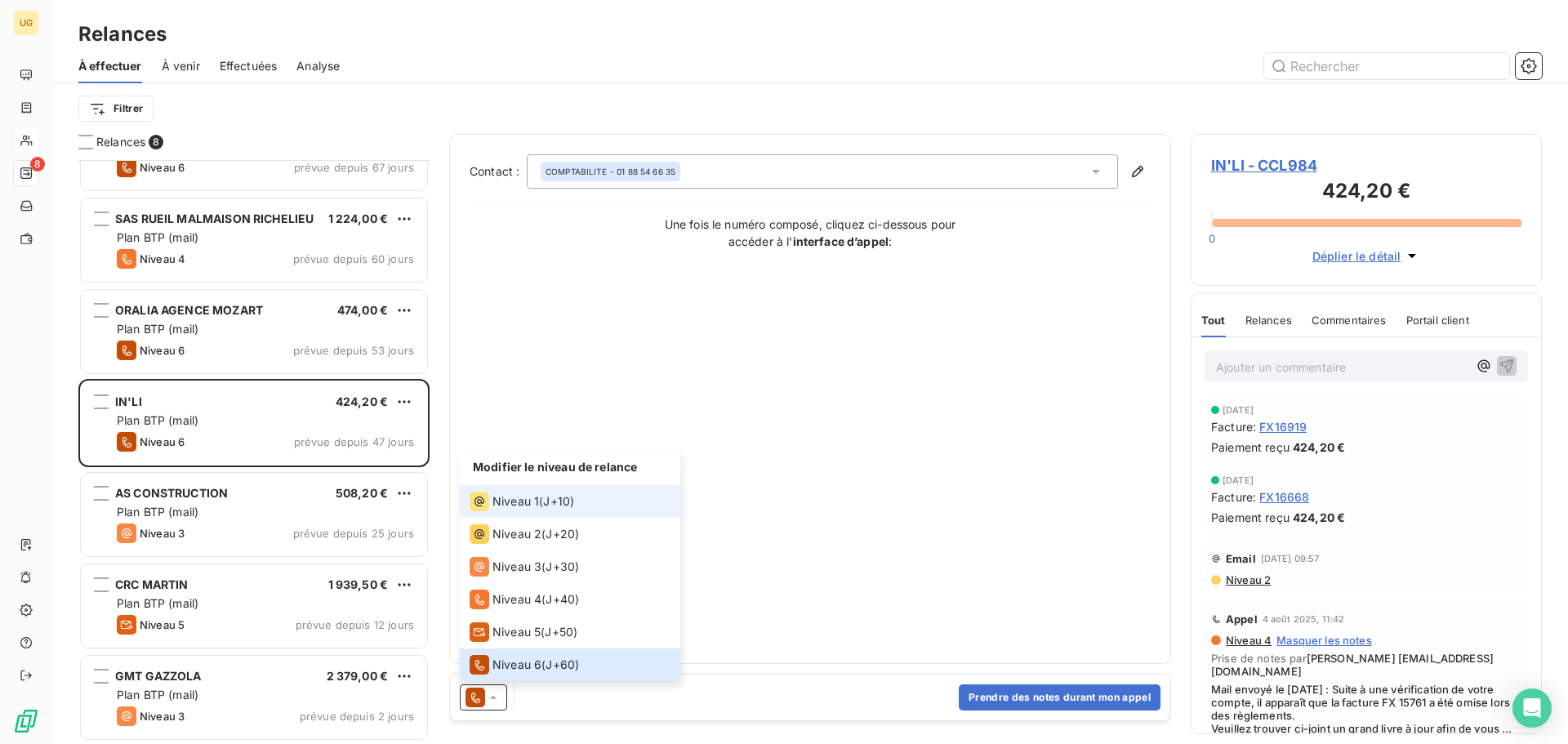
click at [492, 501] on div "Niveau 1" at bounding box center [504, 501] width 69 height 20
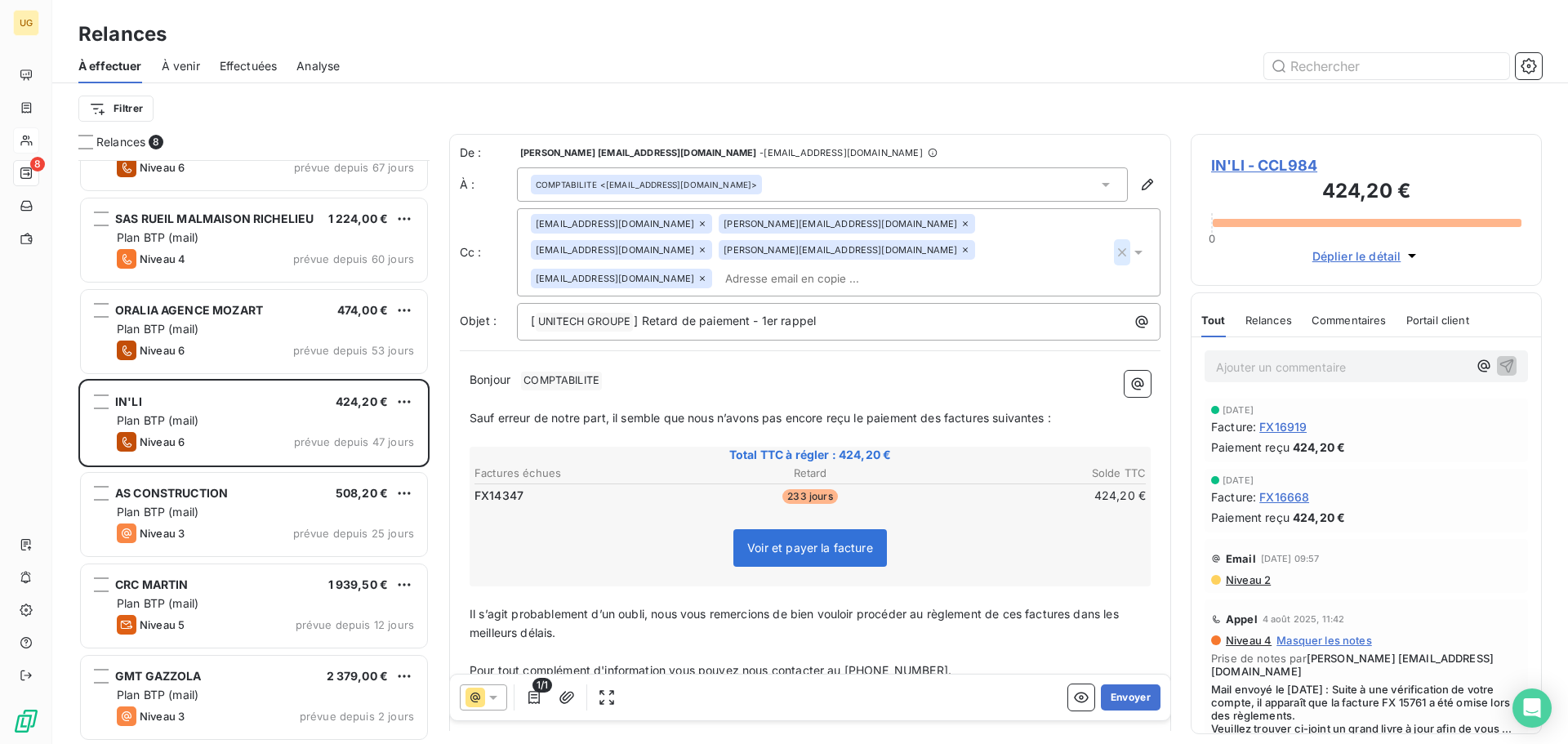
click at [1114, 244] on icon "button" at bounding box center [1122, 252] width 16 height 16
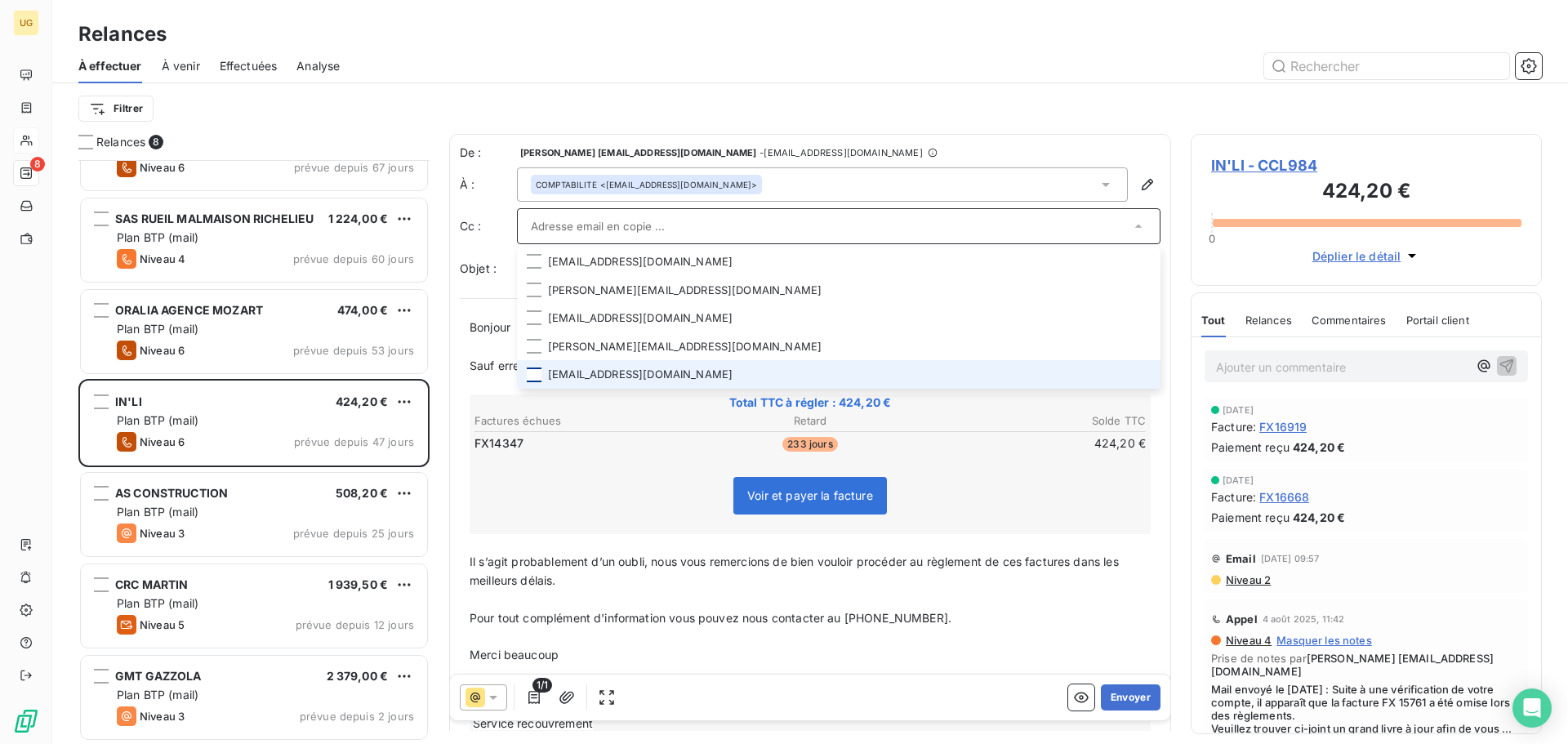
click at [530, 372] on div at bounding box center [534, 375] width 15 height 15
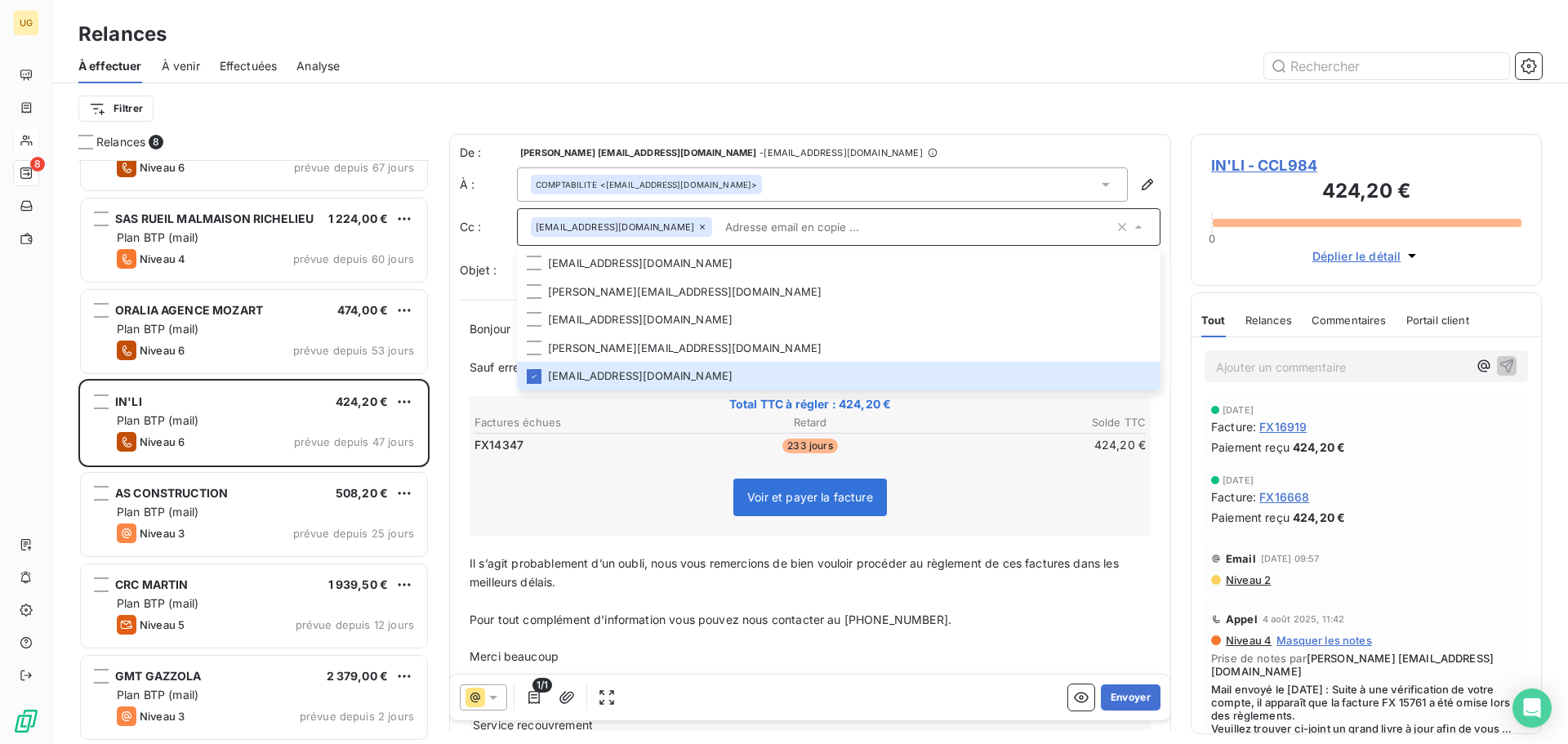
click at [888, 121] on div "Filtrer" at bounding box center [811, 109] width 1463 height 31
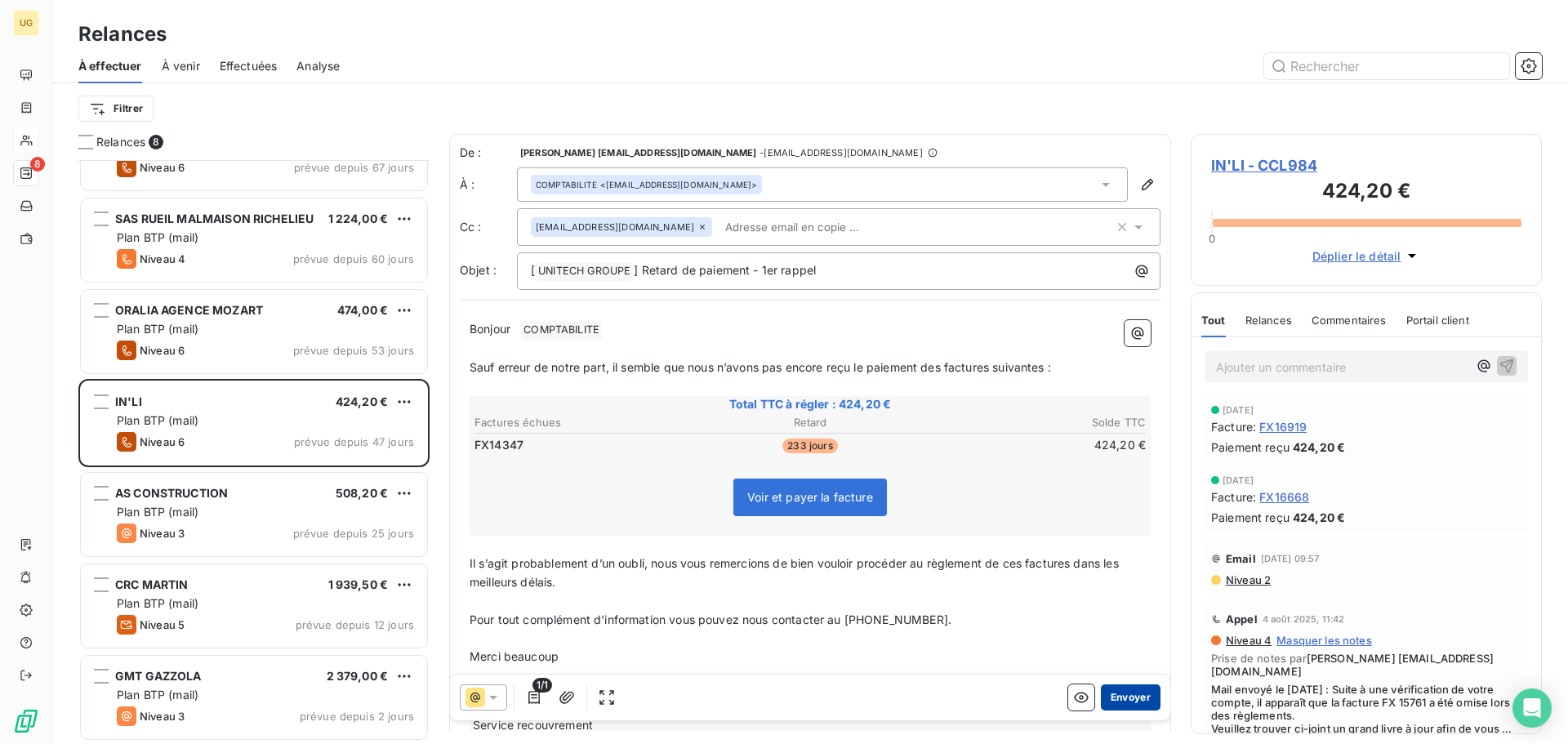
click at [1110, 693] on button "Envoyer" at bounding box center [1131, 698] width 60 height 27
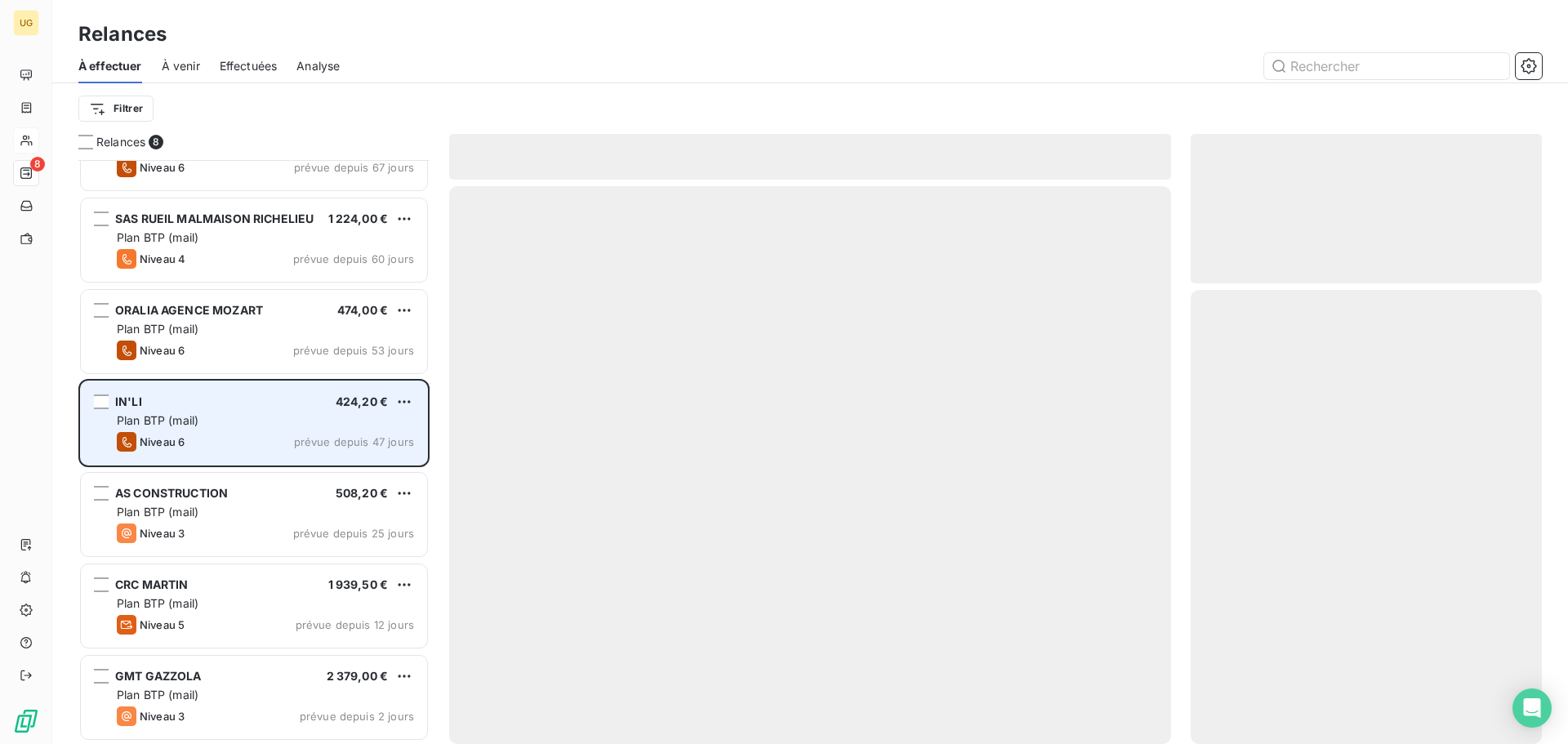
scroll to position [57, 0]
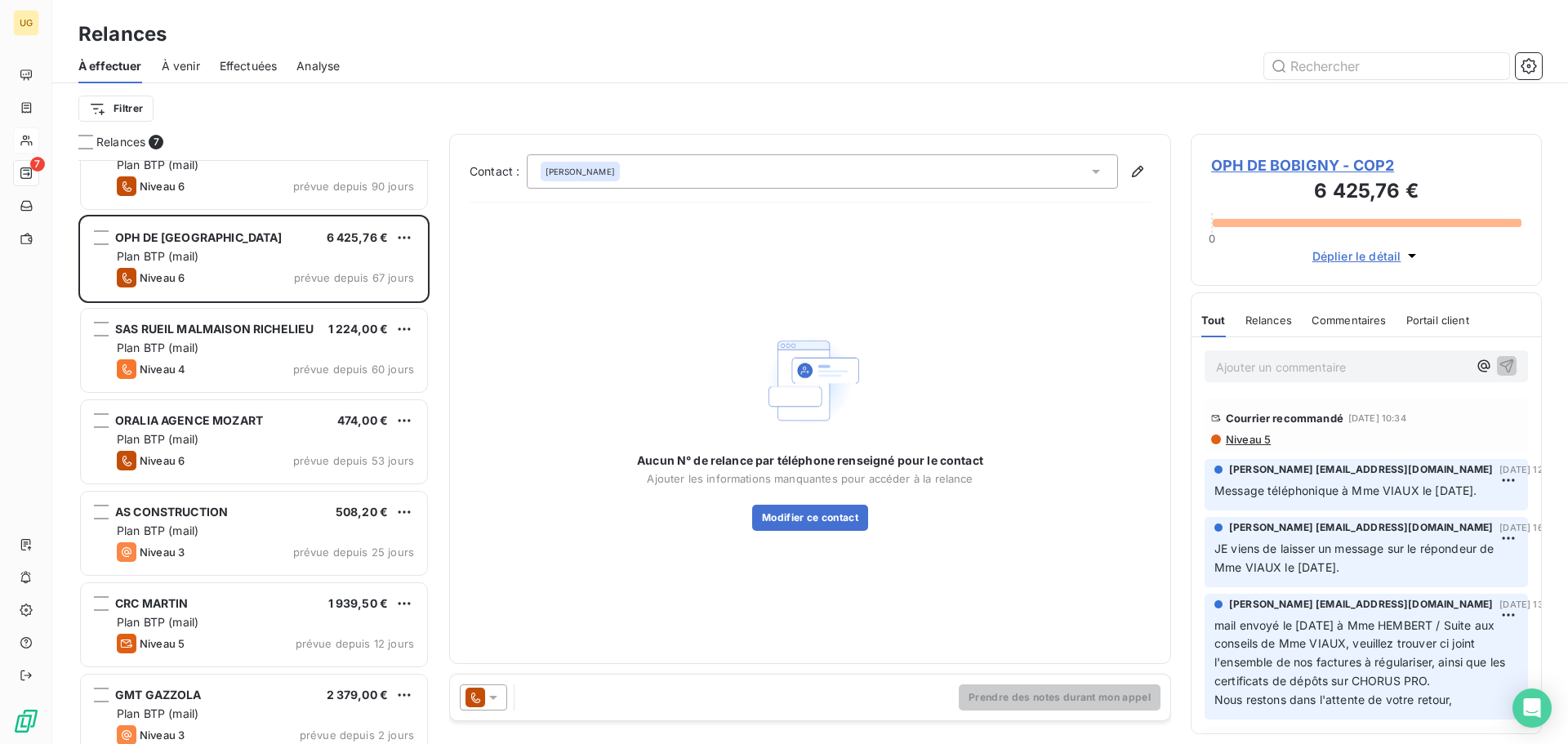
scroll to position [57, 0]
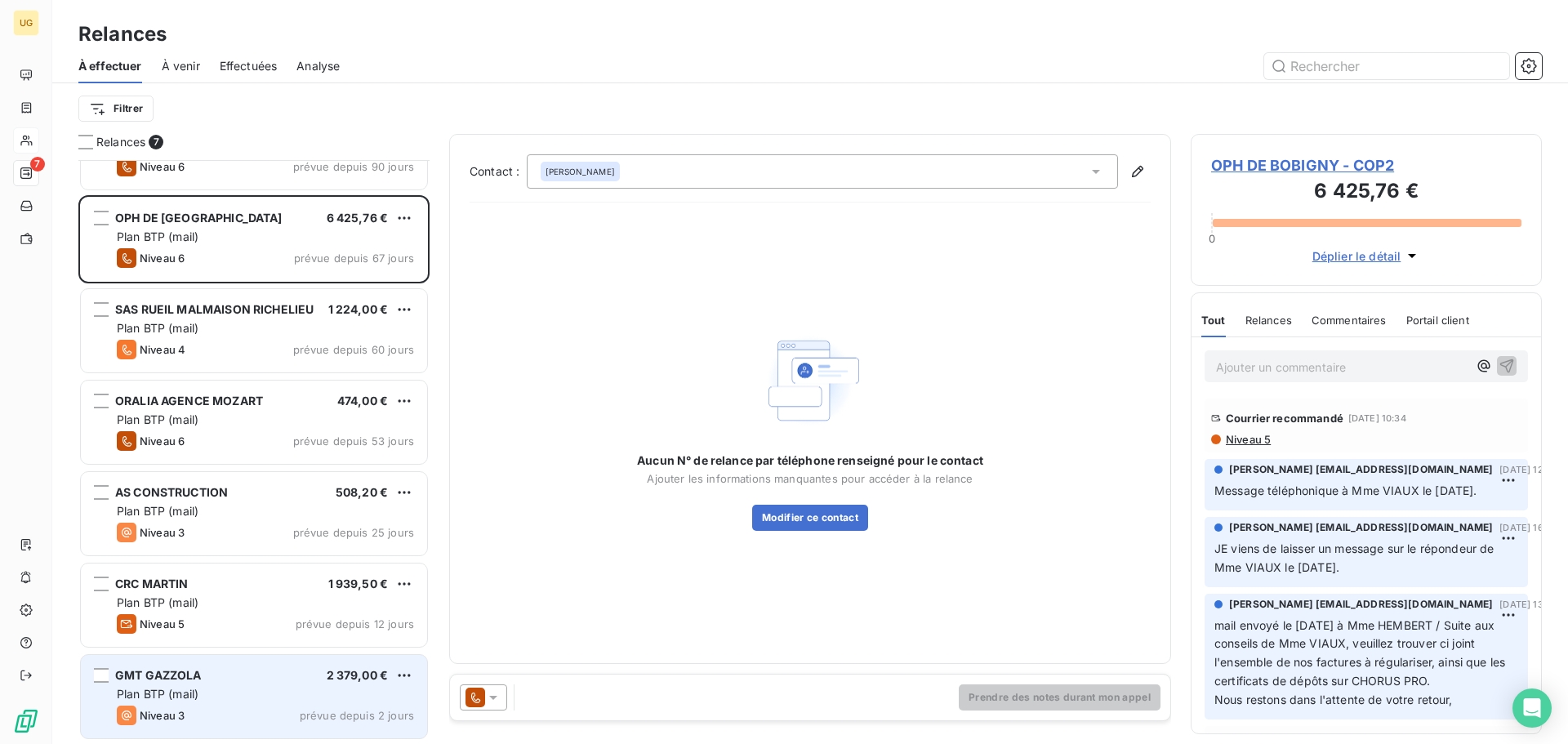
click at [229, 708] on div "Niveau 3 prévue depuis 2 jours" at bounding box center [265, 716] width 297 height 20
